Goal: Task Accomplishment & Management: Manage account settings

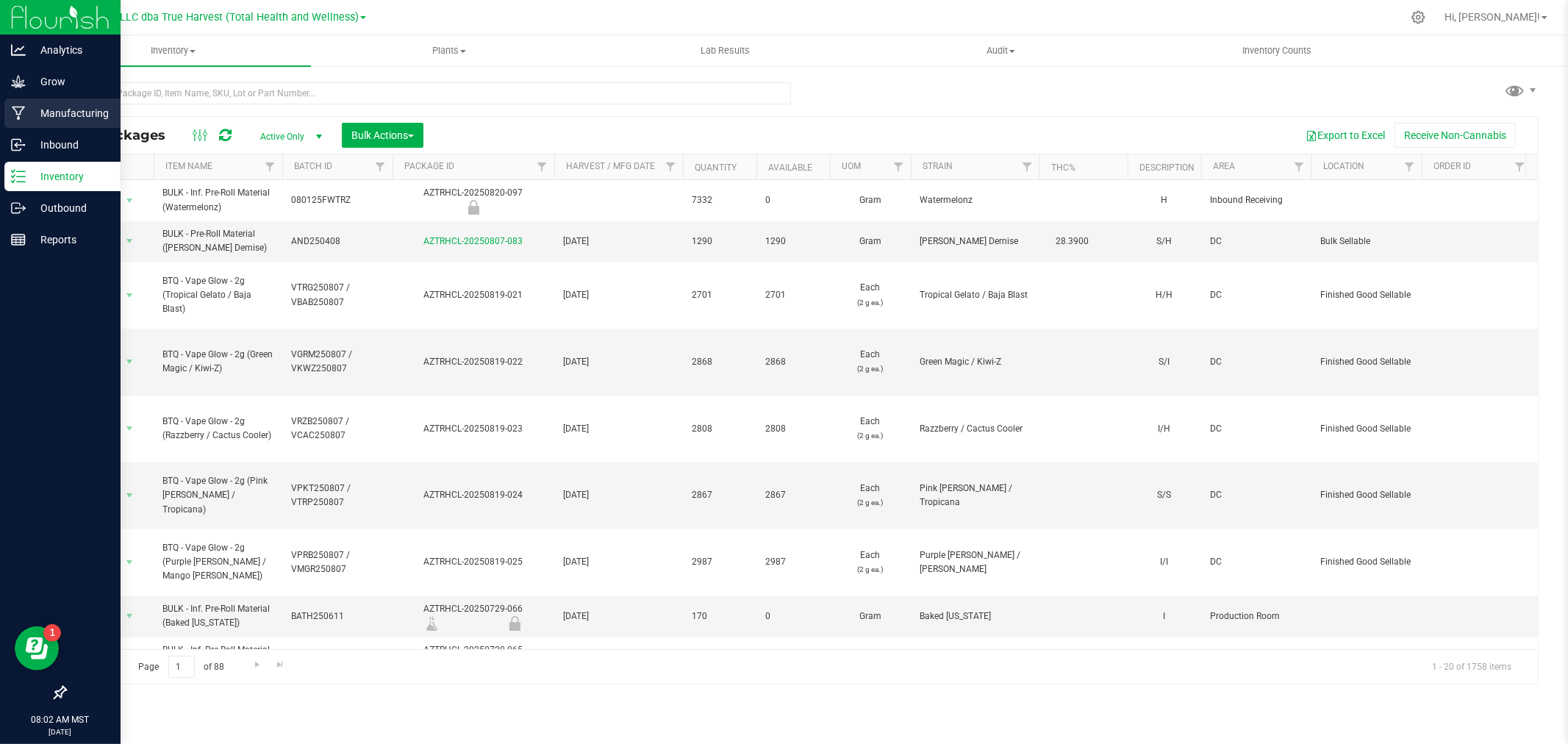
click at [16, 112] on icon at bounding box center [18, 114] width 13 height 14
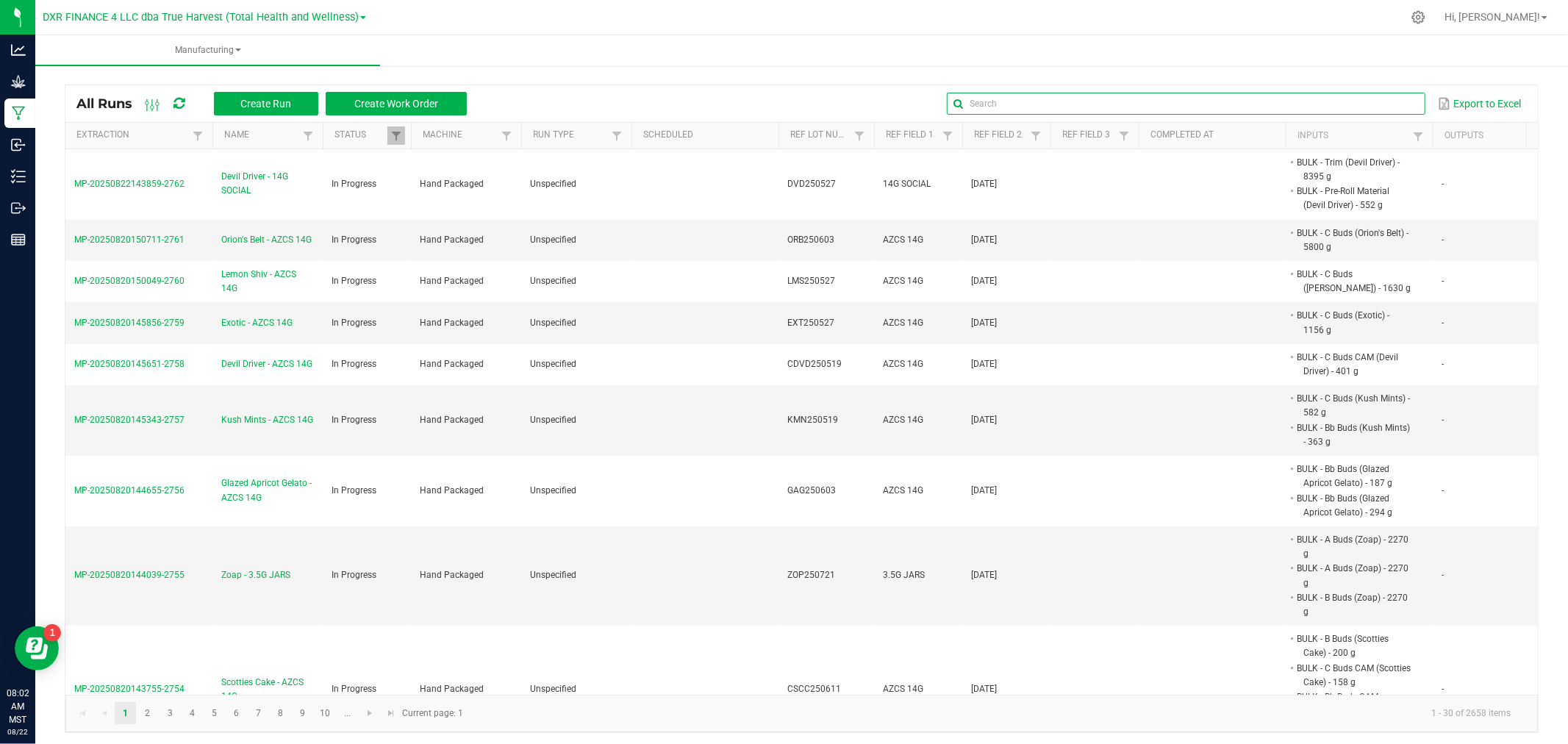
click at [1379, 104] on input "text" at bounding box center [1185, 104] width 478 height 22
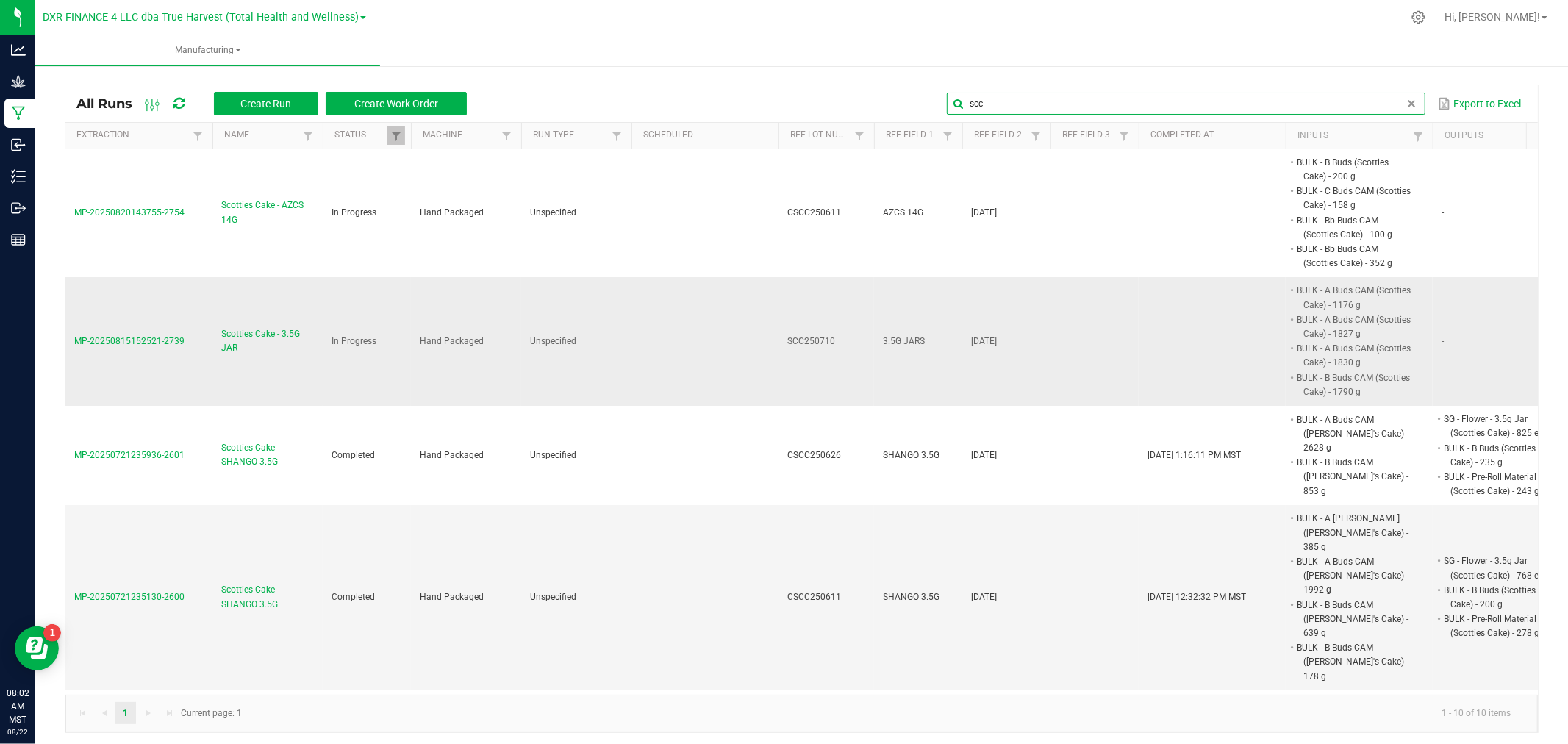
type input "scc"
click at [264, 339] on span "Scotties Cake - 3.5G JAR" at bounding box center [267, 341] width 93 height 28
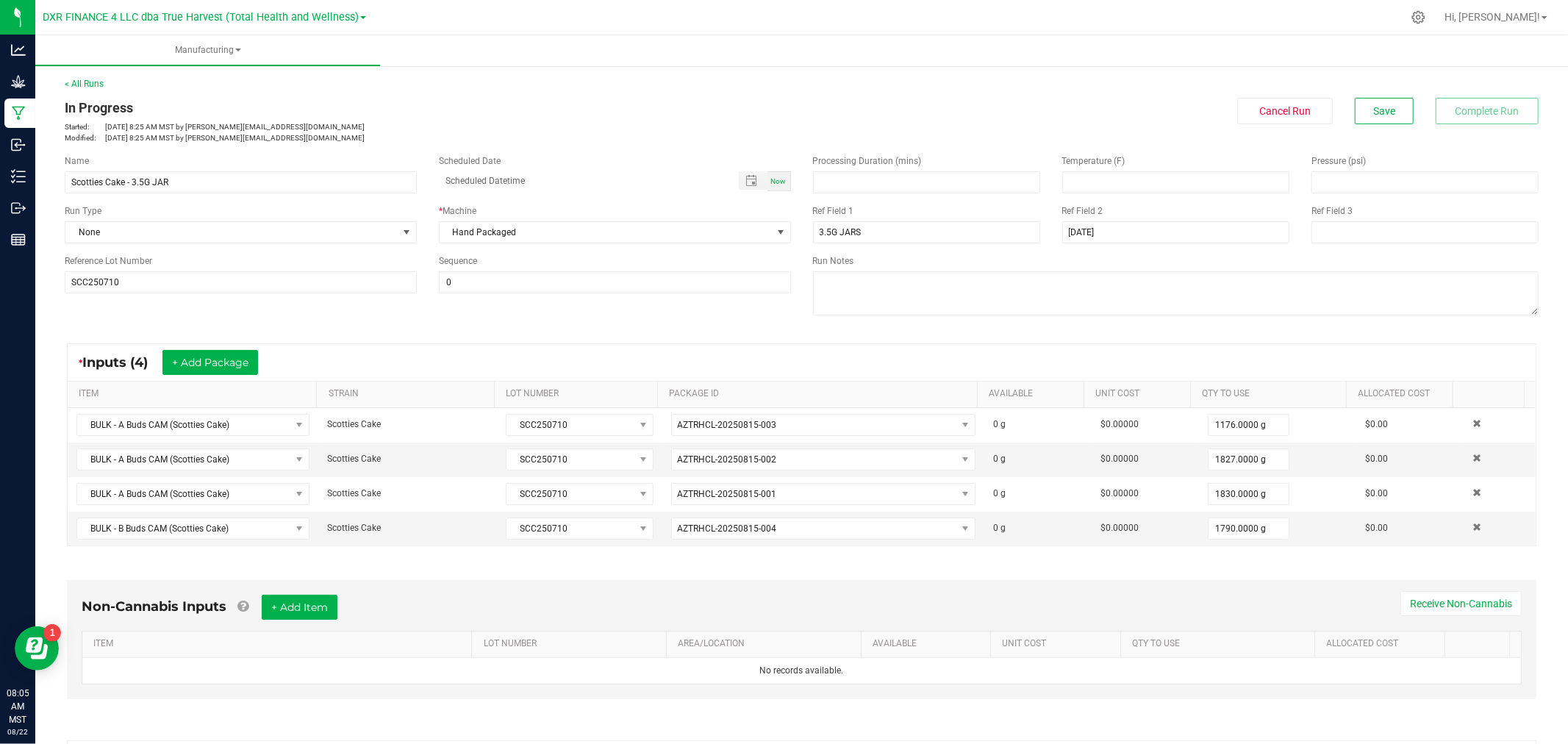
click at [1549, 31] on div "Hi, [PERSON_NAME]!" at bounding box center [1498, 17] width 126 height 29
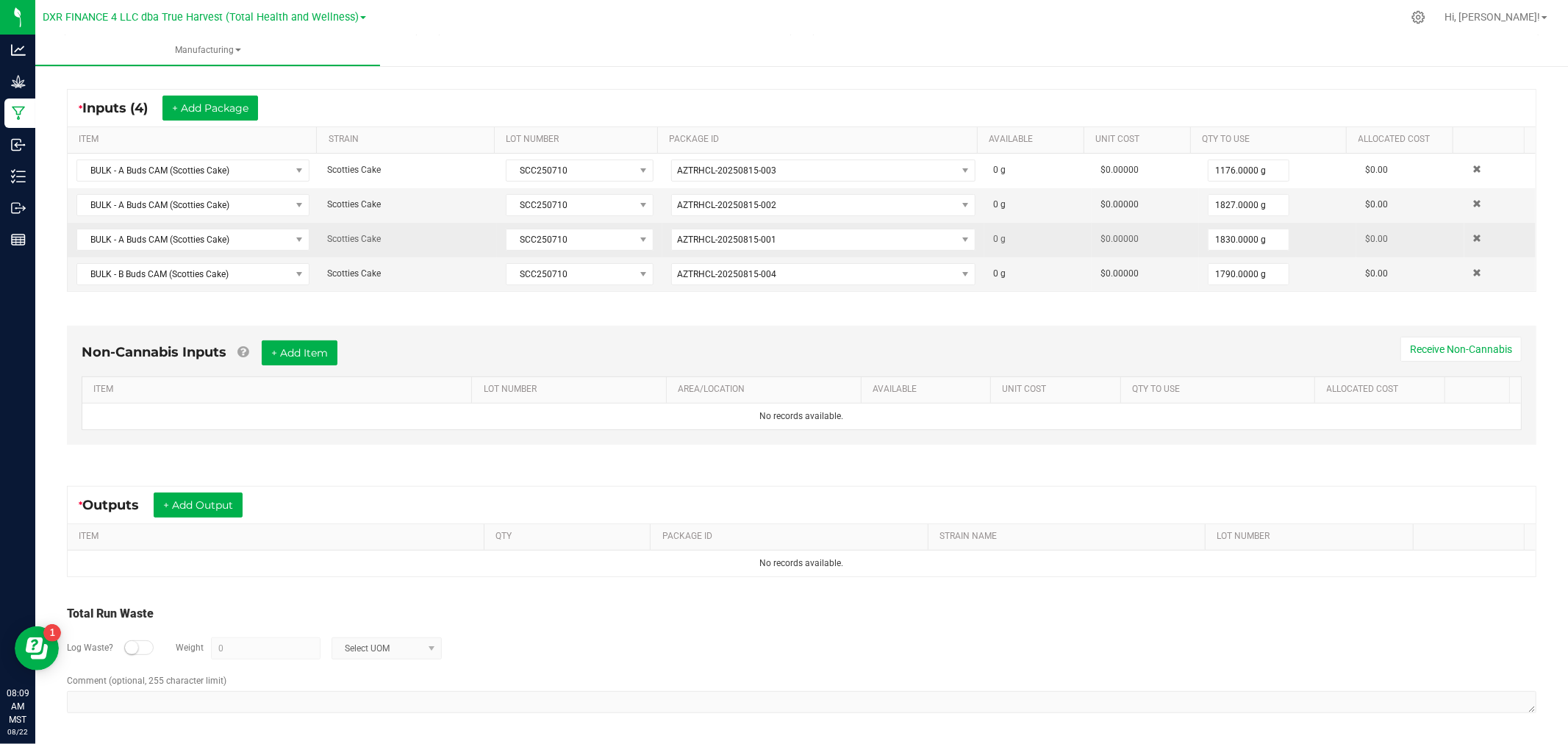
scroll to position [258, 0]
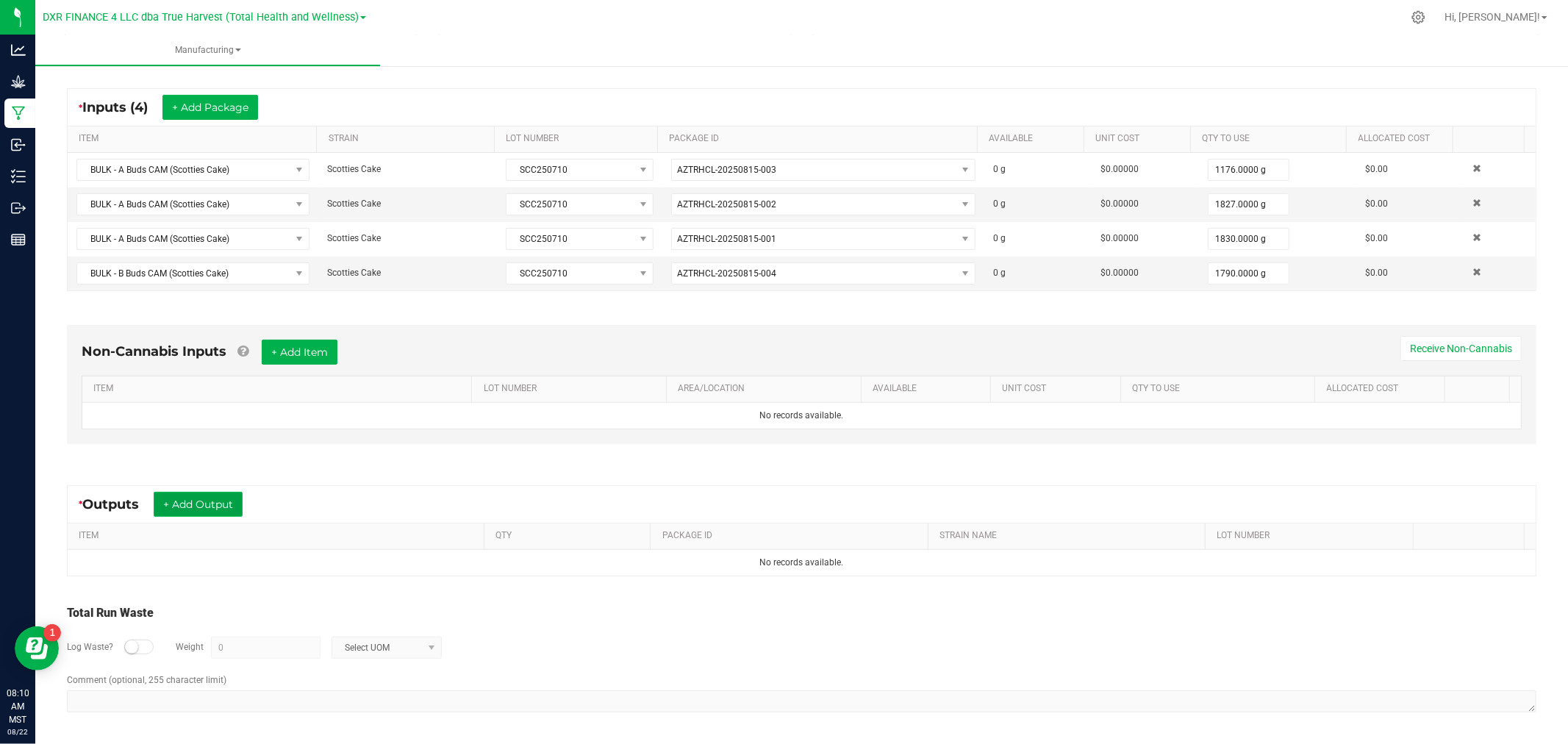
click at [191, 502] on button "+ Add Output" at bounding box center [198, 504] width 89 height 25
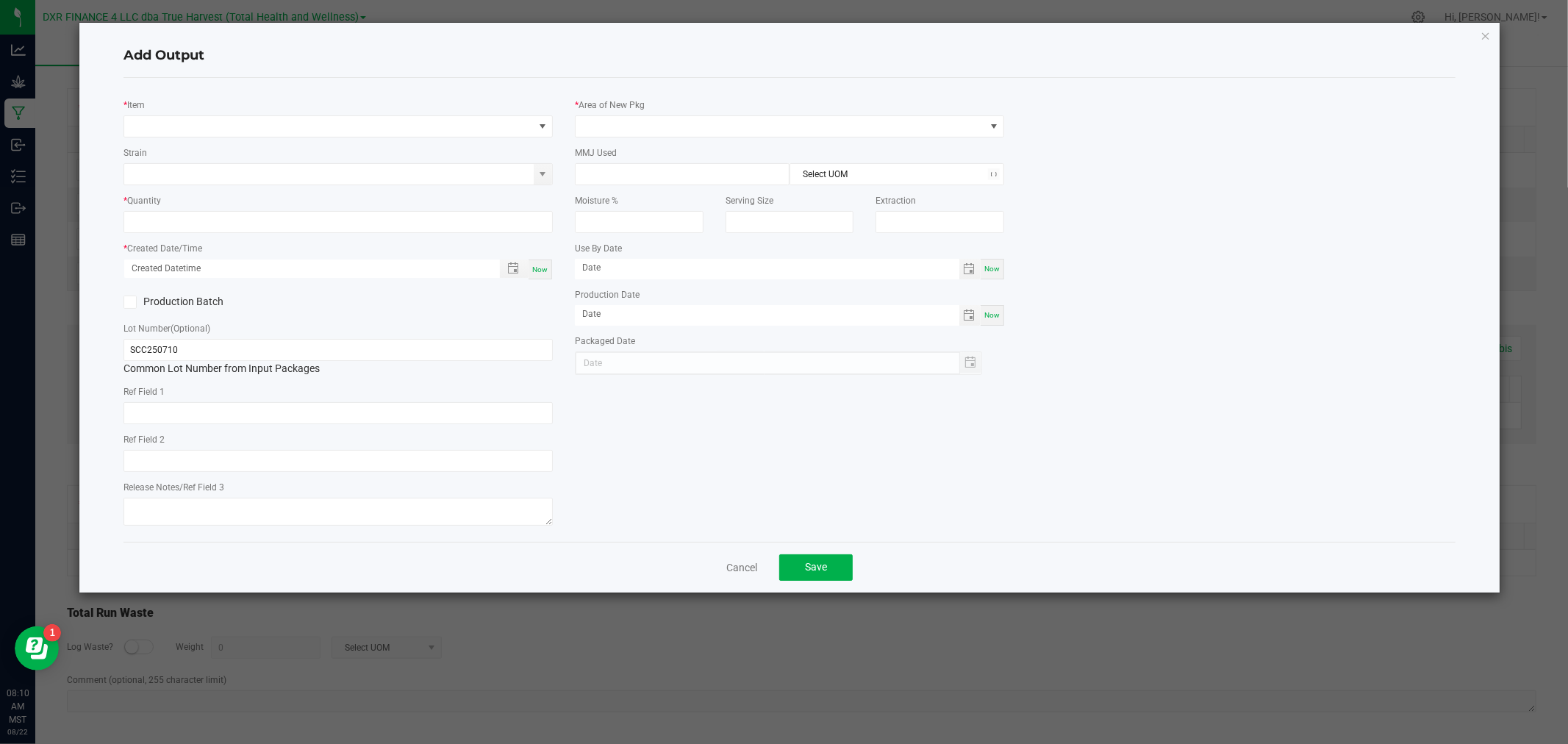
type input "[DATE]"
click at [733, 567] on link "Cancel" at bounding box center [742, 567] width 31 height 15
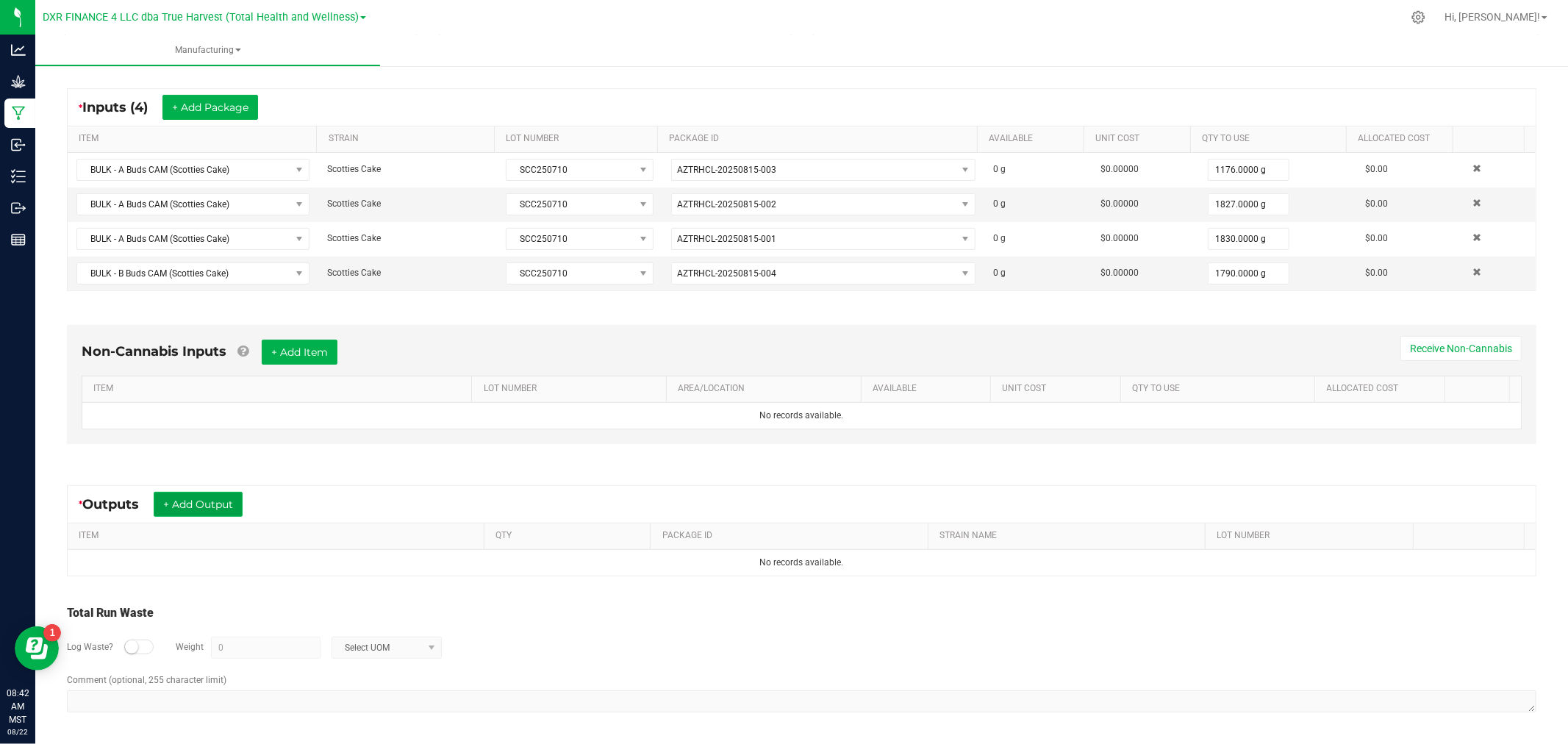
click at [200, 510] on button "+ Add Output" at bounding box center [198, 504] width 89 height 25
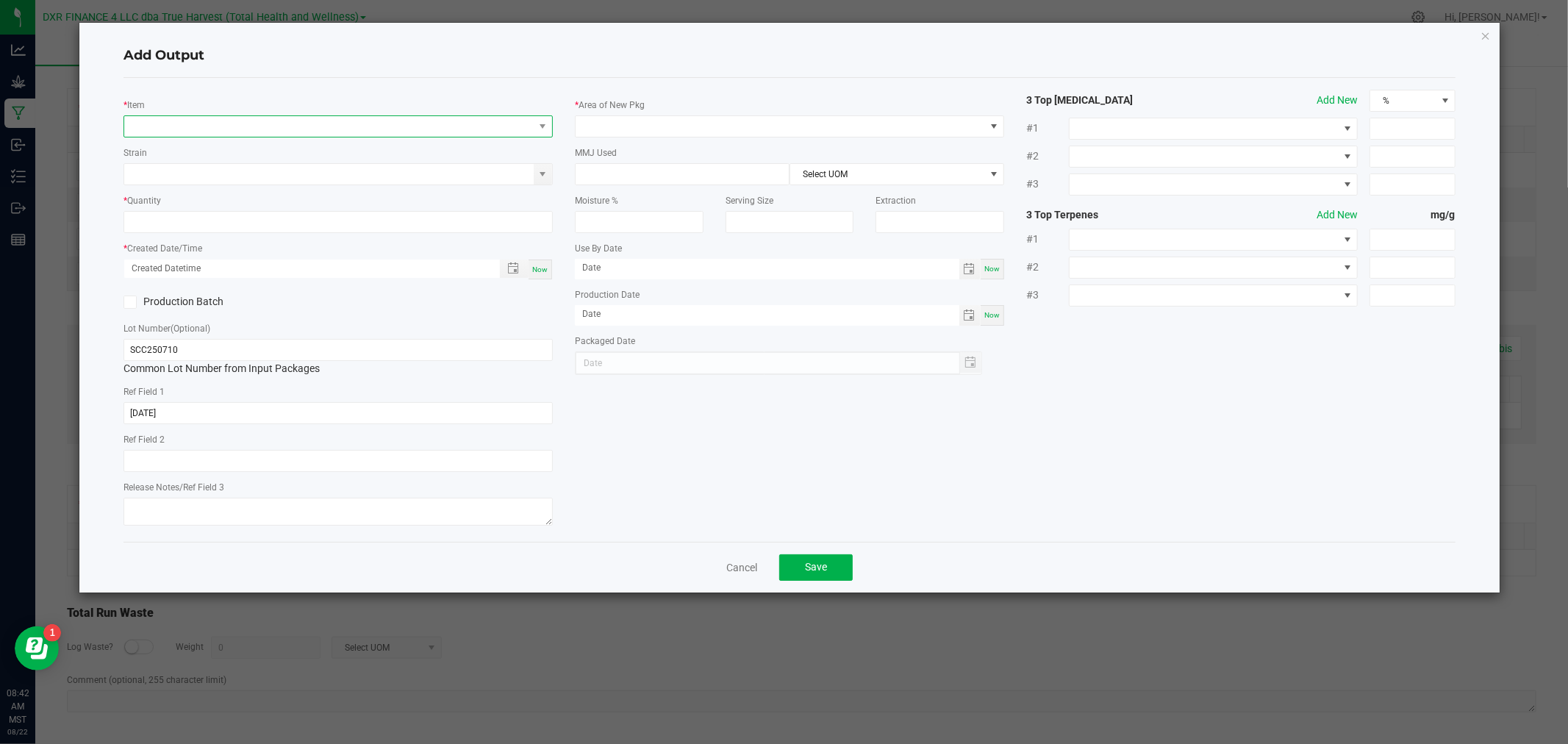
click at [177, 135] on span "NO DATA FOUND" at bounding box center [329, 126] width 409 height 20
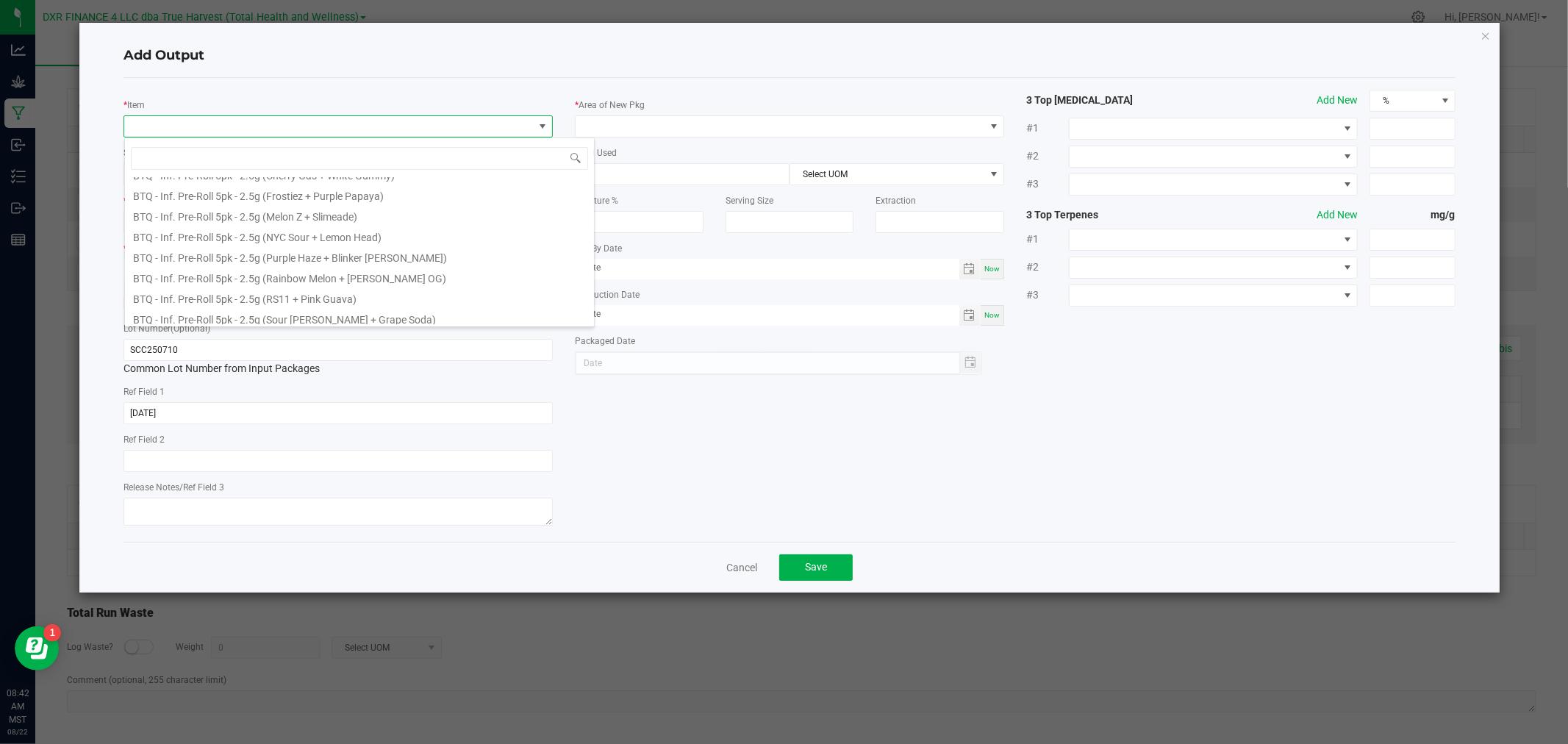
scroll to position [571, 0]
click at [314, 124] on span at bounding box center [329, 126] width 409 height 20
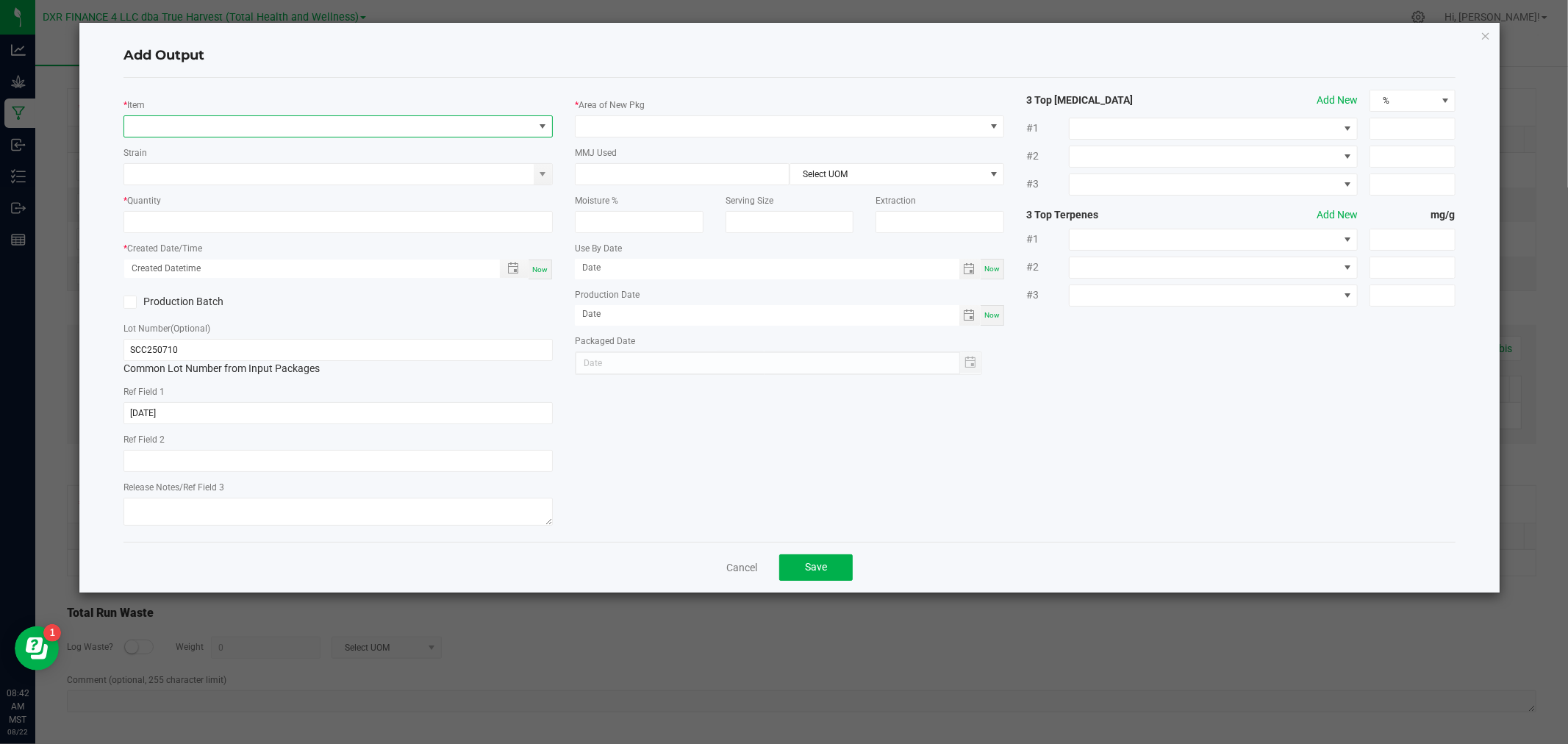
click at [305, 126] on span "NO DATA FOUND" at bounding box center [329, 126] width 409 height 20
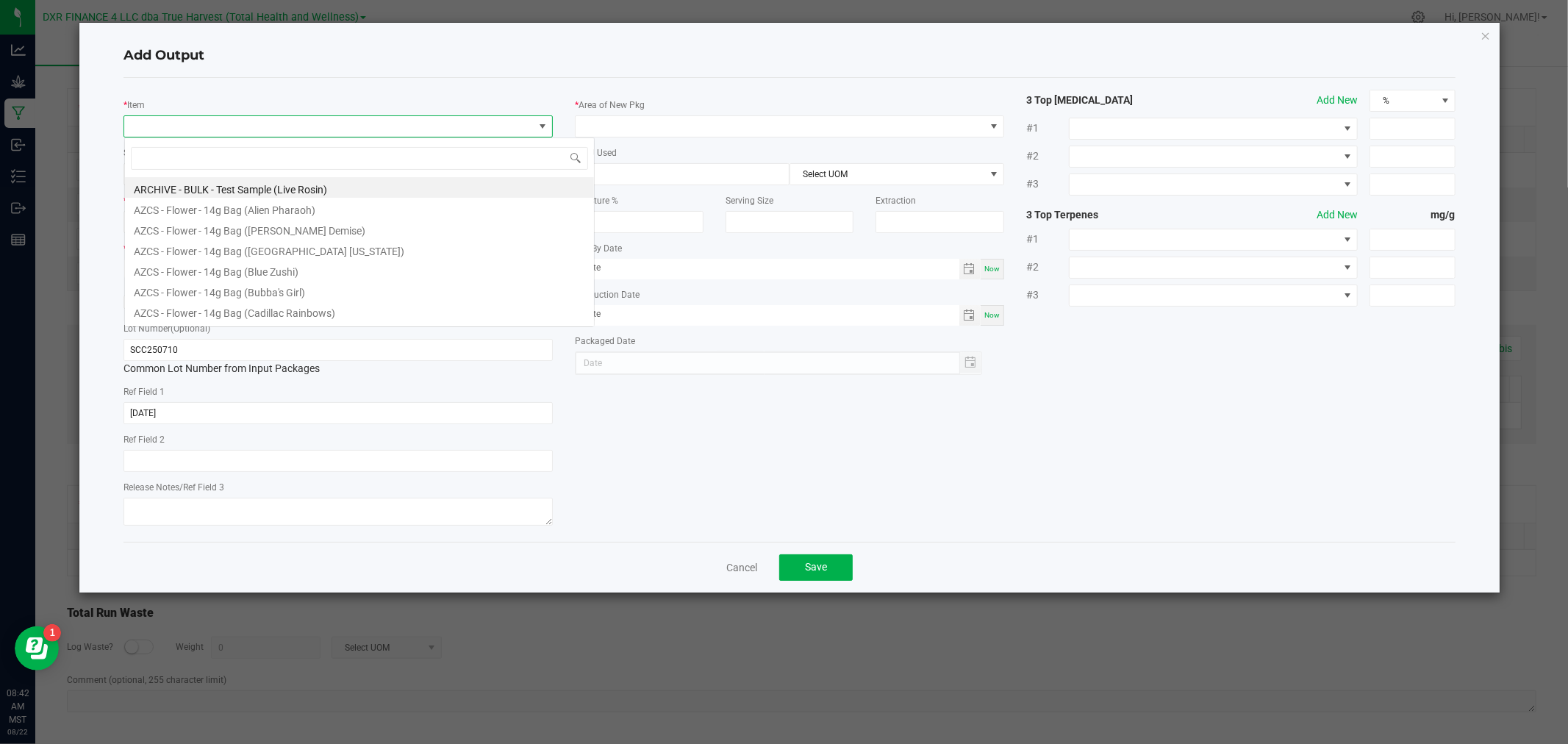
scroll to position [22, 429]
type input "ies cak"
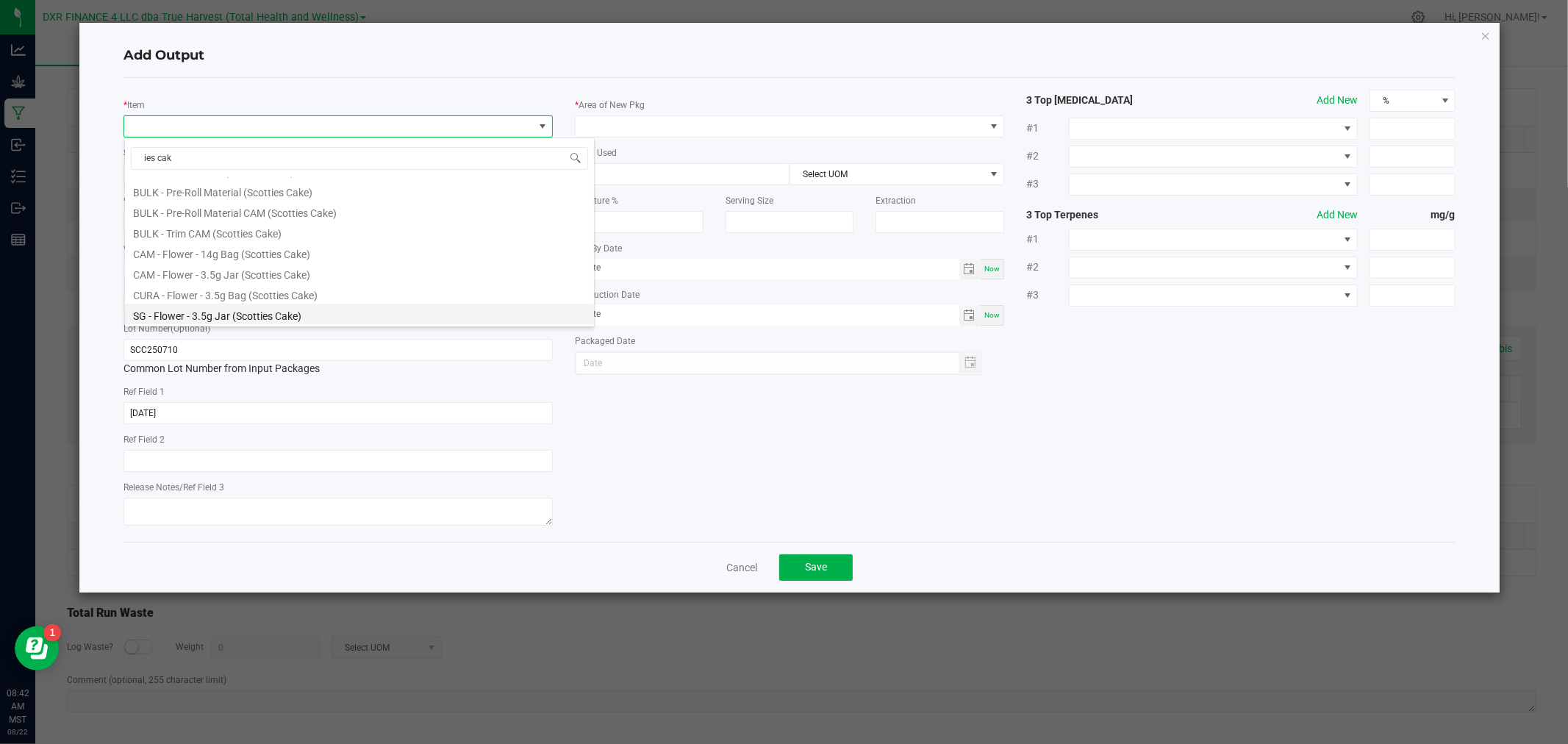
click at [259, 316] on li "SG - Flower - 3.5g Jar (Scotties Cake)" at bounding box center [359, 314] width 469 height 20
type input "0 ea"
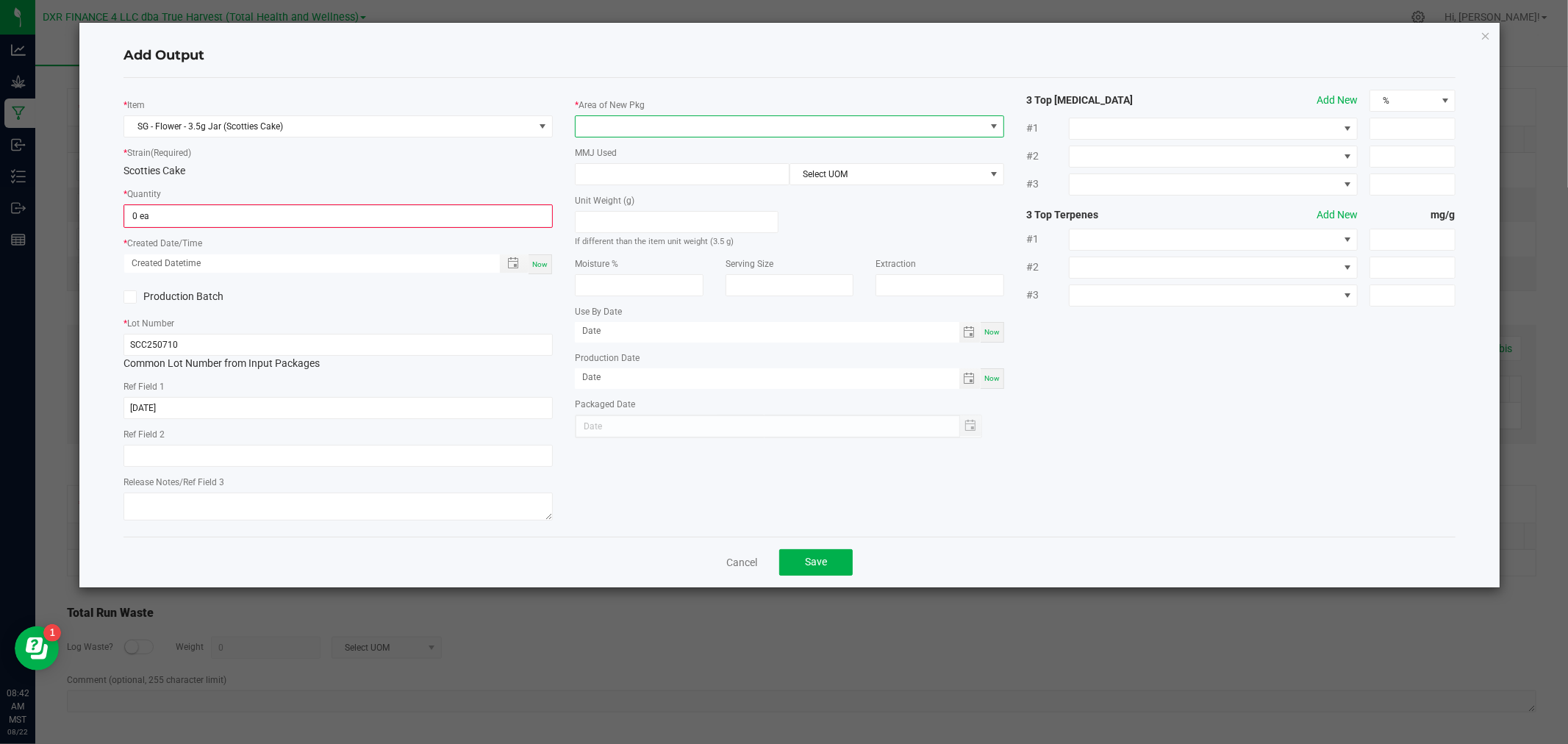
click at [684, 118] on span at bounding box center [780, 126] width 409 height 20
click at [643, 258] on li "Production Room" at bounding box center [789, 258] width 428 height 25
click at [648, 219] on input at bounding box center [682, 222] width 213 height 20
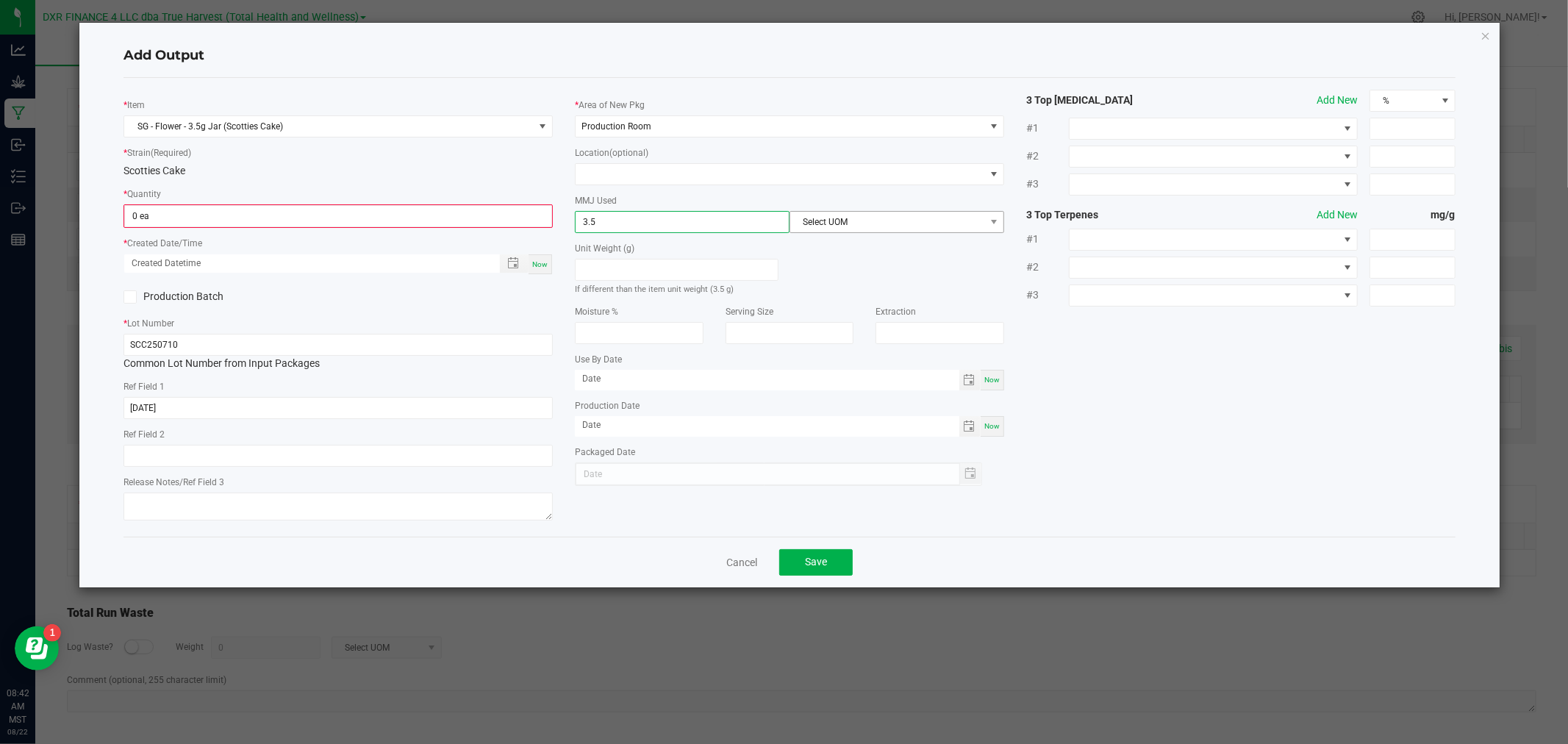
type input "3.5"
click at [824, 233] on span "Select UOM" at bounding box center [897, 222] width 215 height 22
click at [821, 307] on li "Gram" at bounding box center [897, 311] width 213 height 25
click at [294, 222] on input "0" at bounding box center [338, 216] width 426 height 20
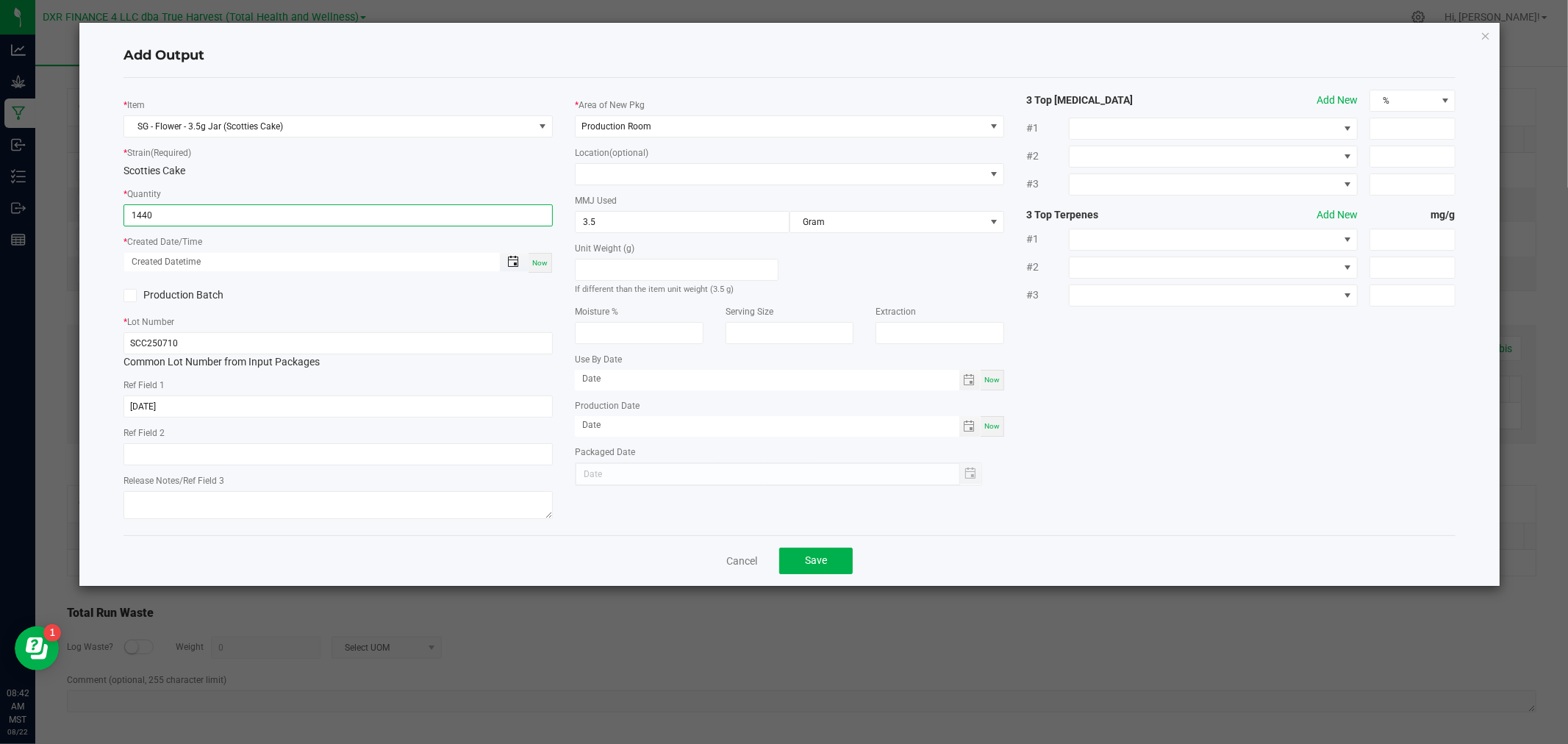
click at [516, 258] on span "Toggle popup" at bounding box center [513, 261] width 12 height 12
type input "1440 ea"
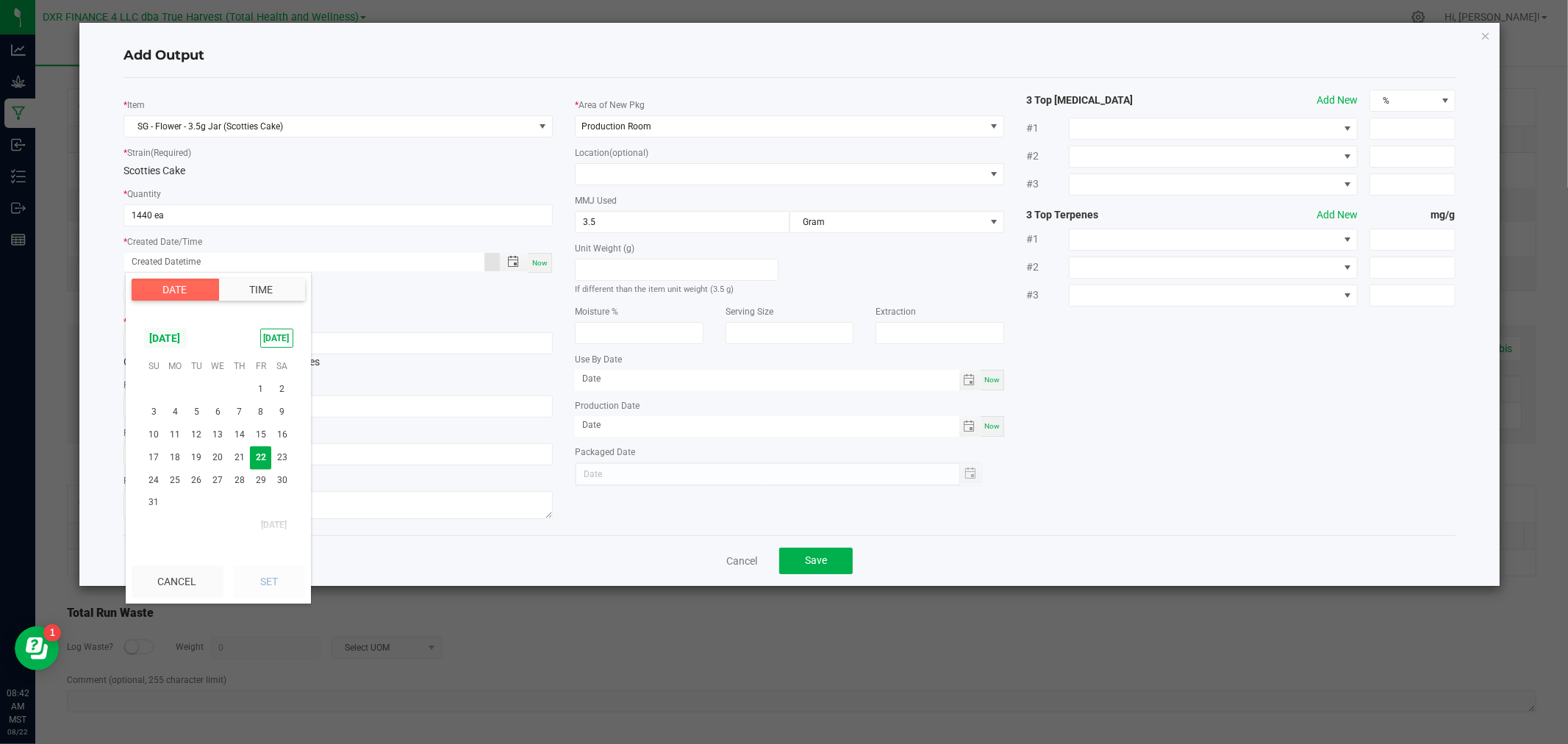
click at [187, 341] on span "[DATE]" at bounding box center [165, 338] width 44 height 22
click at [191, 398] on span "[DATE]" at bounding box center [187, 400] width 30 height 30
click at [240, 414] on span "10" at bounding box center [239, 411] width 21 height 23
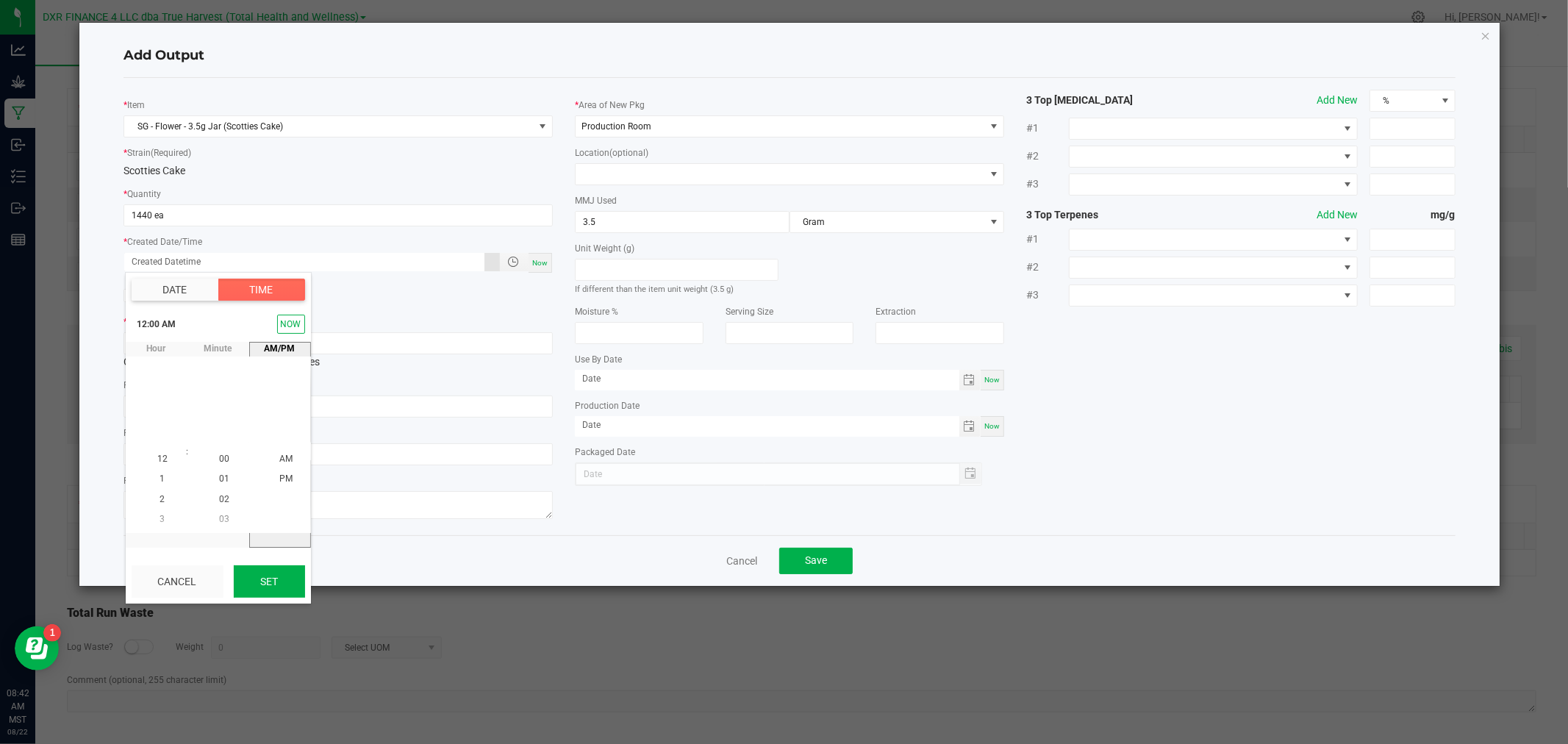
click at [259, 591] on button "Set" at bounding box center [269, 582] width 72 height 33
type input "[DATE] 12:00 AM"
type input "[DATE]"
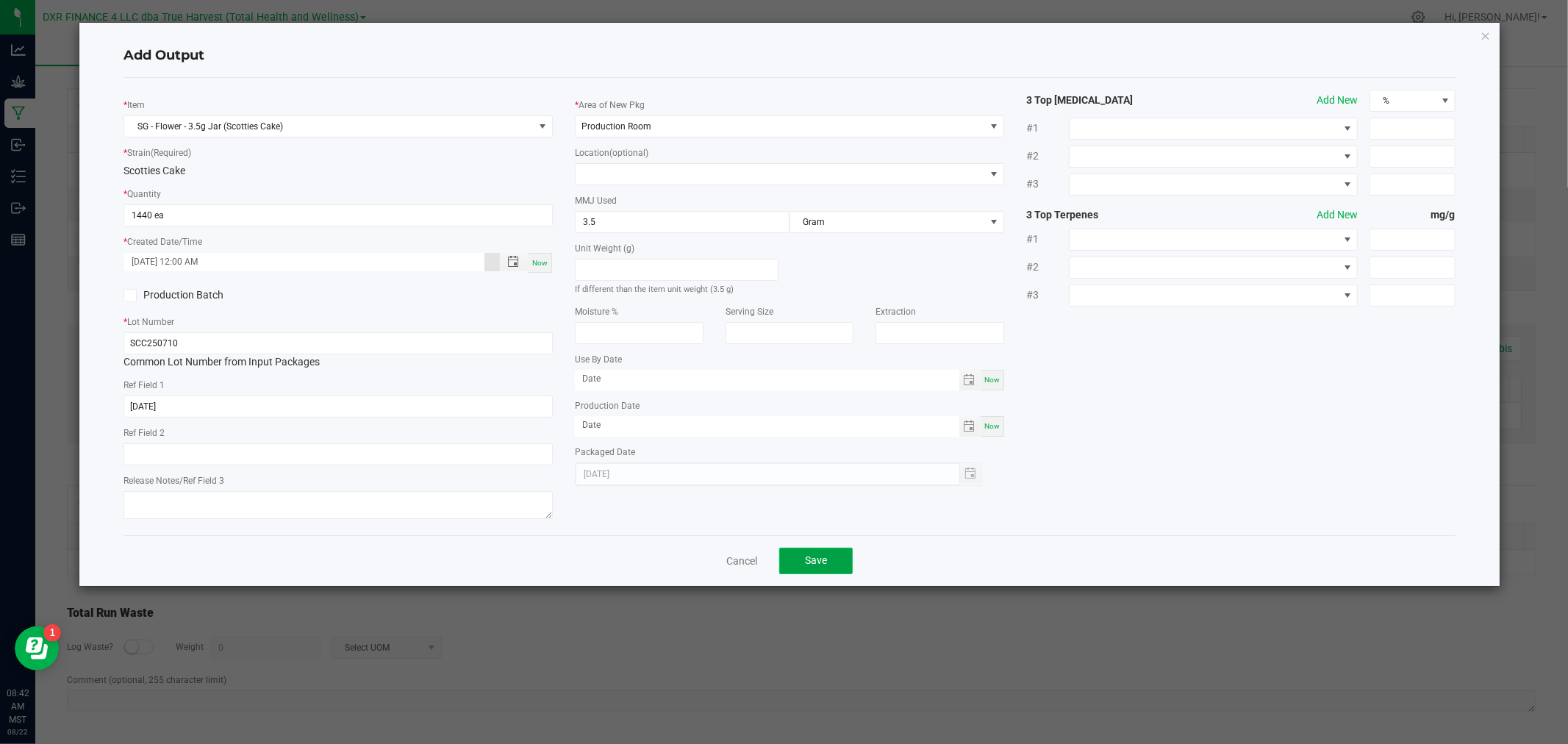
click at [828, 556] on button "Save" at bounding box center [816, 561] width 73 height 26
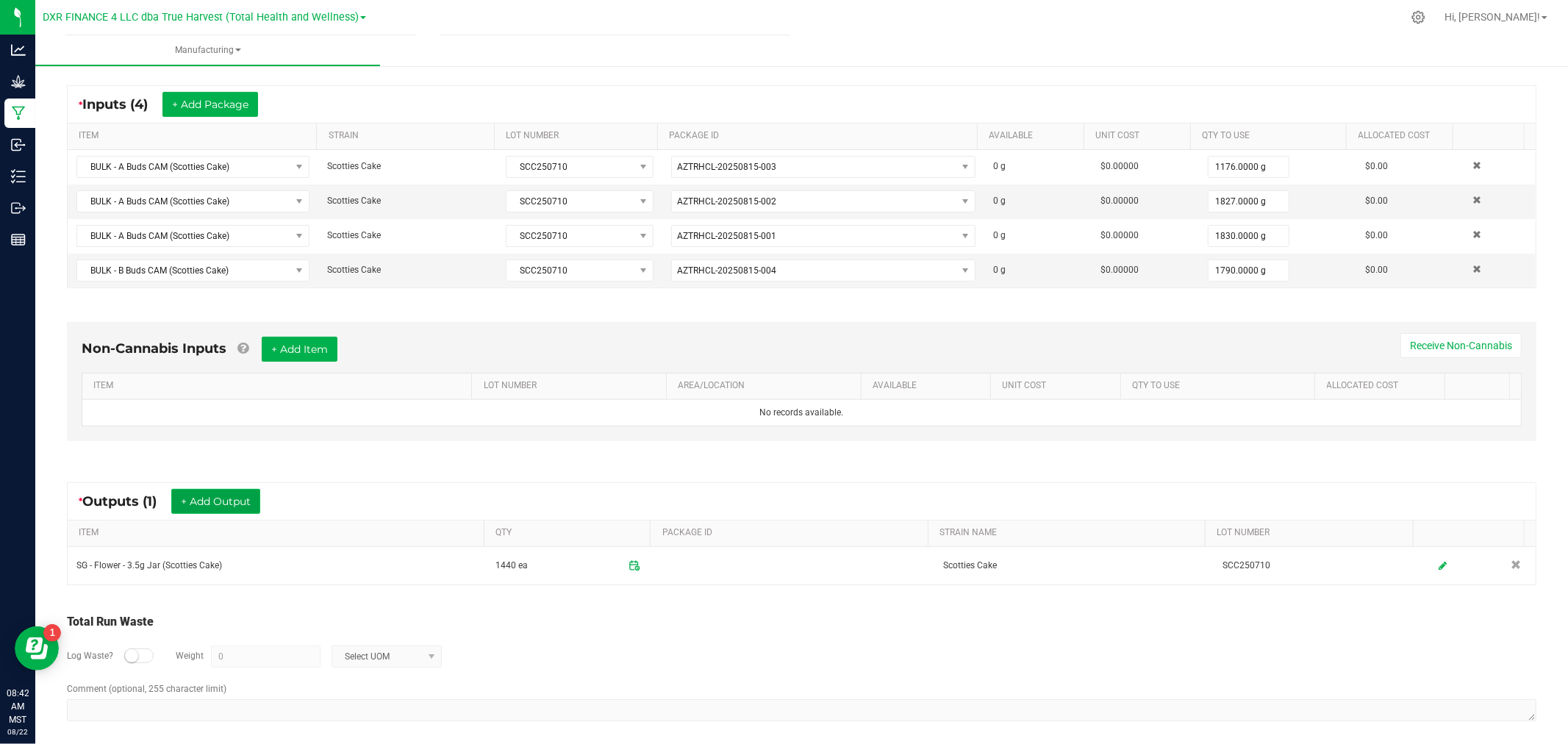
click at [201, 501] on button "+ Add Output" at bounding box center [215, 501] width 89 height 25
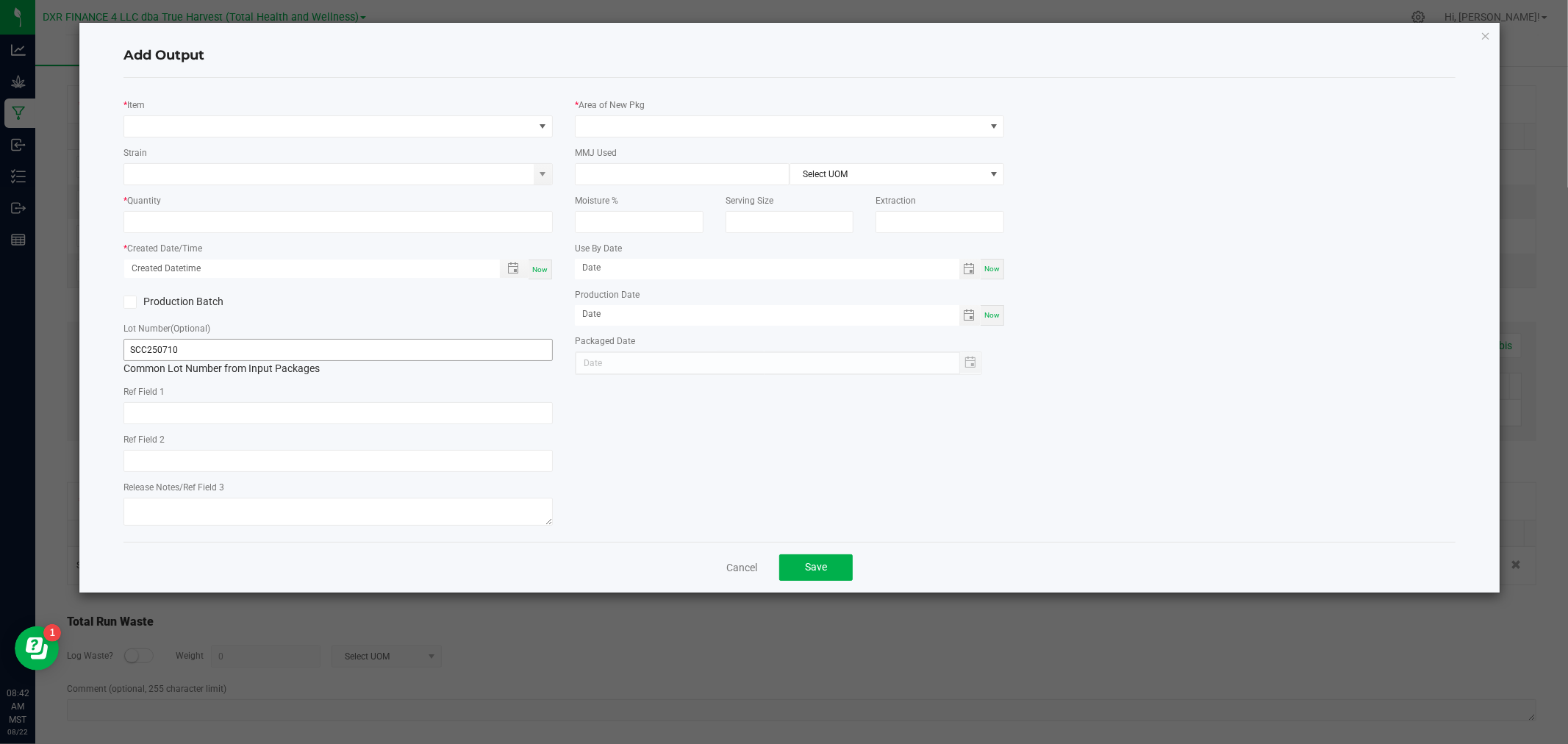
type input "[DATE]"
click at [204, 133] on span "NO DATA FOUND" at bounding box center [329, 126] width 409 height 20
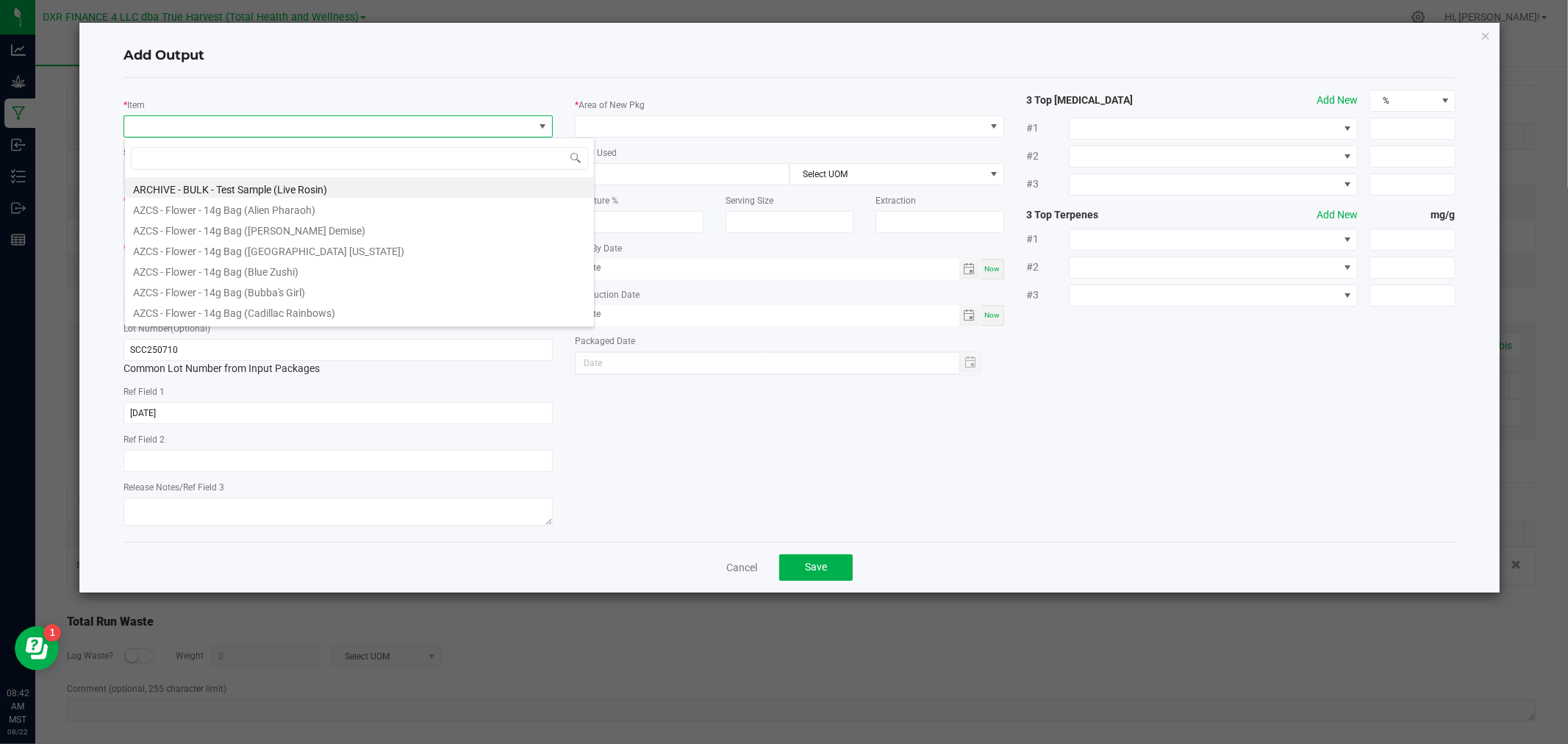
scroll to position [22, 429]
type input "v"
type input "b b"
click at [280, 254] on li "BULK - B Buds (Scotties Cake)" at bounding box center [359, 255] width 469 height 20
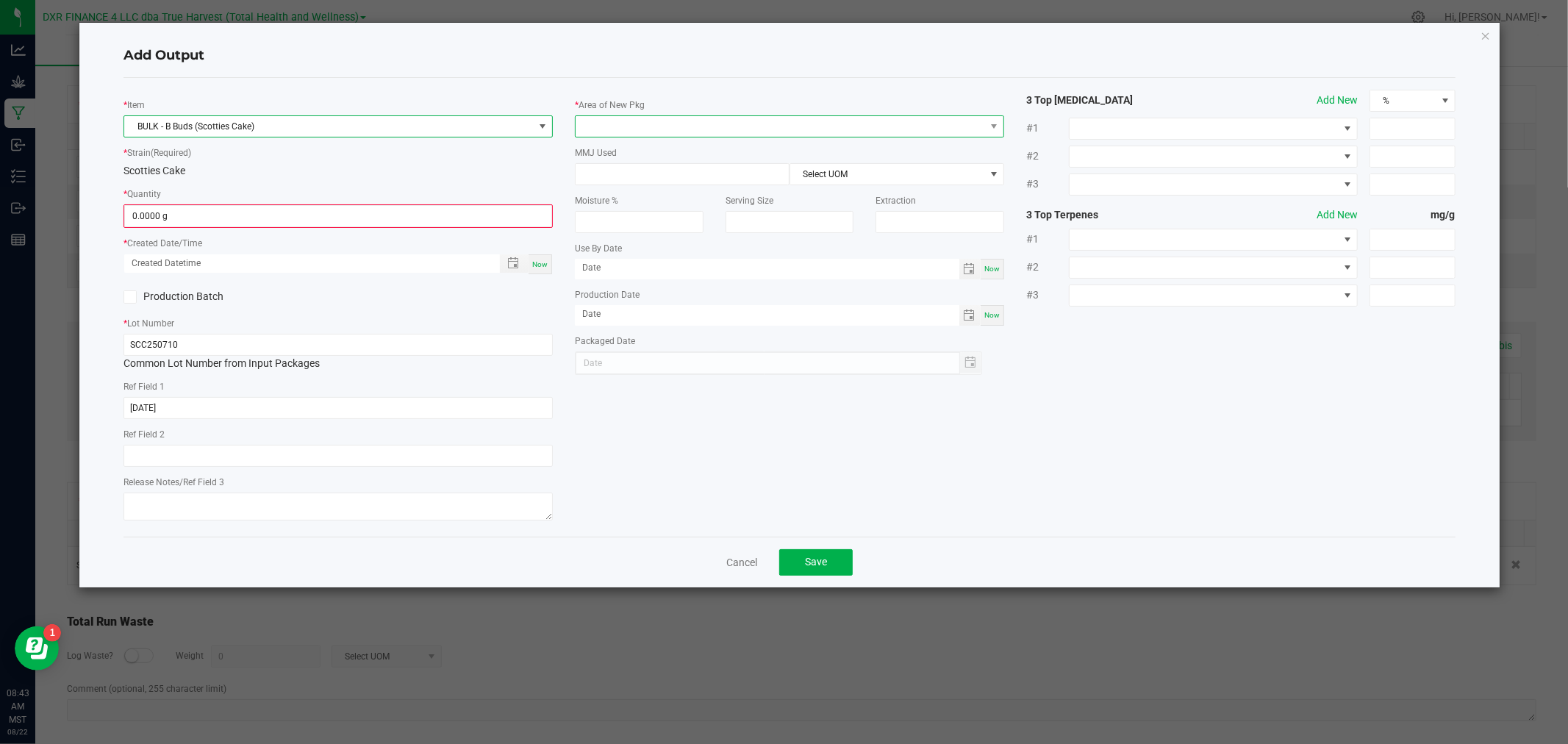
click at [586, 124] on span at bounding box center [780, 126] width 409 height 20
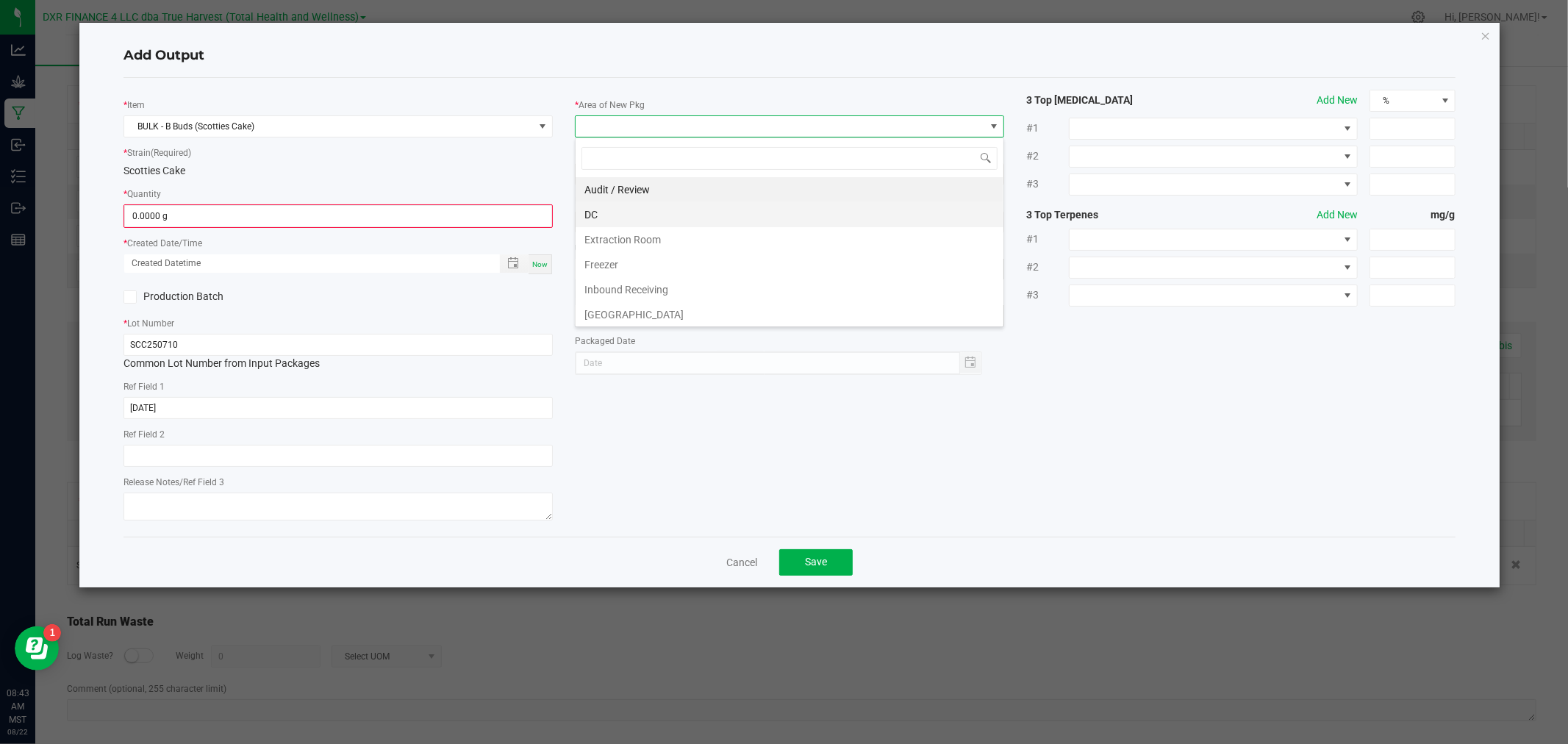
scroll to position [82, 0]
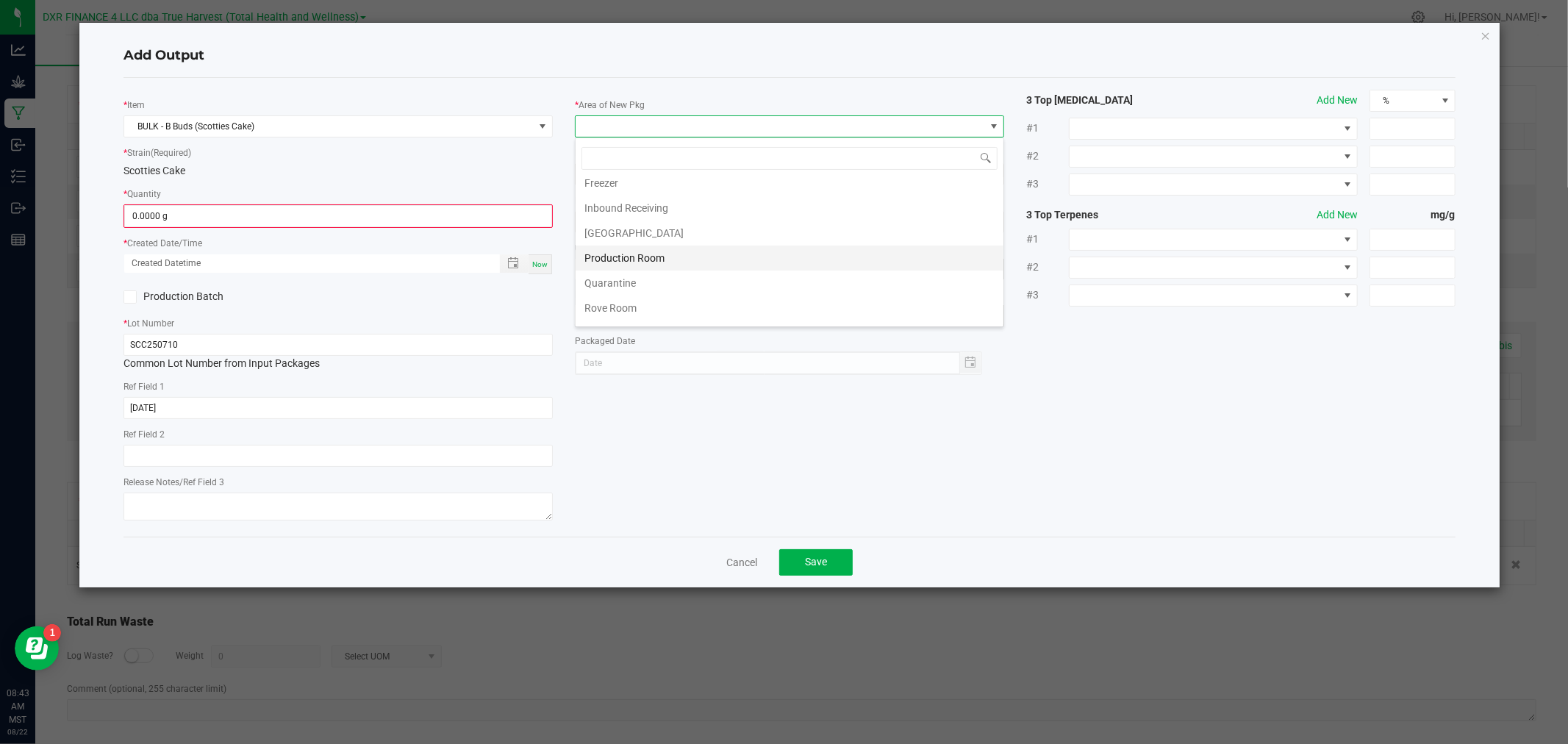
click at [614, 256] on li "Production Room" at bounding box center [789, 258] width 428 height 25
click at [539, 216] on input "0" at bounding box center [338, 216] width 426 height 20
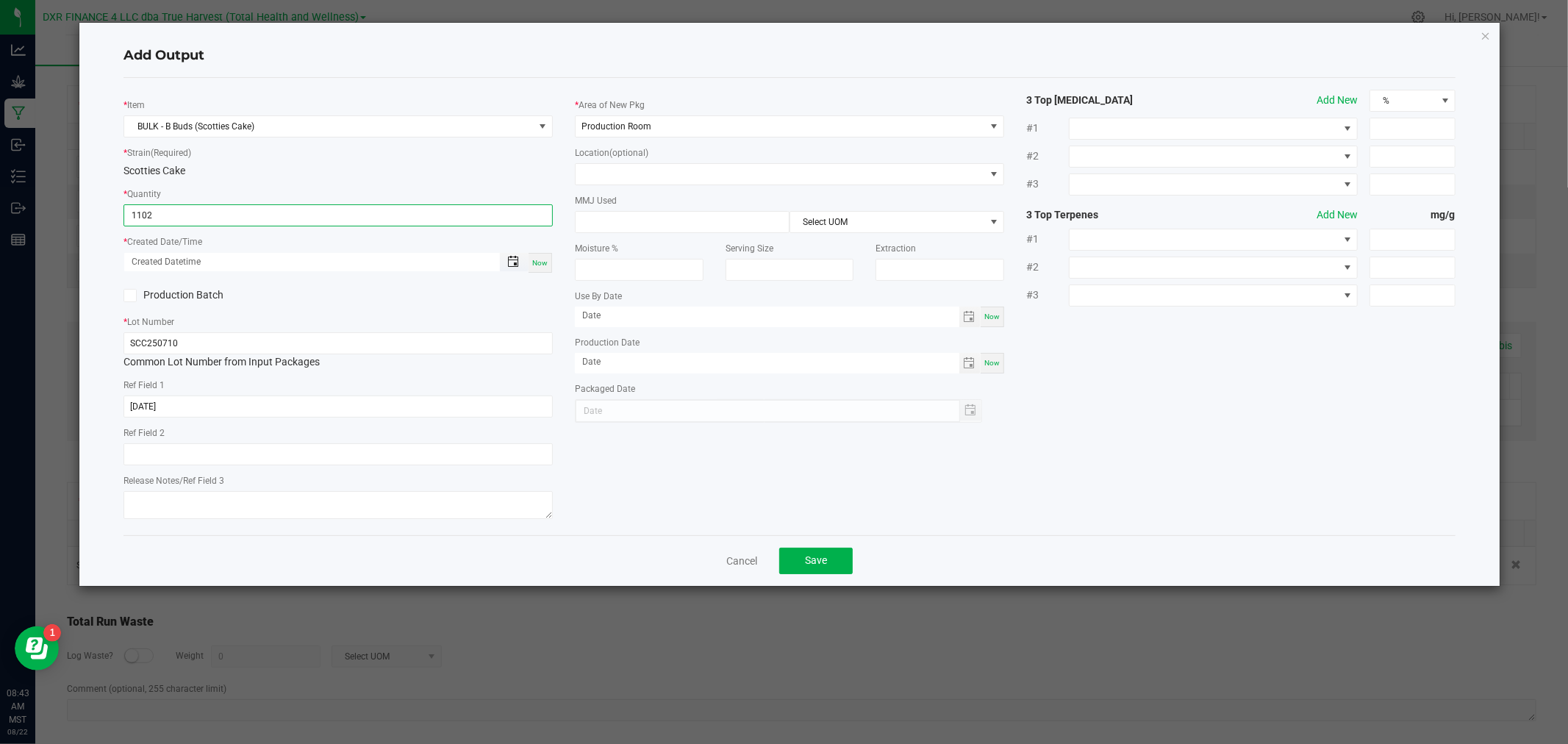
click at [509, 265] on span "Toggle popup" at bounding box center [513, 261] width 12 height 12
type input "1102.0000 g"
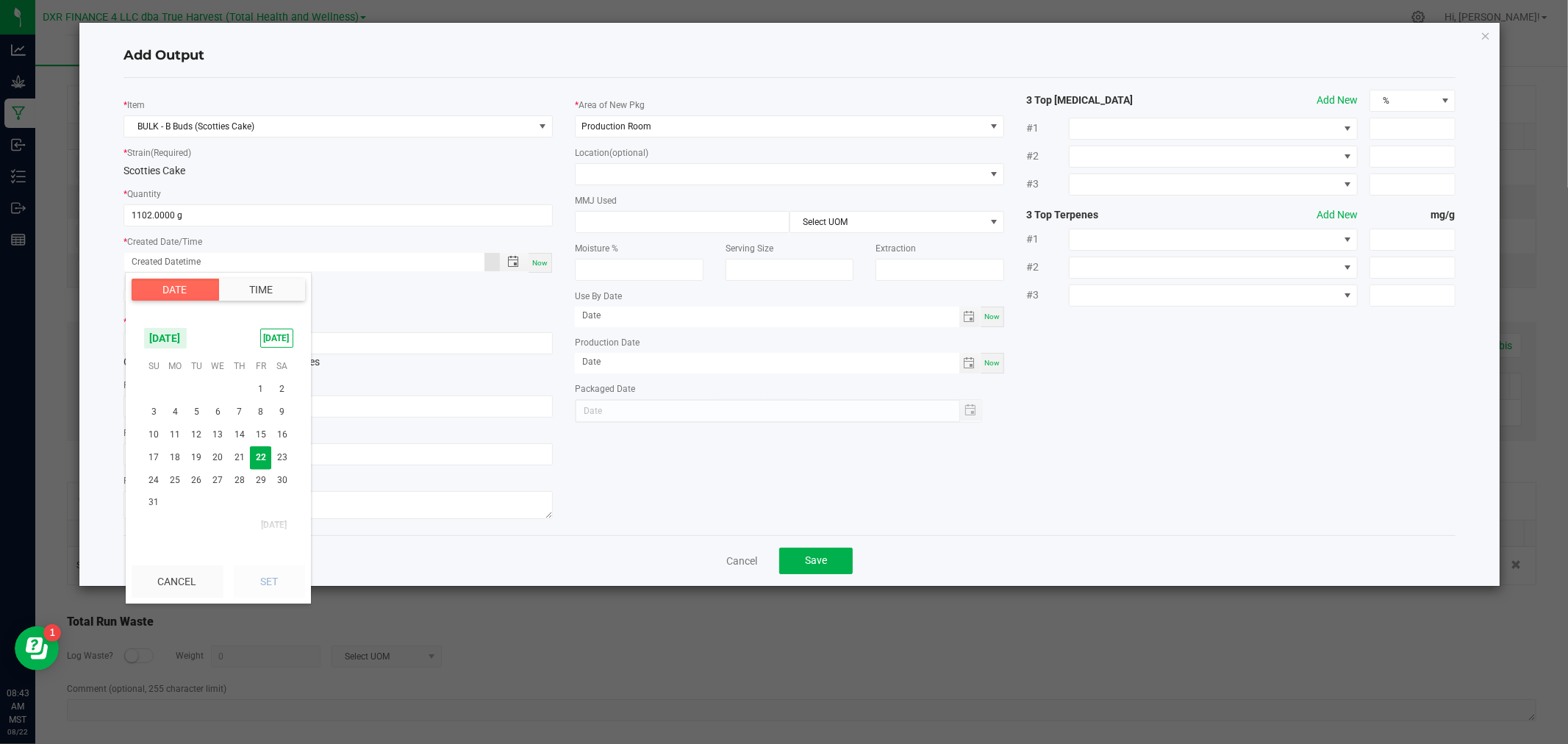
click at [187, 335] on span "[DATE]" at bounding box center [165, 338] width 44 height 22
click at [190, 399] on span "[DATE]" at bounding box center [187, 400] width 30 height 30
click at [241, 414] on span "10" at bounding box center [239, 411] width 21 height 23
click at [289, 584] on button "Set" at bounding box center [269, 582] width 72 height 33
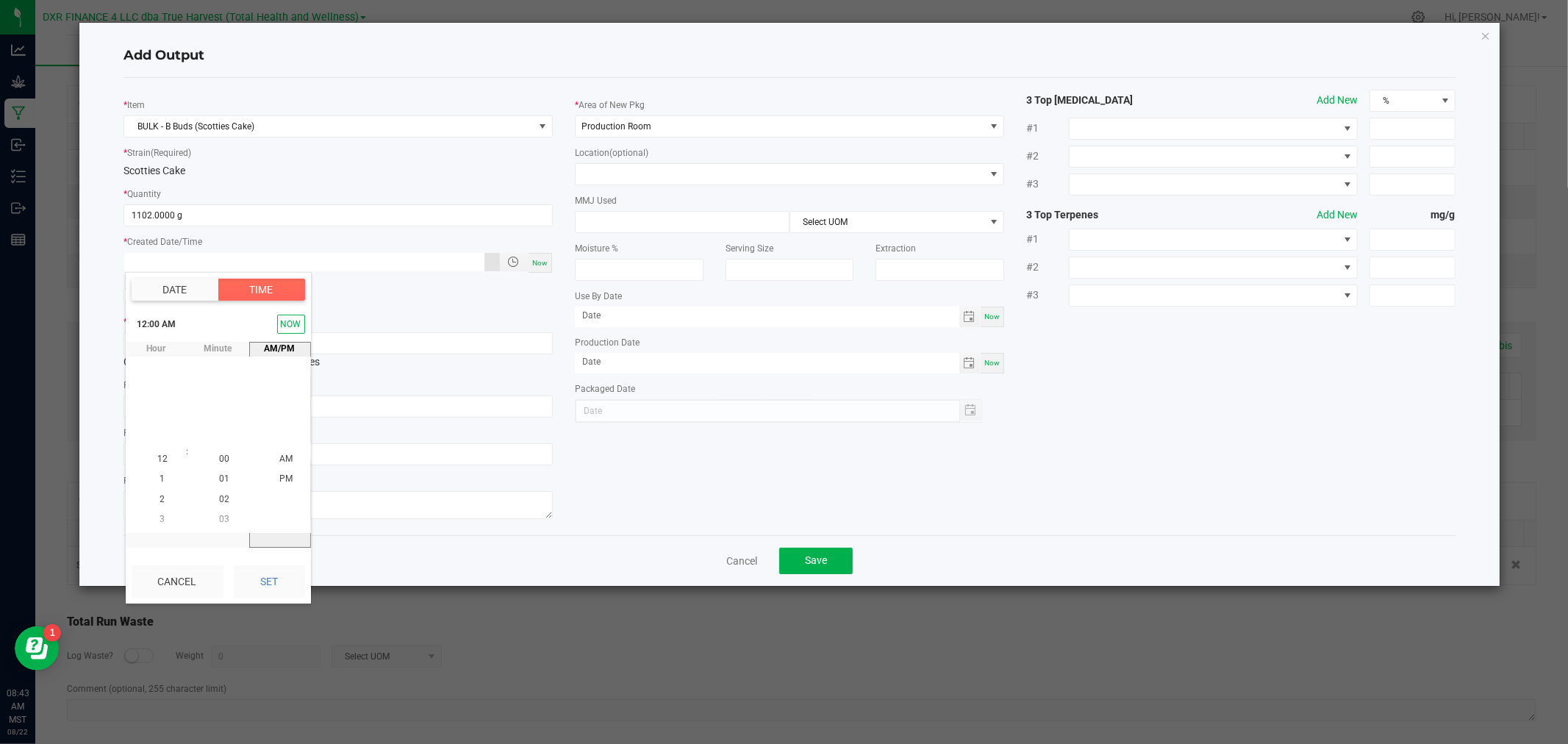
type input "[DATE] 12:00 AM"
type input "[DATE]"
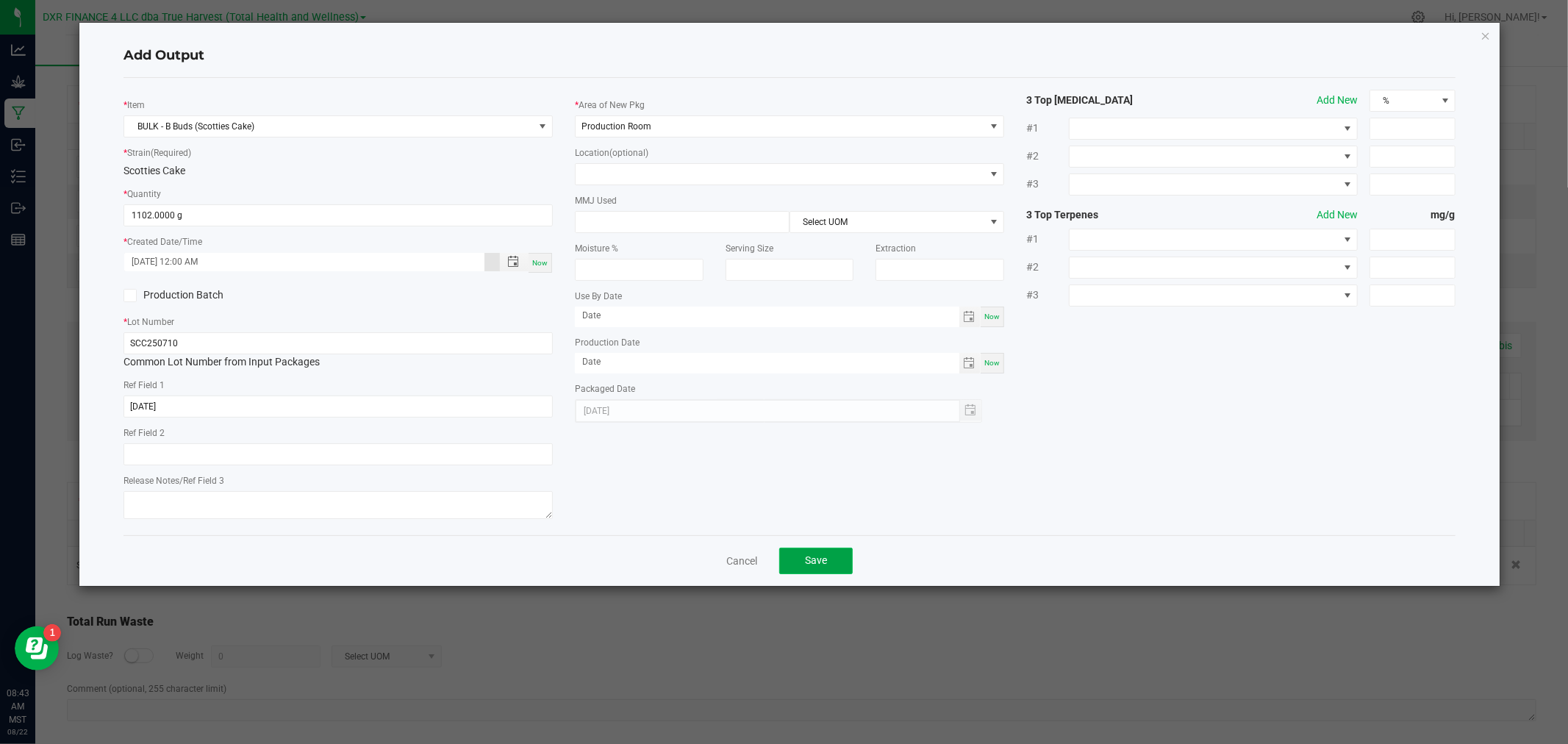
click at [817, 557] on span "Save" at bounding box center [816, 560] width 22 height 12
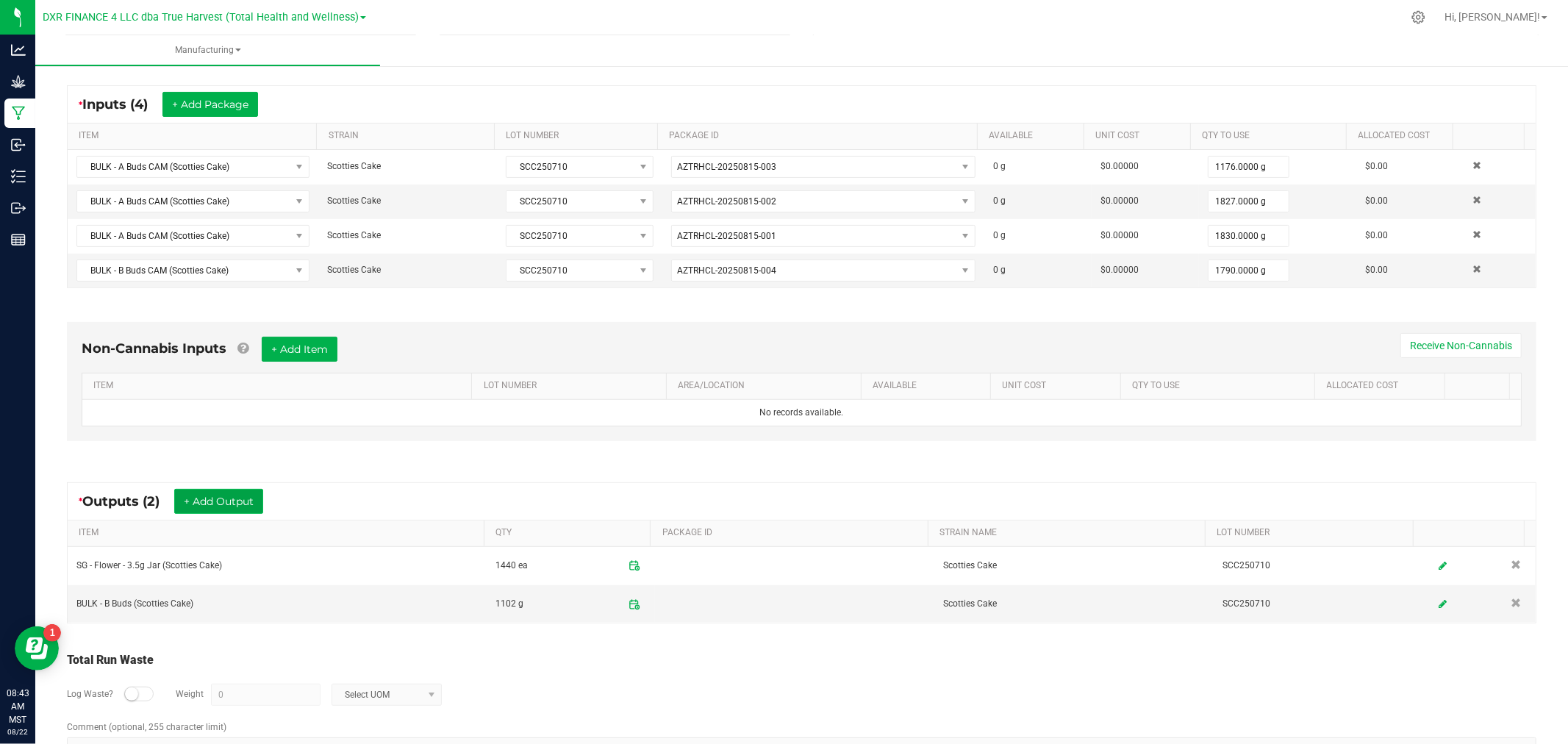
click at [204, 493] on button "+ Add Output" at bounding box center [219, 501] width 89 height 25
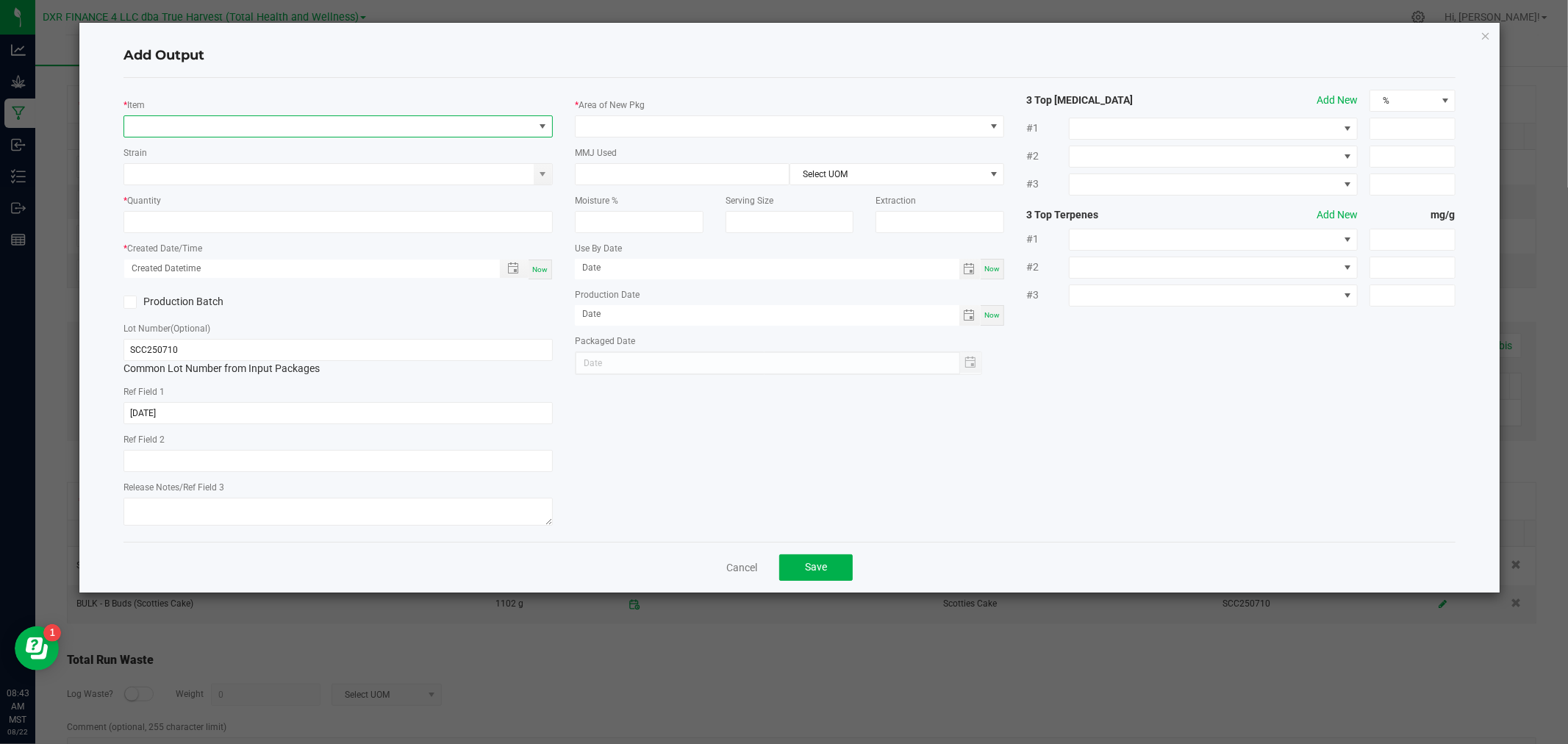
click at [306, 121] on span "NO DATA FOUND" at bounding box center [329, 126] width 409 height 20
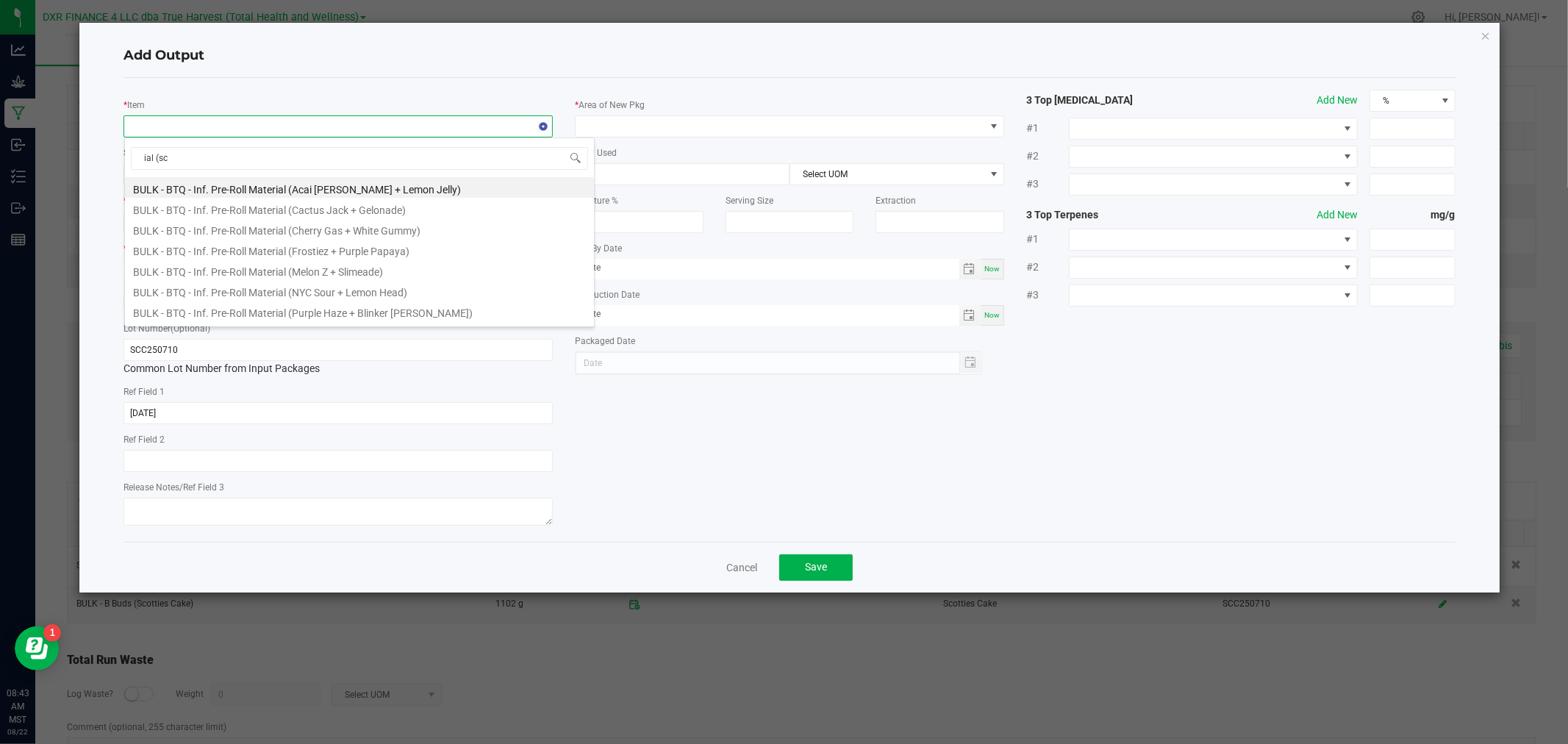
type input "ial (sco"
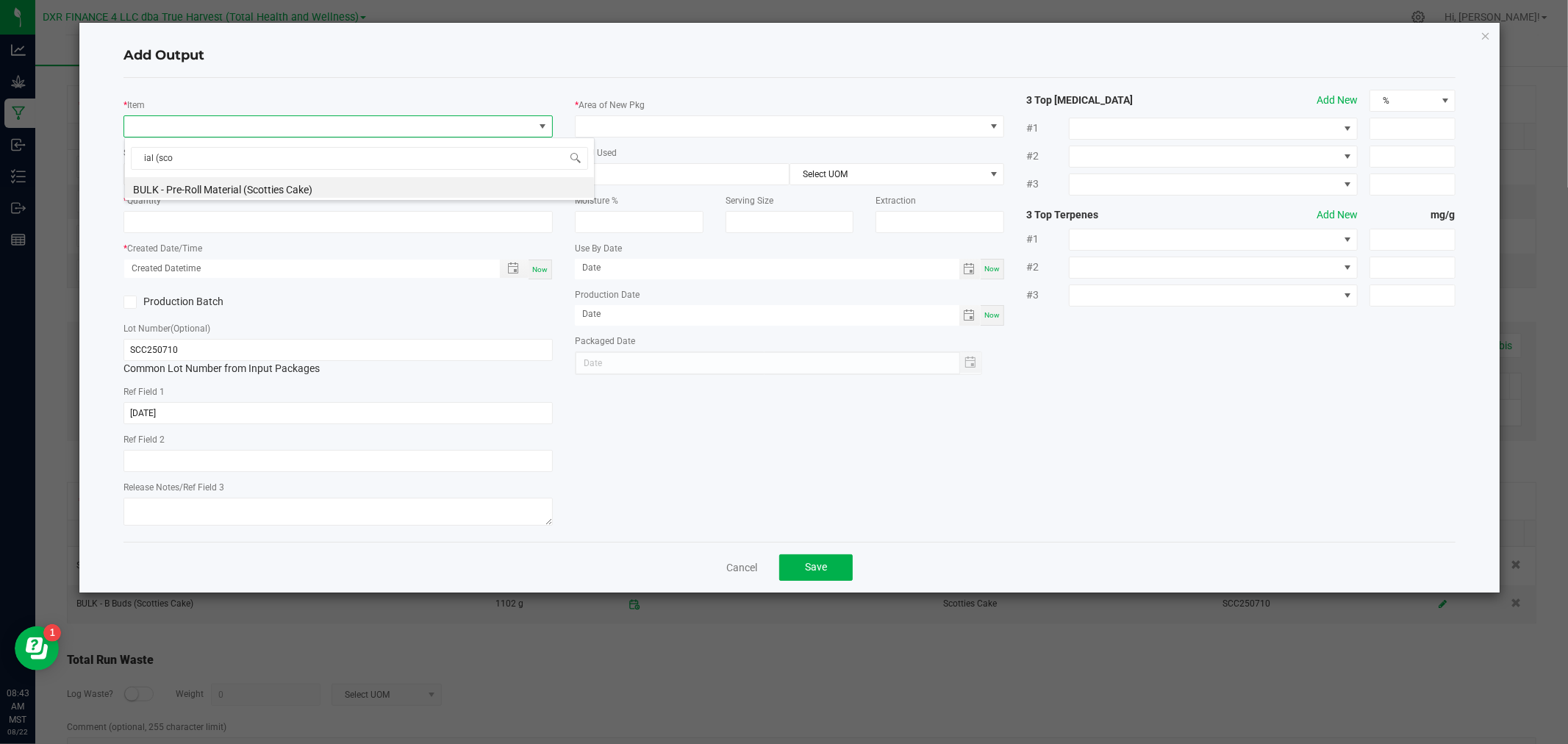
click at [277, 198] on div "ial (sco BULK - Pre-Roll Material (Scotties Cake)" at bounding box center [359, 169] width 471 height 63
click at [278, 190] on li "BULK - Pre-Roll Material (Scotties Cake)" at bounding box center [359, 188] width 469 height 20
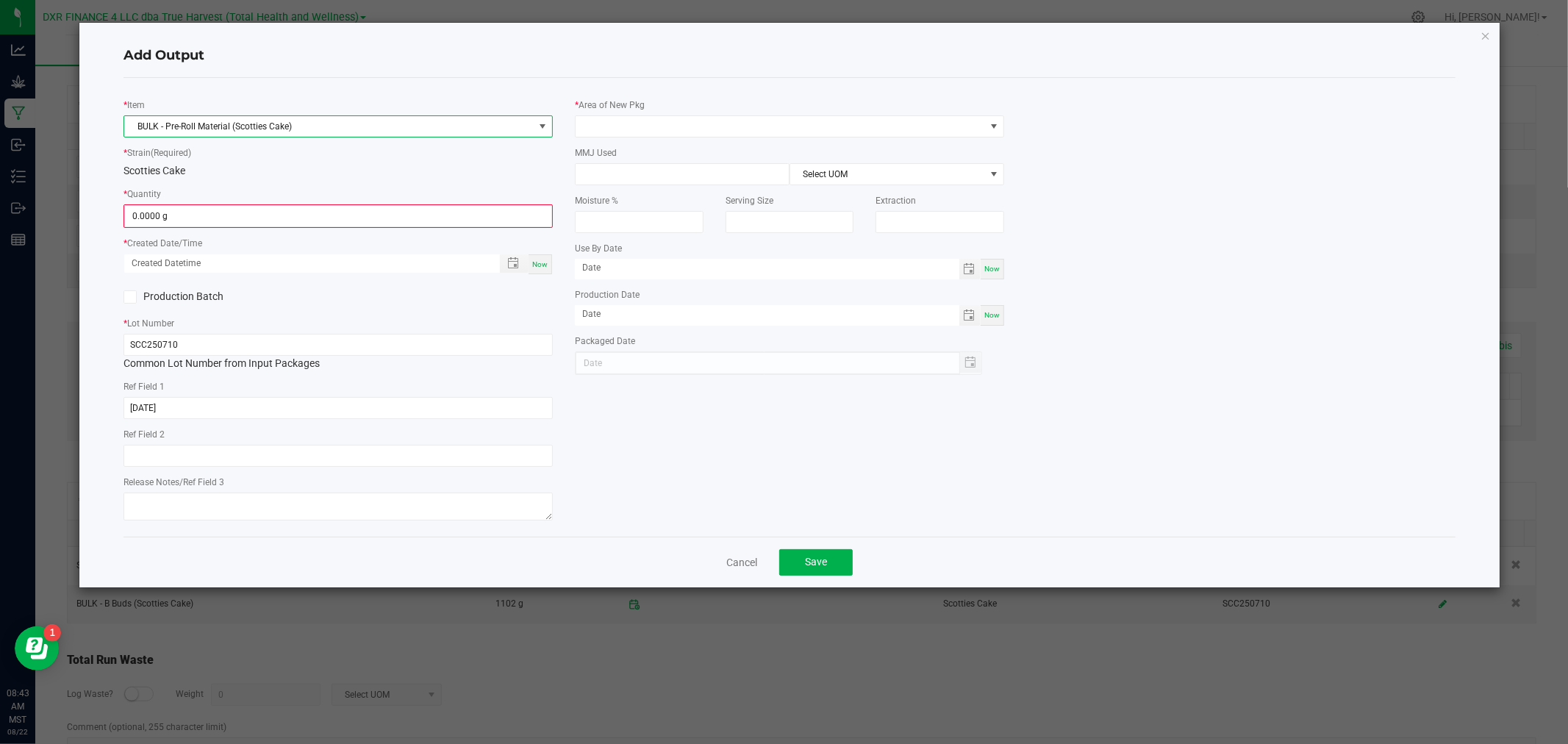
click at [613, 138] on div "* Area of New Pkg MMJ Used Select UOM Moisture % Serving Size Extraction Use By…" at bounding box center [789, 232] width 451 height 286
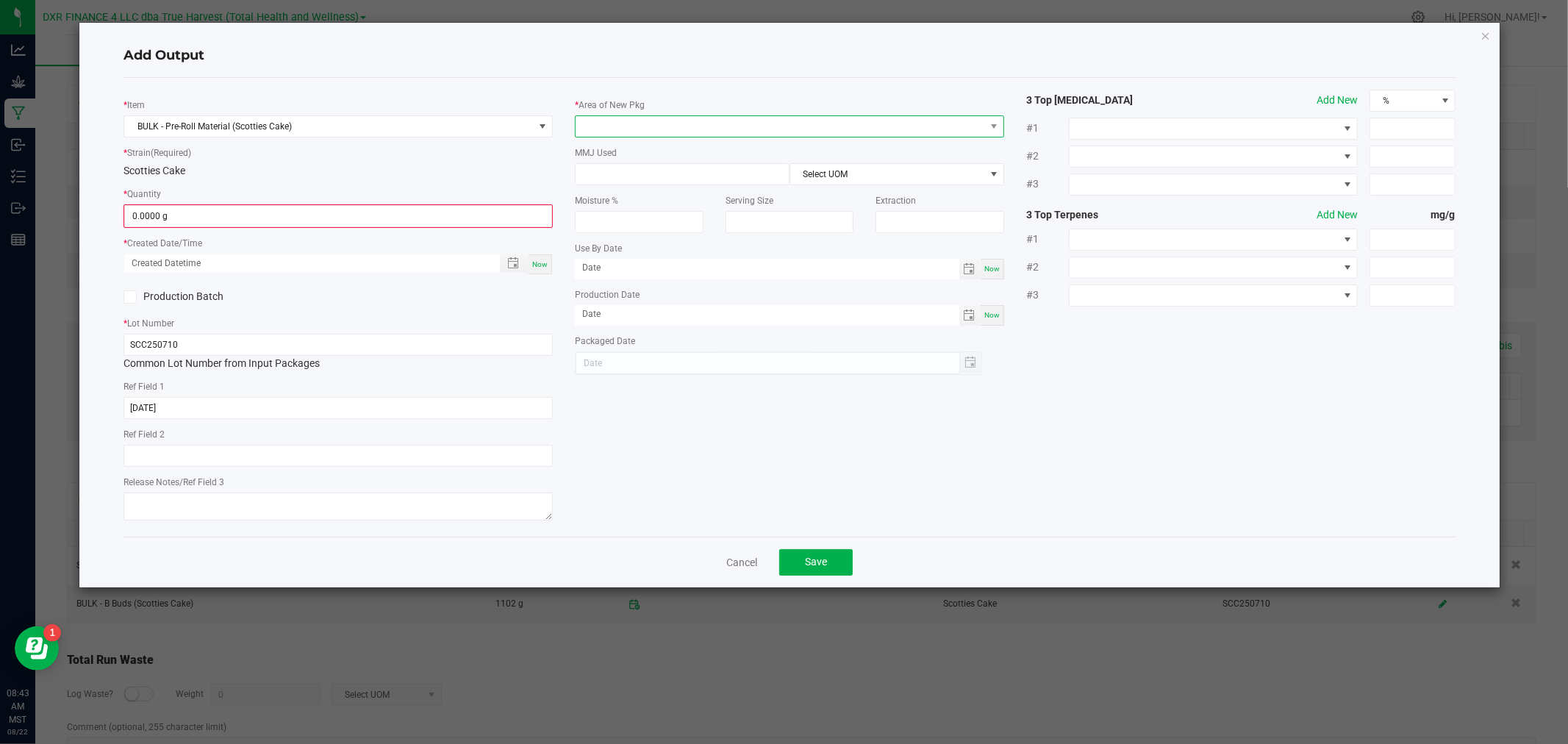
click at [613, 126] on span at bounding box center [780, 126] width 409 height 20
click at [626, 255] on li "Production Room" at bounding box center [789, 258] width 428 height 25
click at [493, 219] on input "0" at bounding box center [338, 216] width 426 height 20
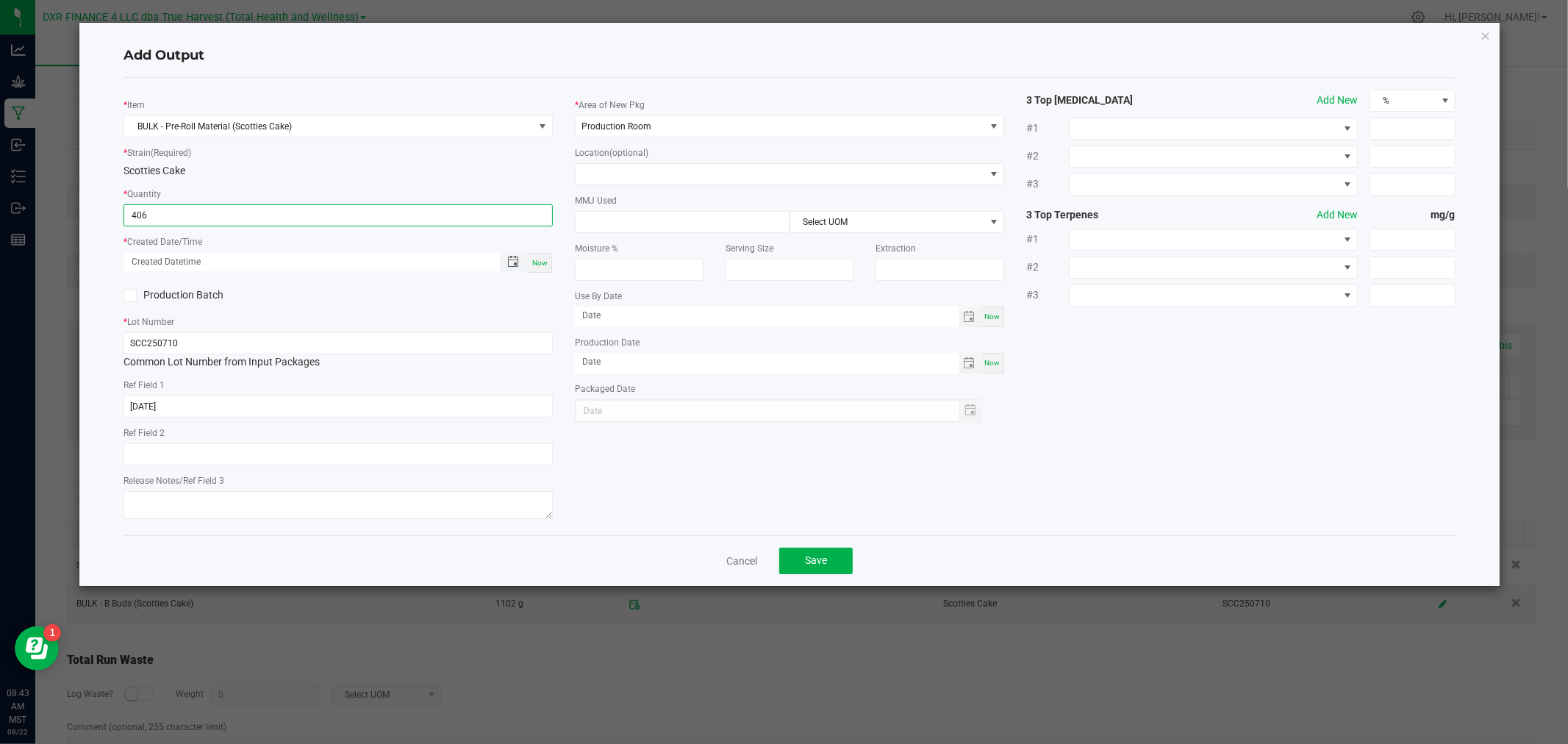
click at [506, 262] on span "Toggle popup" at bounding box center [513, 261] width 25 height 12
type input "406.0000 g"
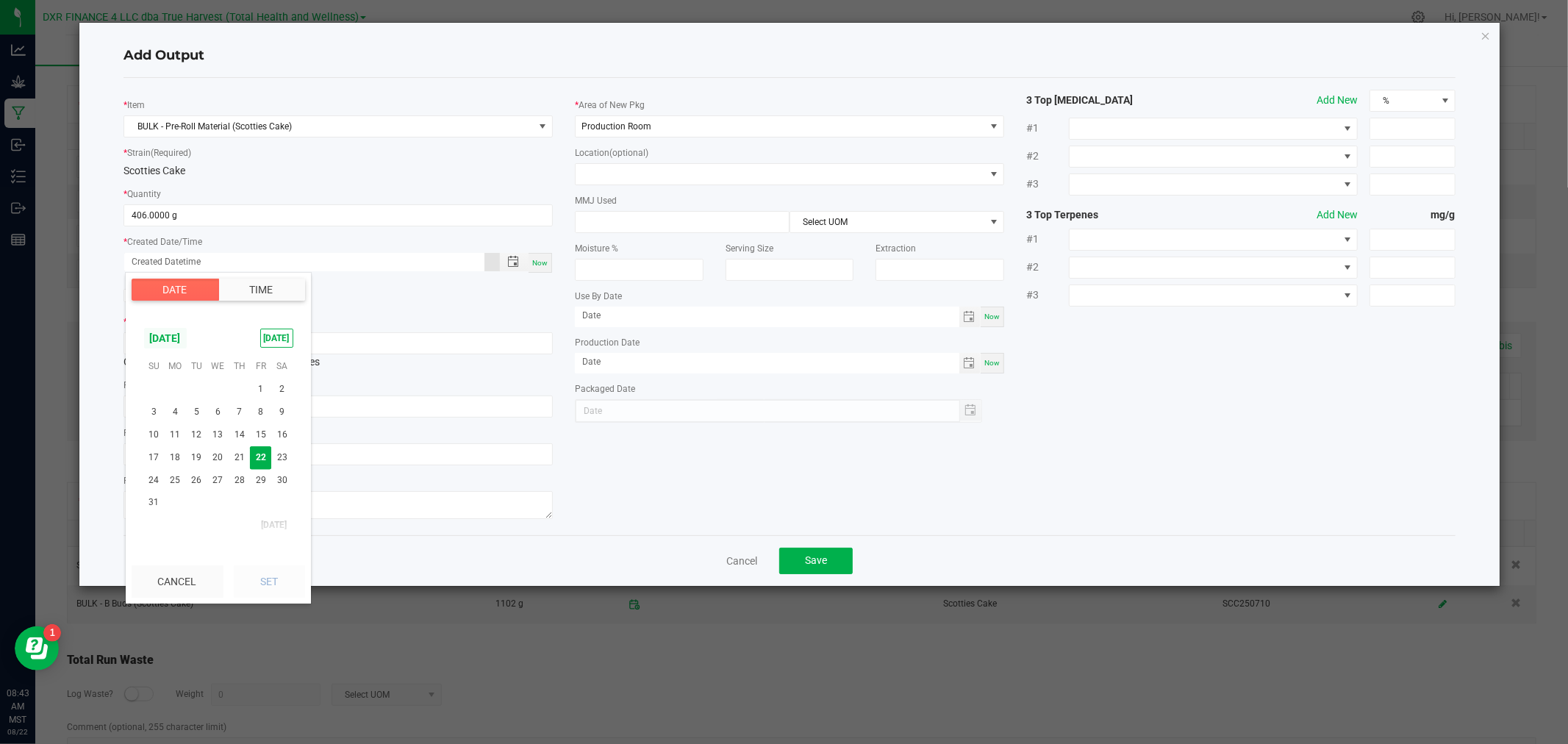
click at [156, 340] on span "[DATE]" at bounding box center [165, 338] width 44 height 22
click at [194, 406] on span "[DATE]" at bounding box center [187, 400] width 30 height 30
click at [236, 412] on span "10" at bounding box center [239, 411] width 21 height 23
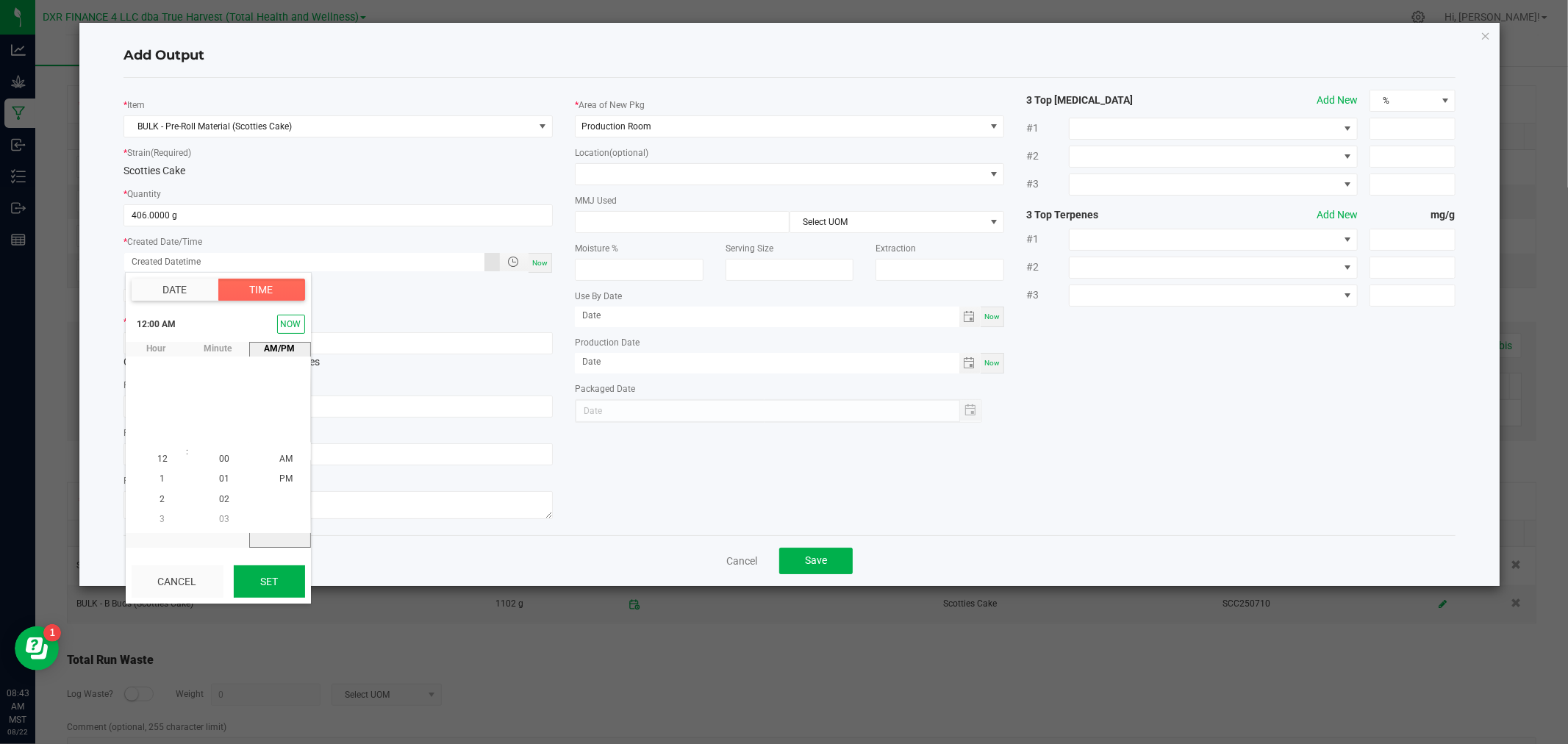
click at [274, 569] on button "Set" at bounding box center [269, 582] width 72 height 33
type input "[DATE] 12:00 AM"
type input "[DATE]"
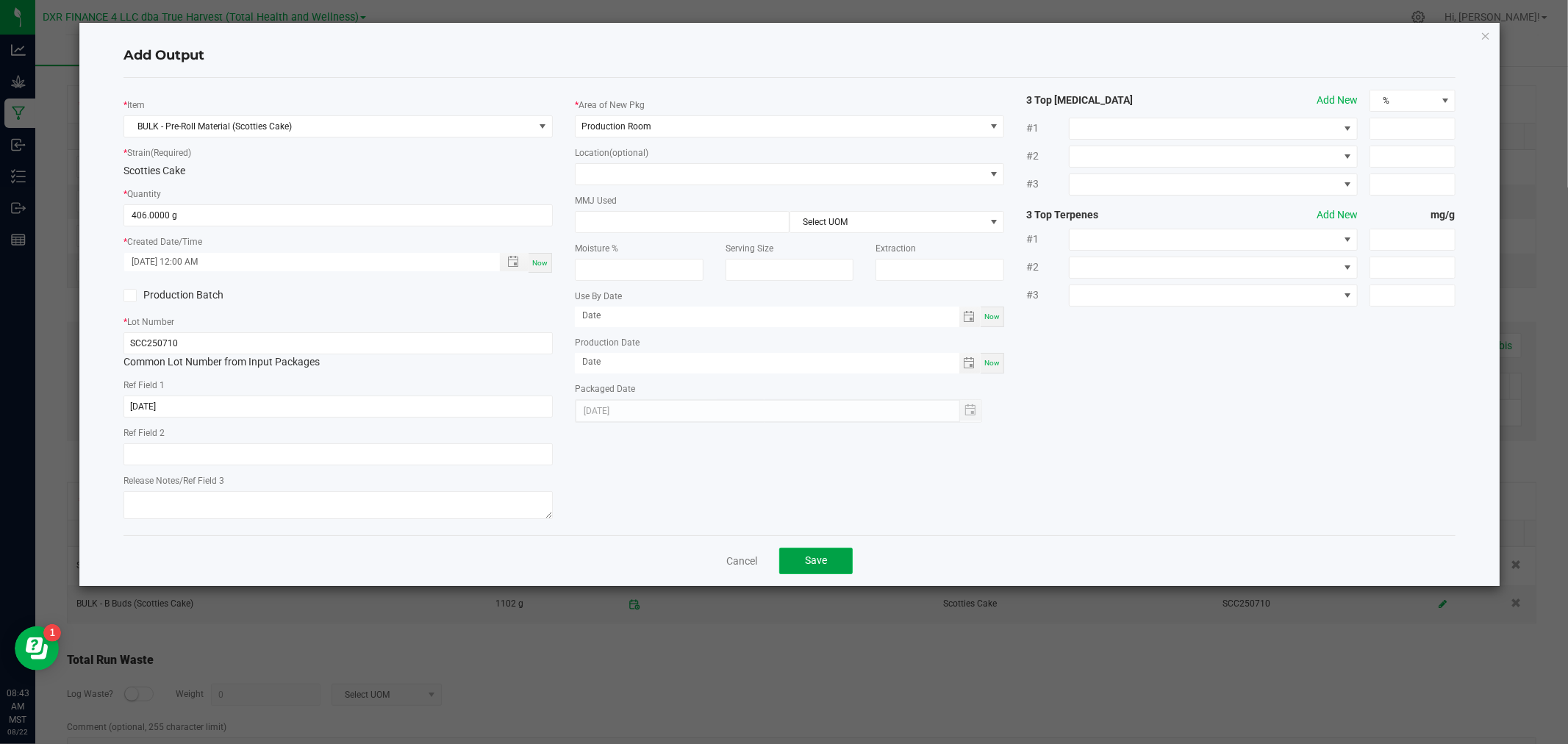
click at [821, 554] on button "Save" at bounding box center [816, 561] width 73 height 26
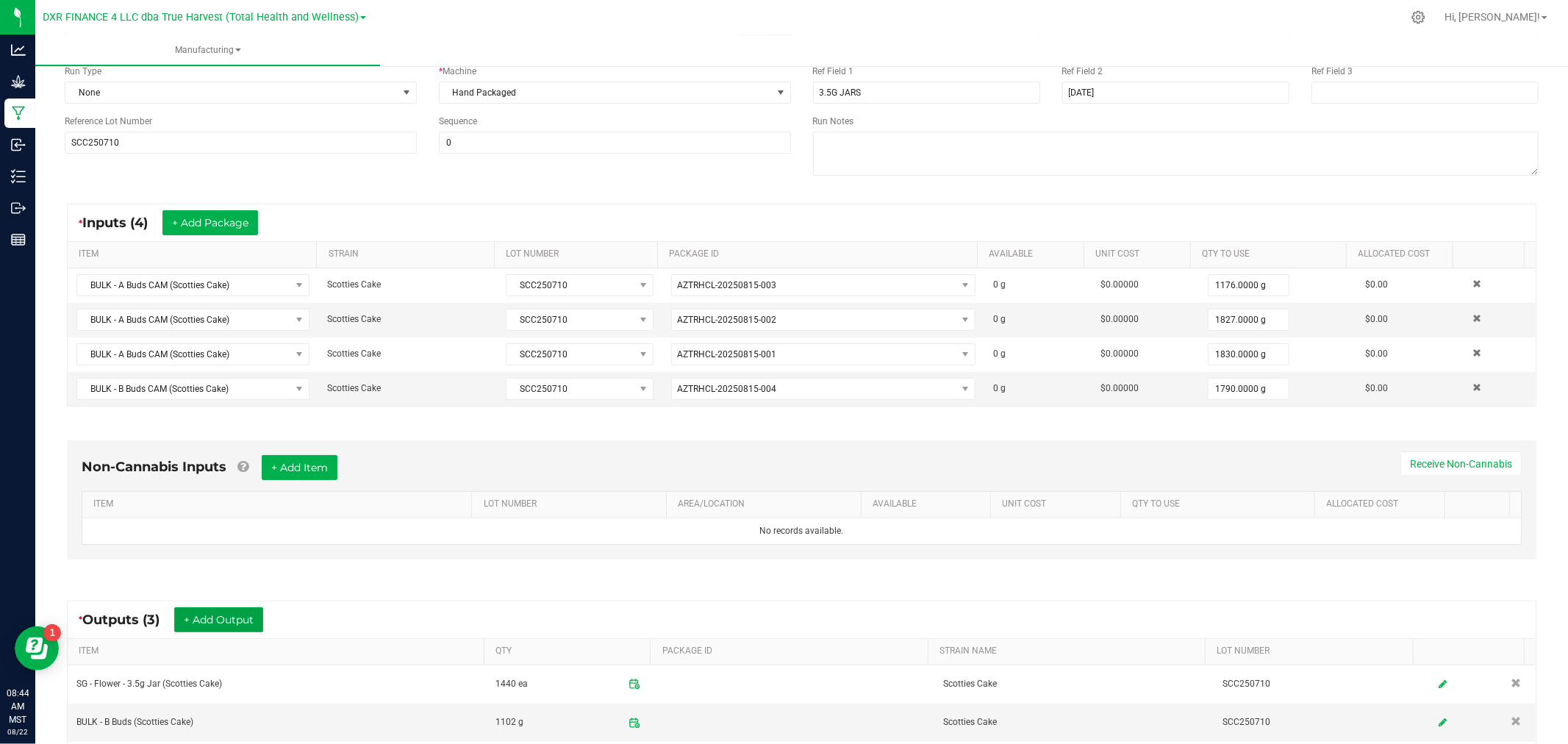
scroll to position [0, 0]
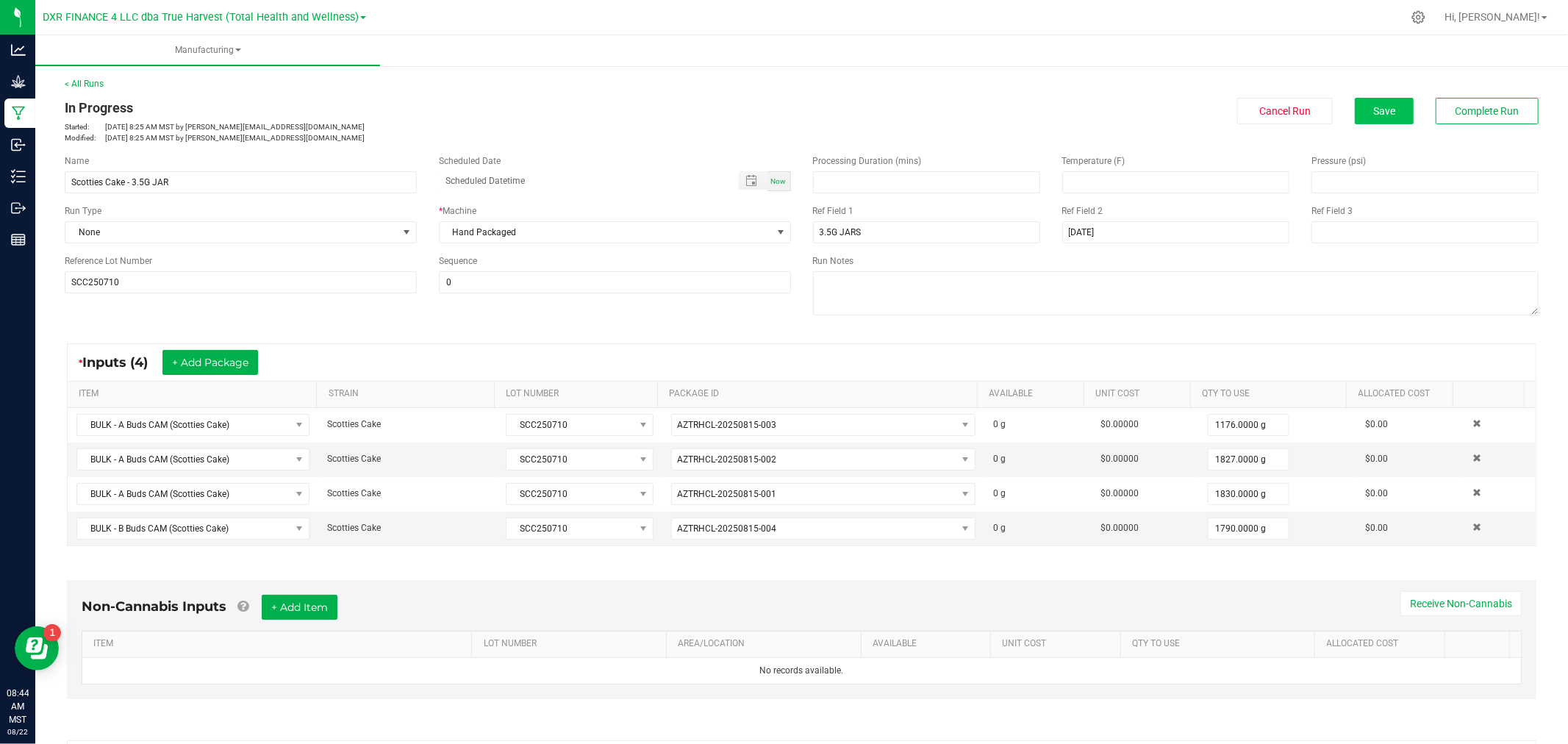
click at [1378, 97] on div "< All Runs In Progress Started: [DATE] 8:25 AM MST by [EMAIL_ADDRESS][DOMAIN_NA…" at bounding box center [801, 110] width 1474 height 66
click at [1378, 101] on button "Save" at bounding box center [1384, 111] width 59 height 26
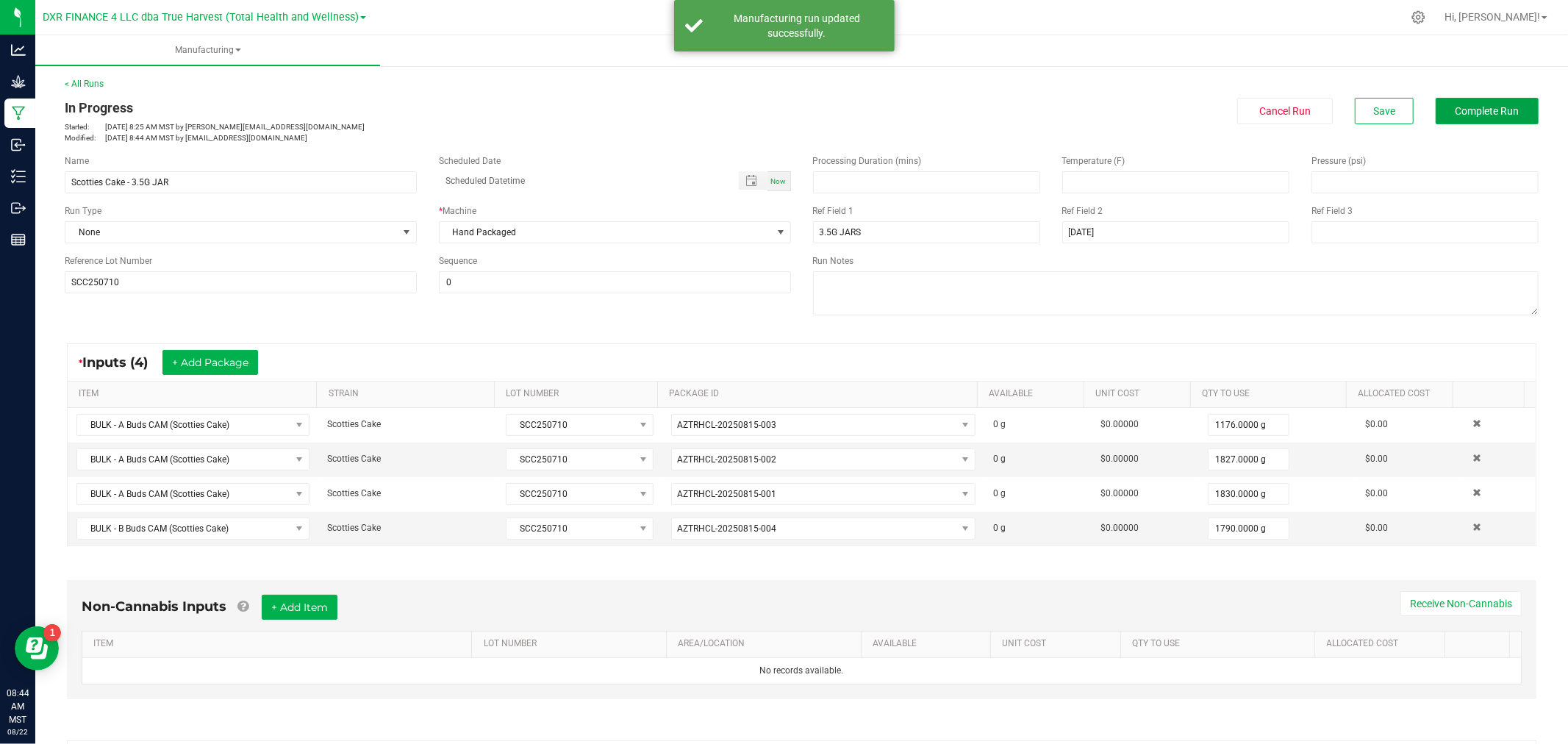
click at [1478, 112] on span "Complete Run" at bounding box center [1487, 111] width 64 height 12
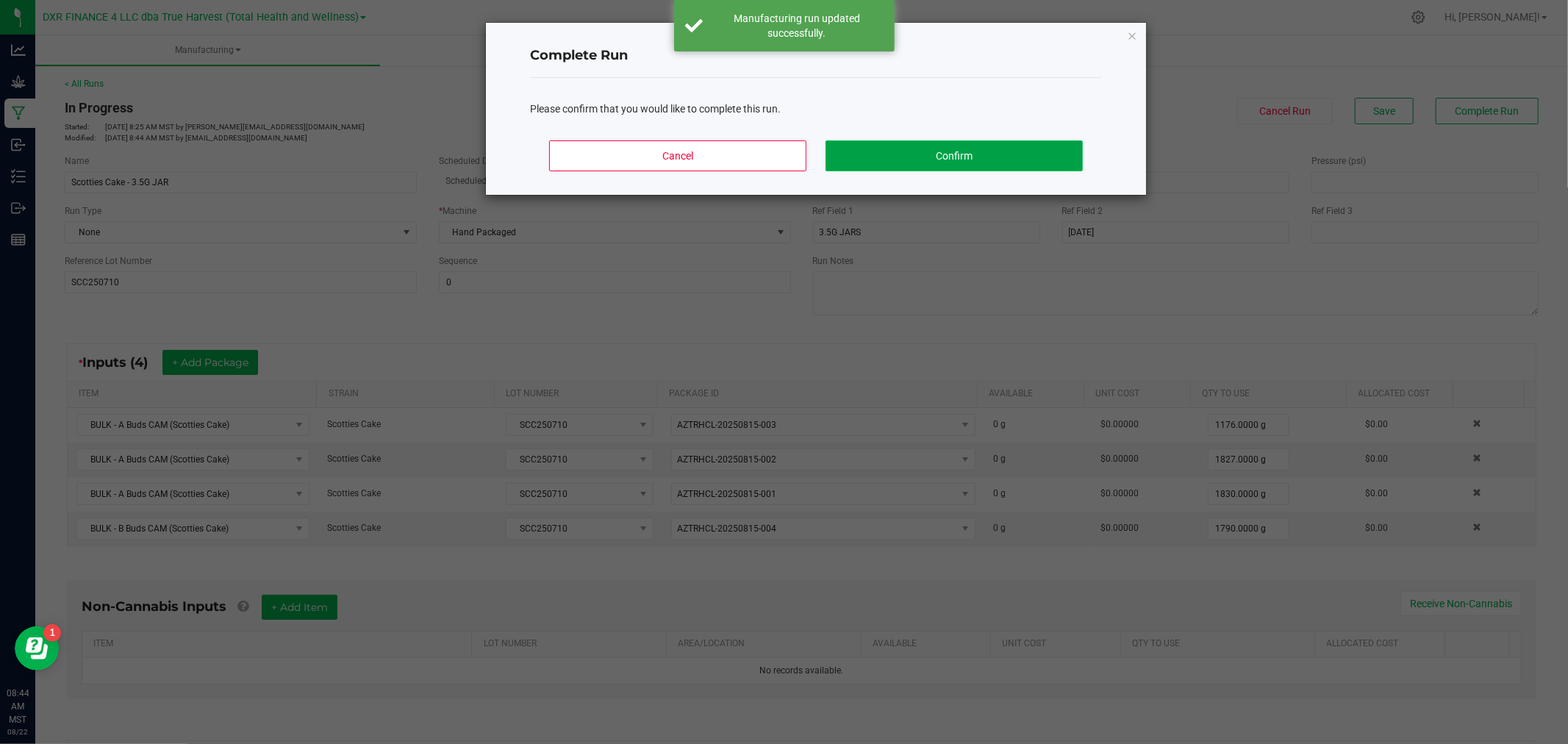
click at [966, 143] on button "Confirm" at bounding box center [954, 156] width 257 height 31
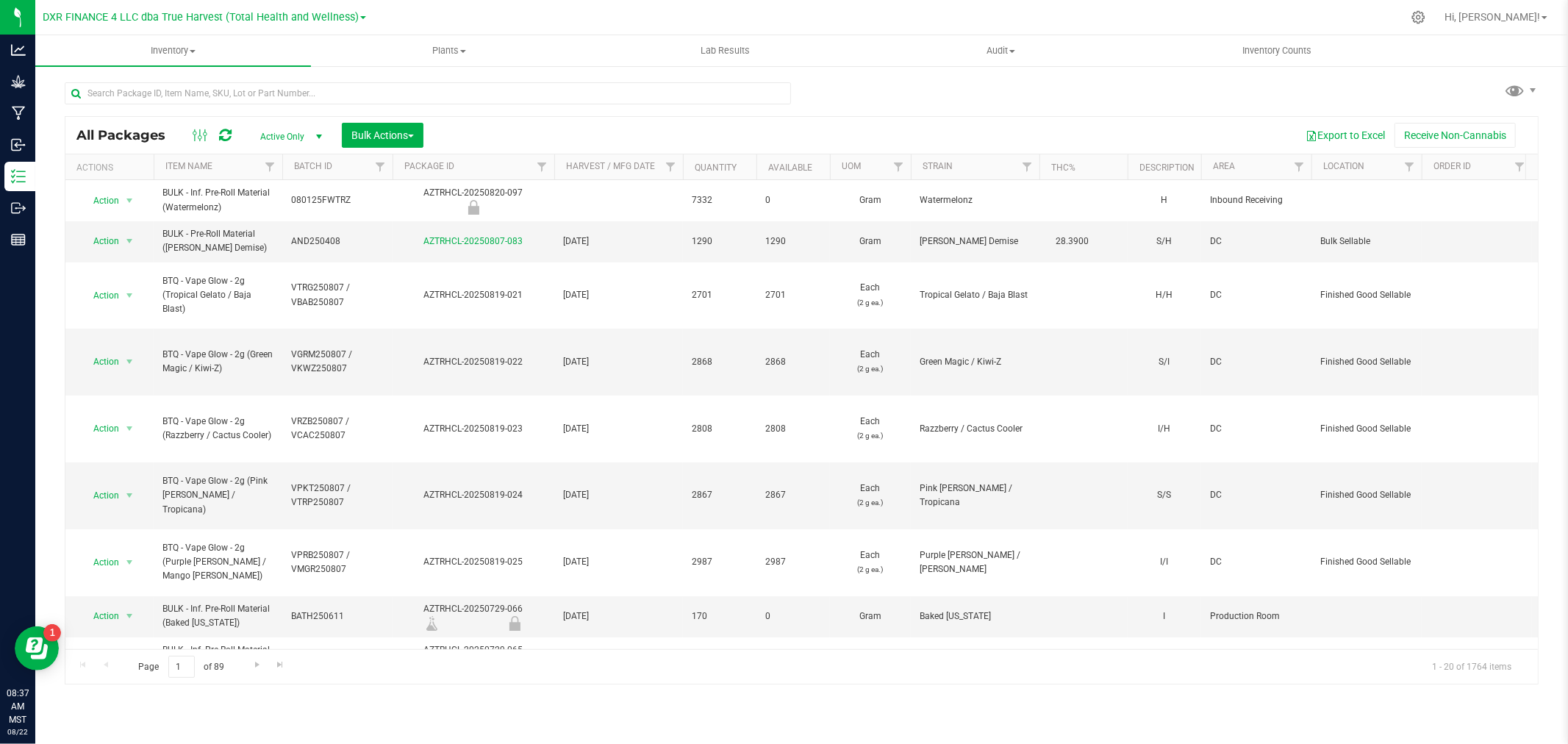
click at [304, 79] on div at bounding box center [433, 93] width 737 height 47
click at [312, 89] on input "text" at bounding box center [428, 93] width 726 height 22
type input "wdp250602-lr"
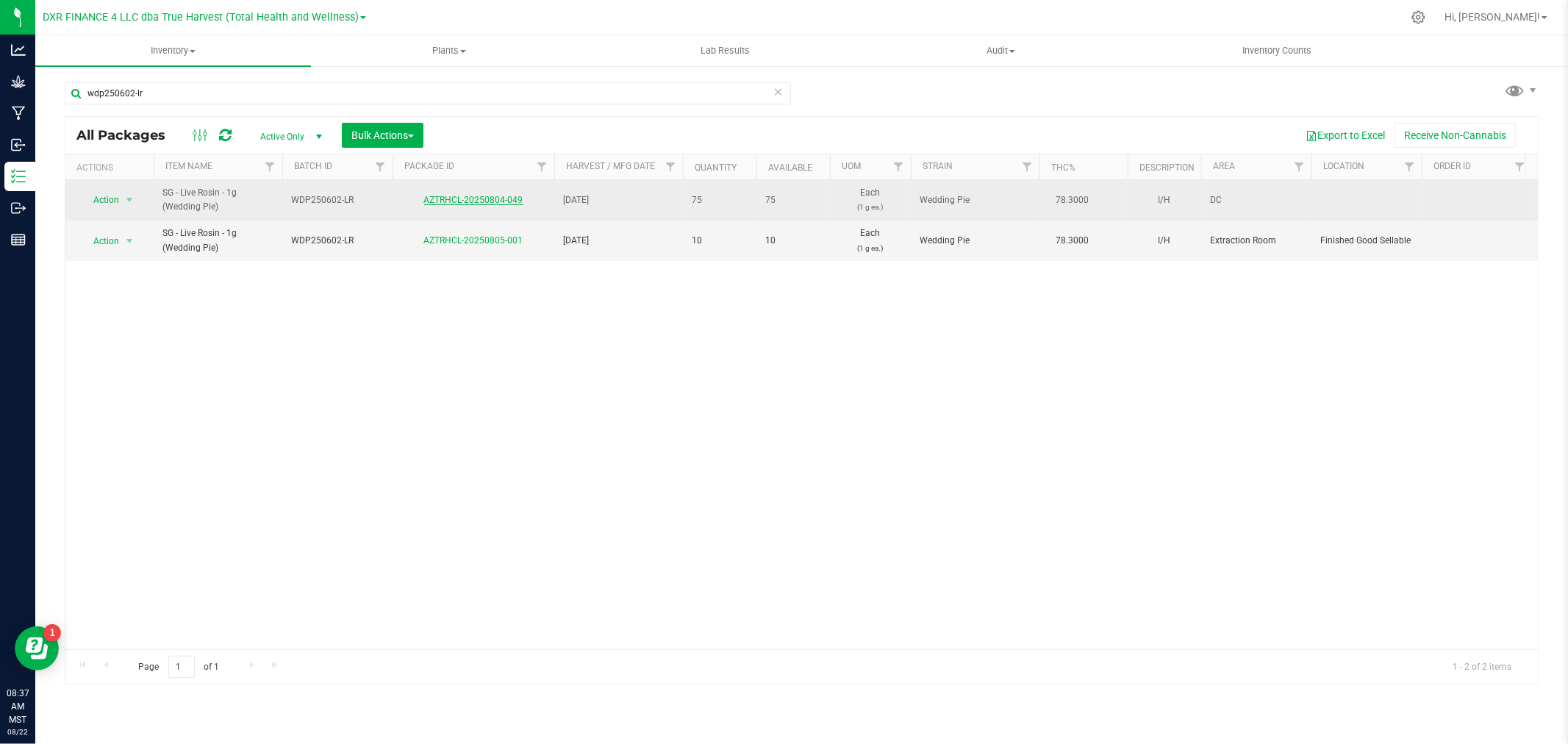
click at [446, 205] on link "AZTRHCL-20250804-049" at bounding box center [474, 199] width 100 height 10
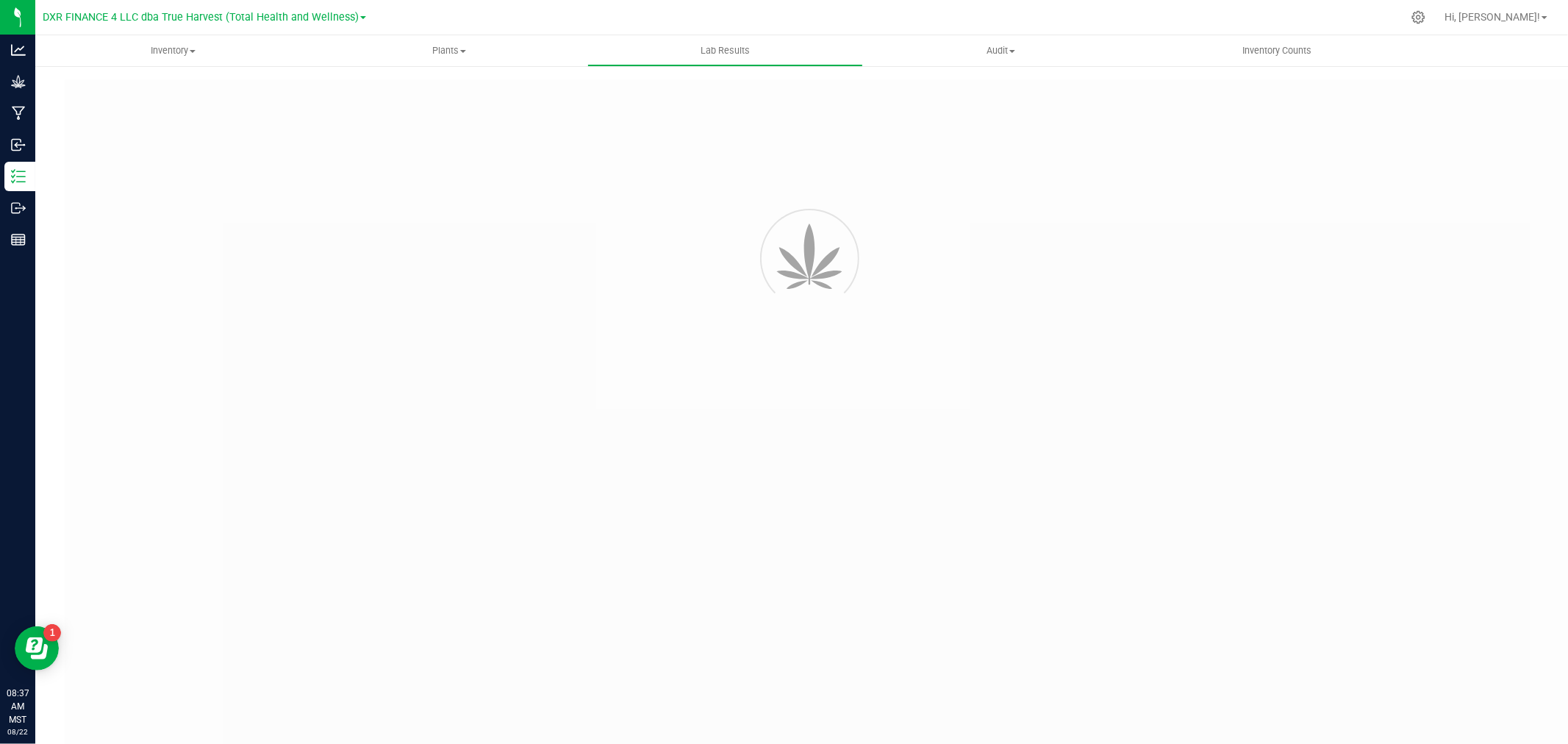
type input "AZTRHCL-20250729-040"
type input "2507KLAZ0894.3797"
type input "AZTRHCL-20250729-040"
type input "07/25/2025 11:17 AM"
type input "07/25/2026"
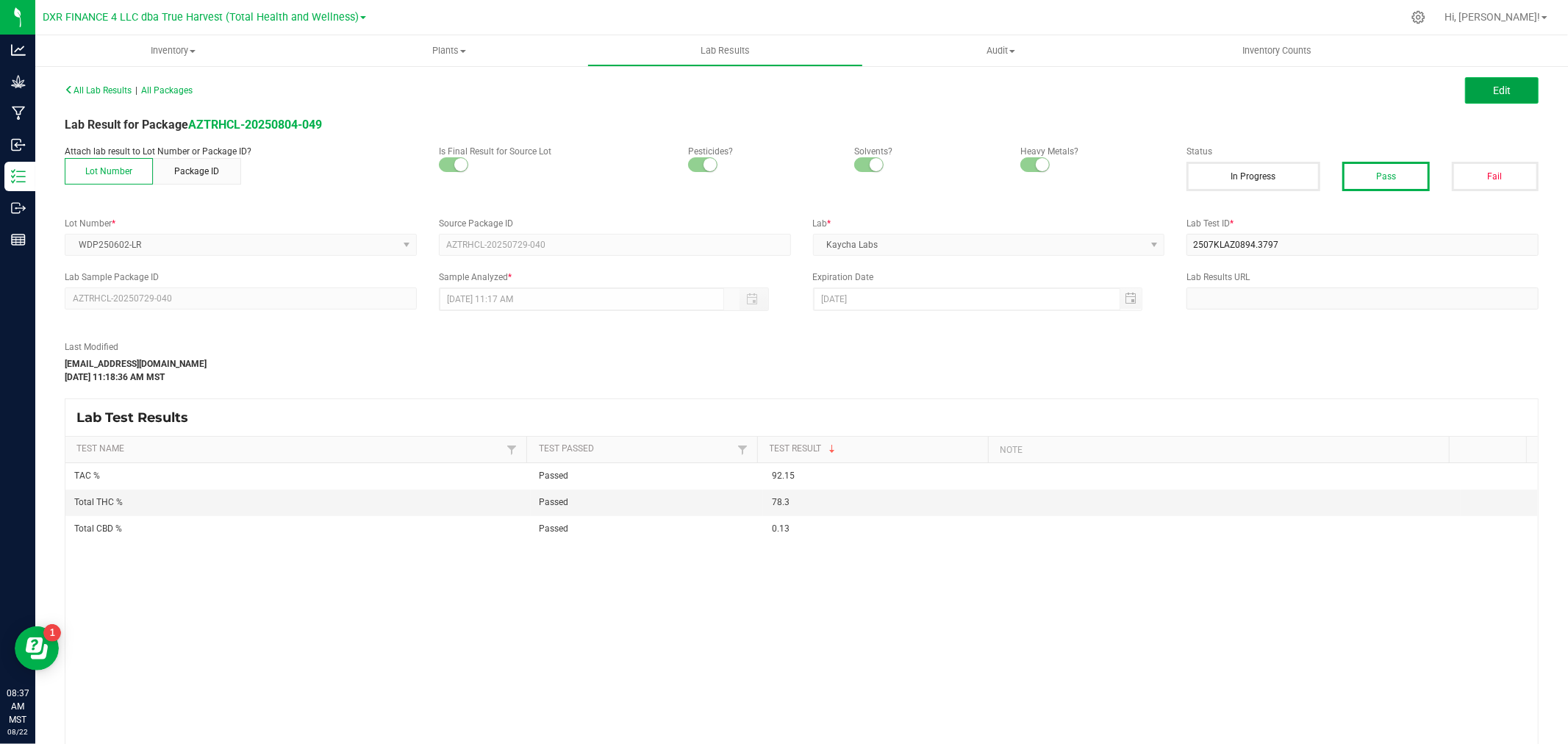
click at [1486, 97] on button "Edit" at bounding box center [1501, 90] width 73 height 26
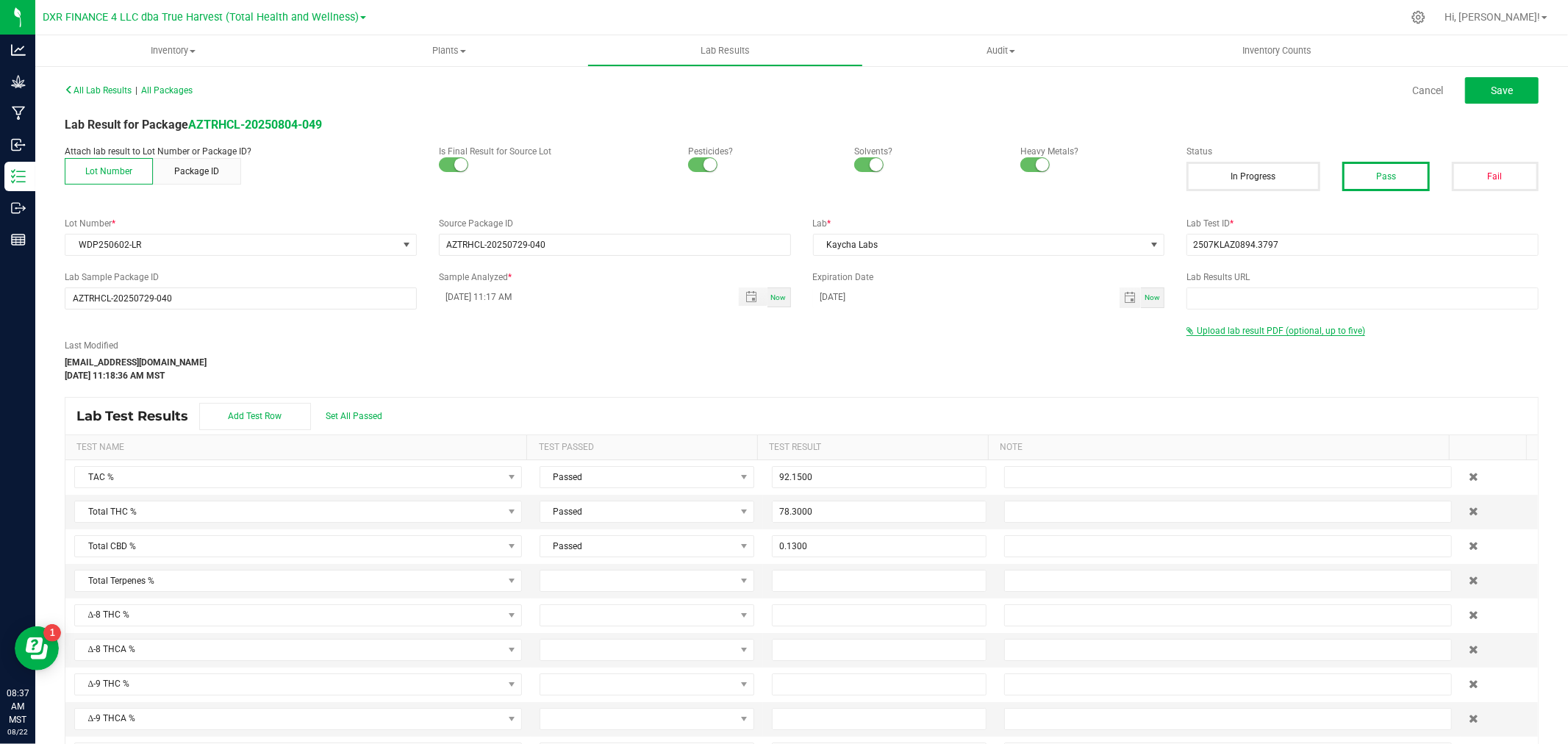
click at [1268, 331] on span "Upload lab result PDF (optional, up to five)" at bounding box center [1280, 331] width 168 height 10
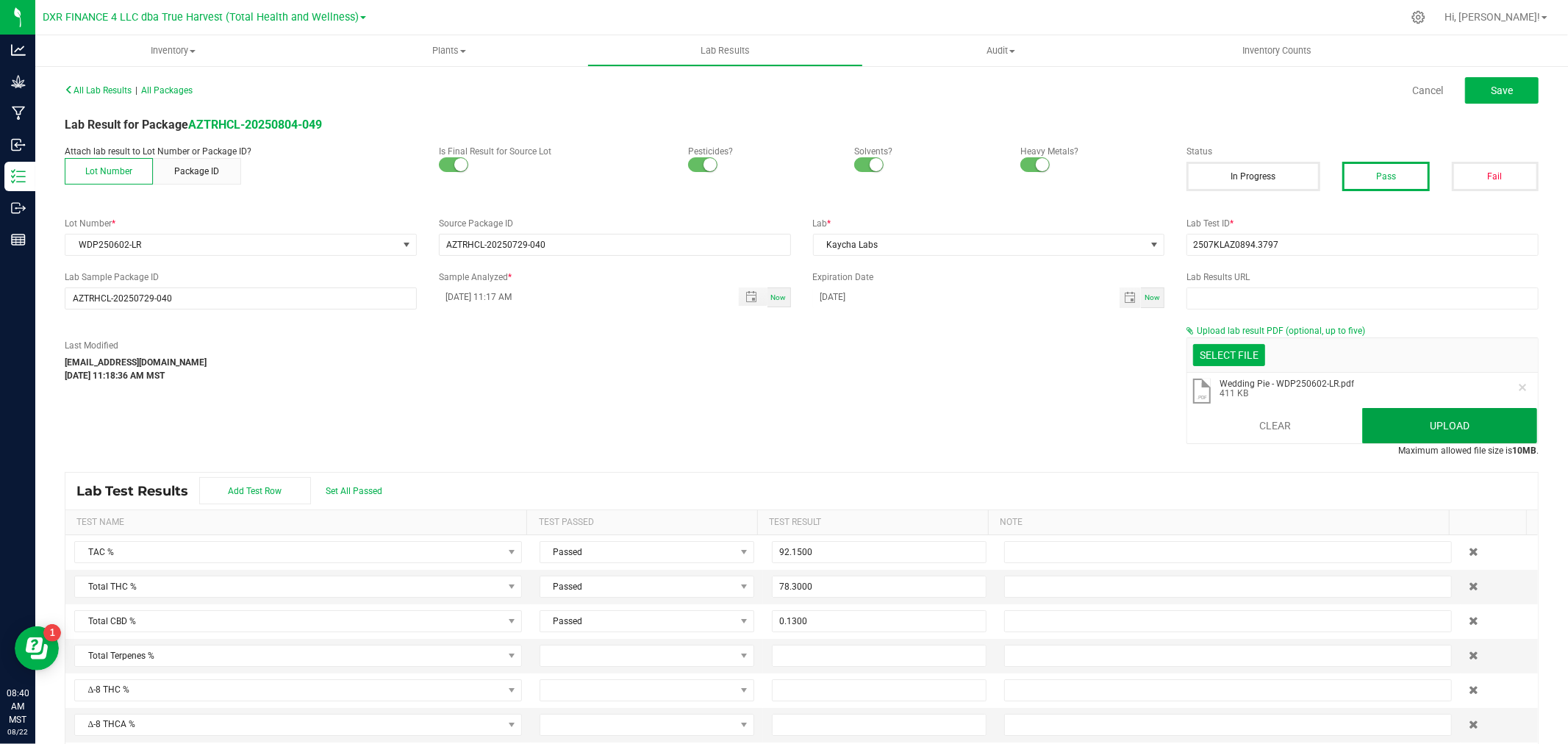
click at [1448, 427] on button "Upload" at bounding box center [1449, 425] width 175 height 35
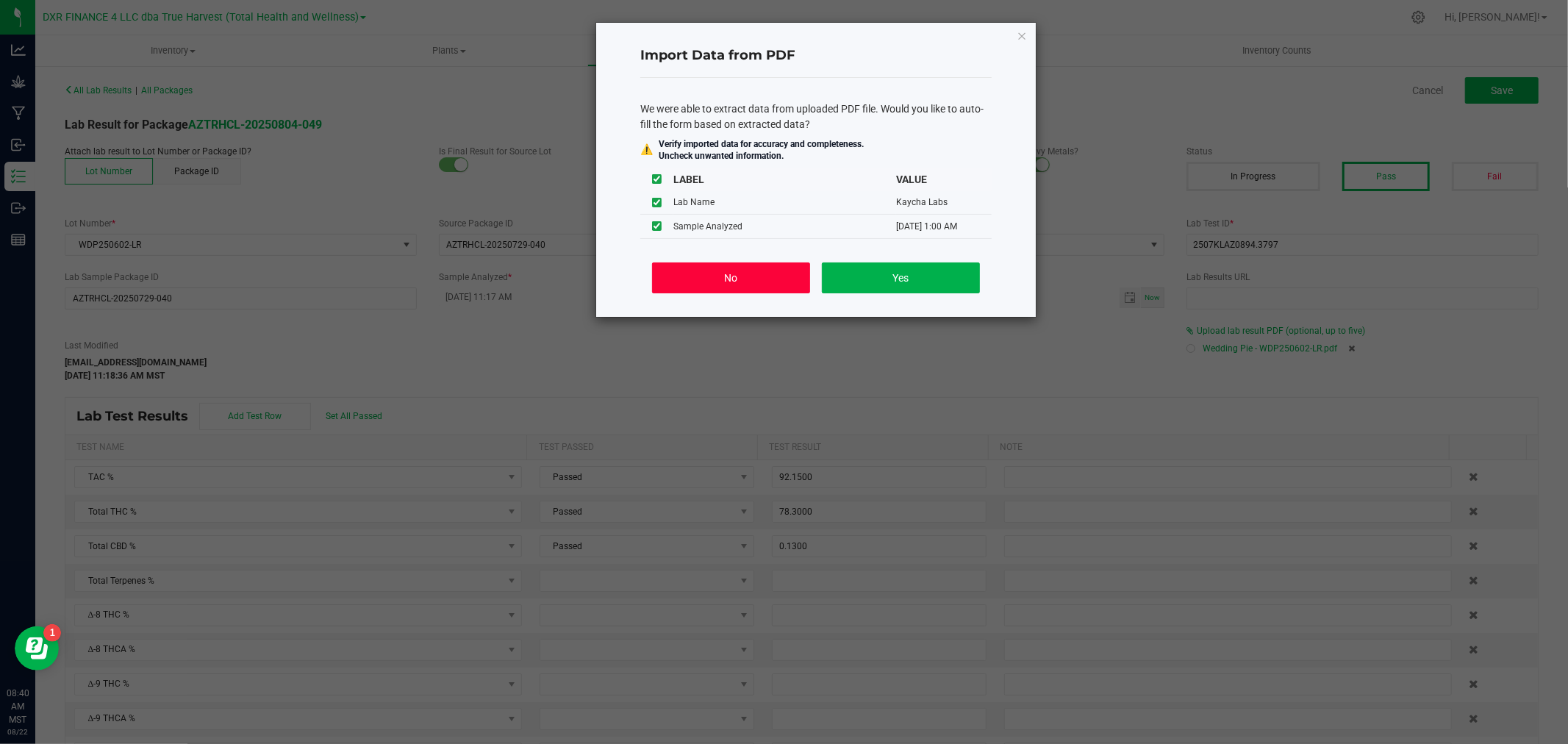
click at [740, 276] on button "No" at bounding box center [730, 278] width 158 height 31
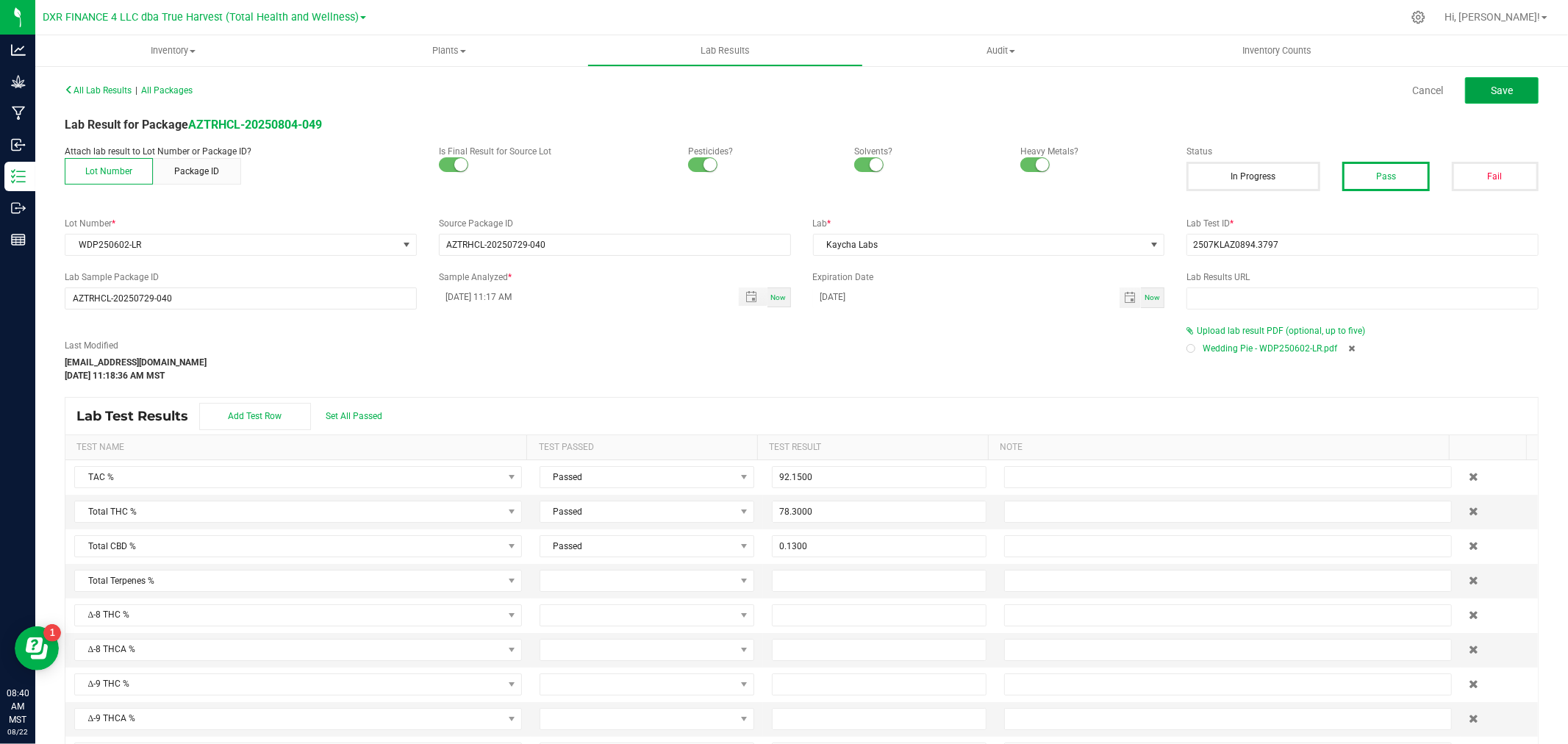
click at [1515, 86] on button "Save" at bounding box center [1501, 90] width 73 height 26
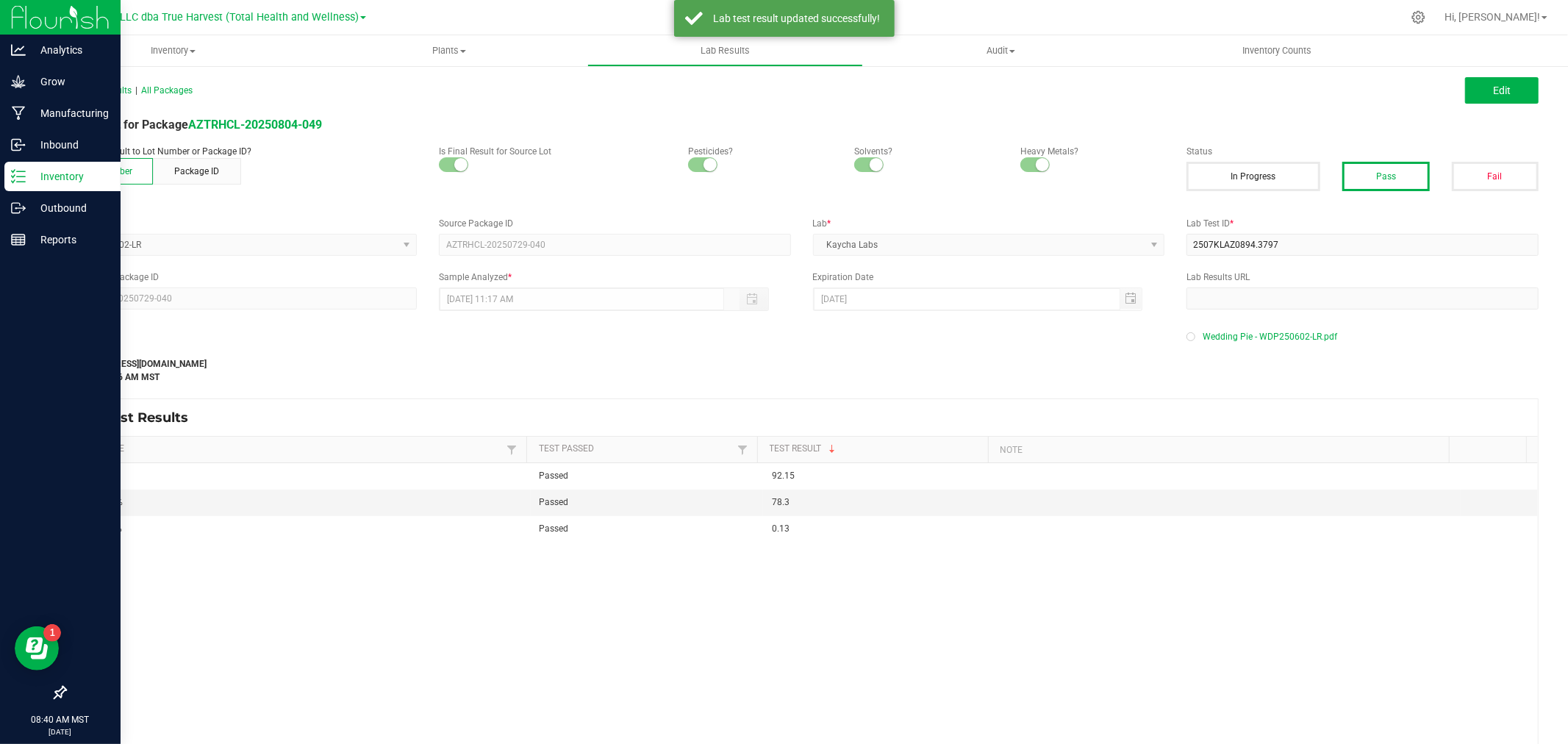
click at [12, 167] on div "Inventory" at bounding box center [62, 177] width 116 height 30
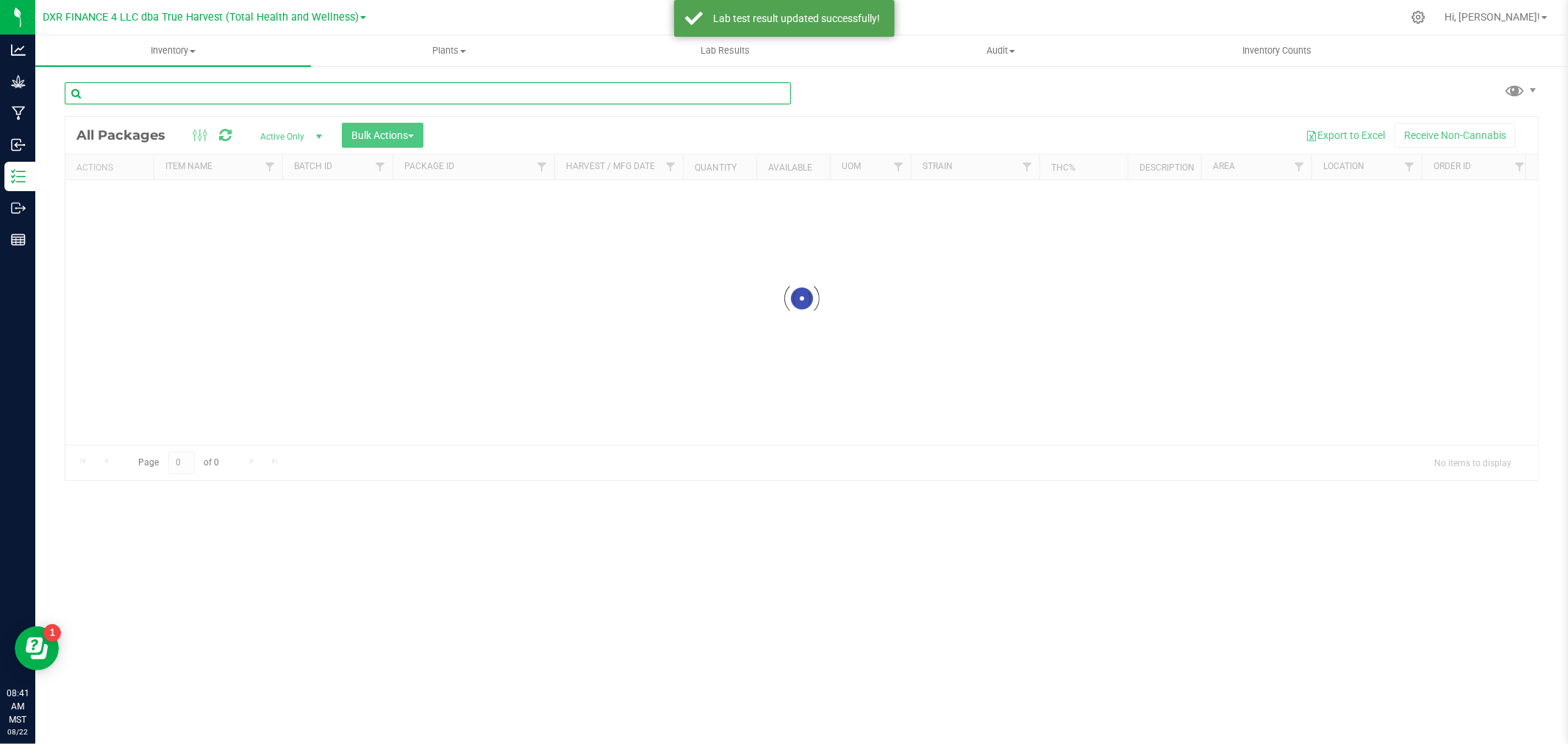
click at [273, 100] on input "text" at bounding box center [428, 93] width 726 height 22
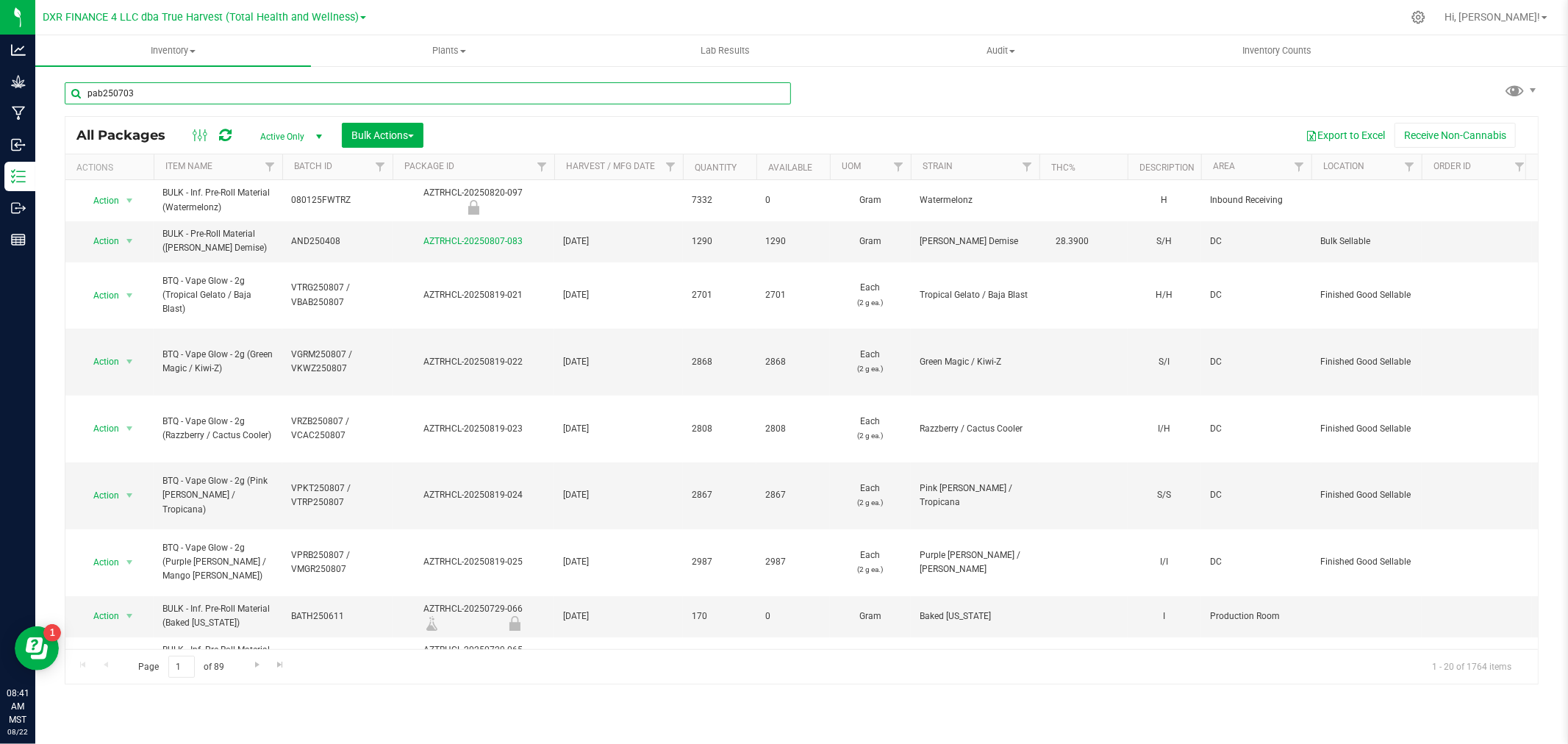
type input "pab250703"
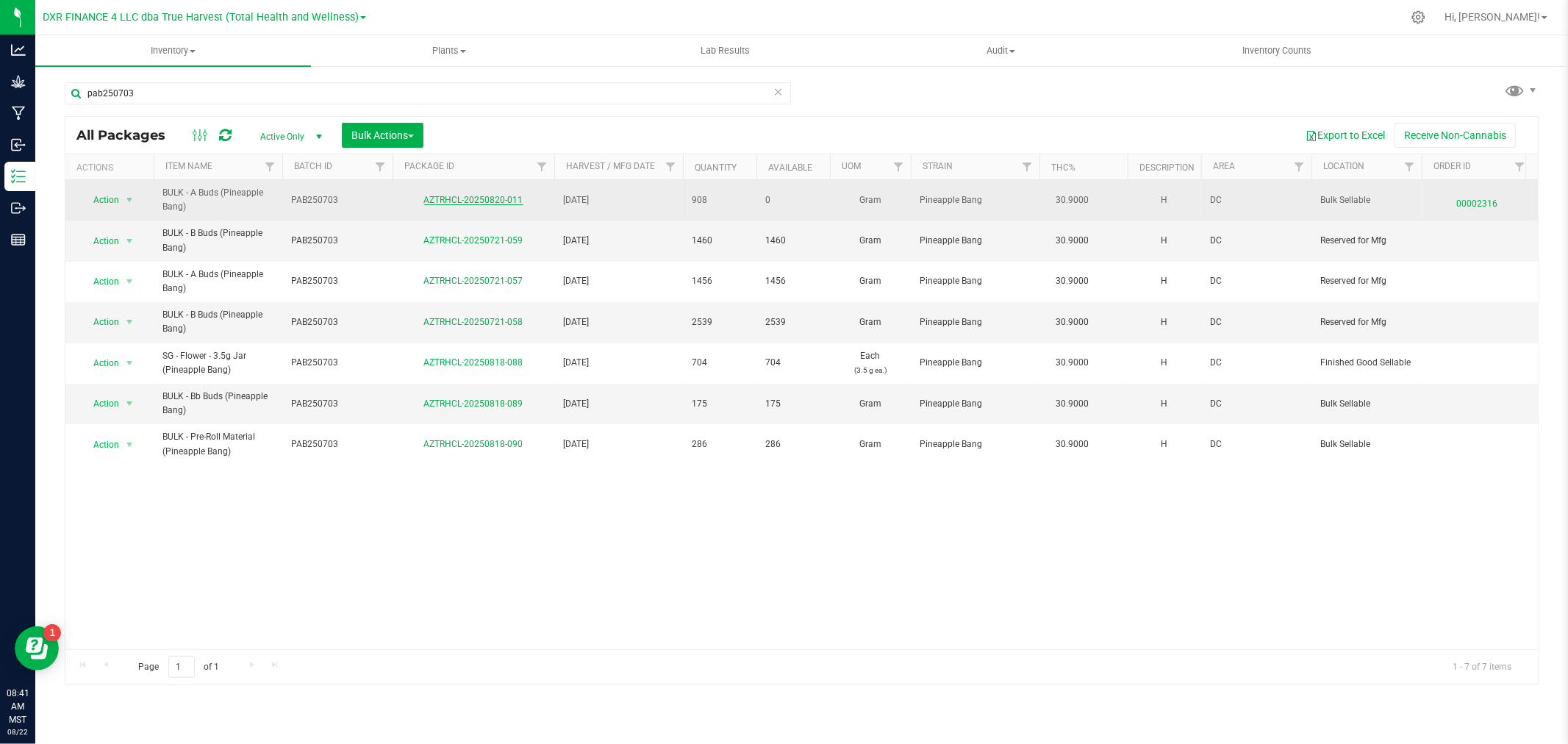
click at [487, 196] on link "AZTRHCL-20250820-011" at bounding box center [474, 199] width 100 height 10
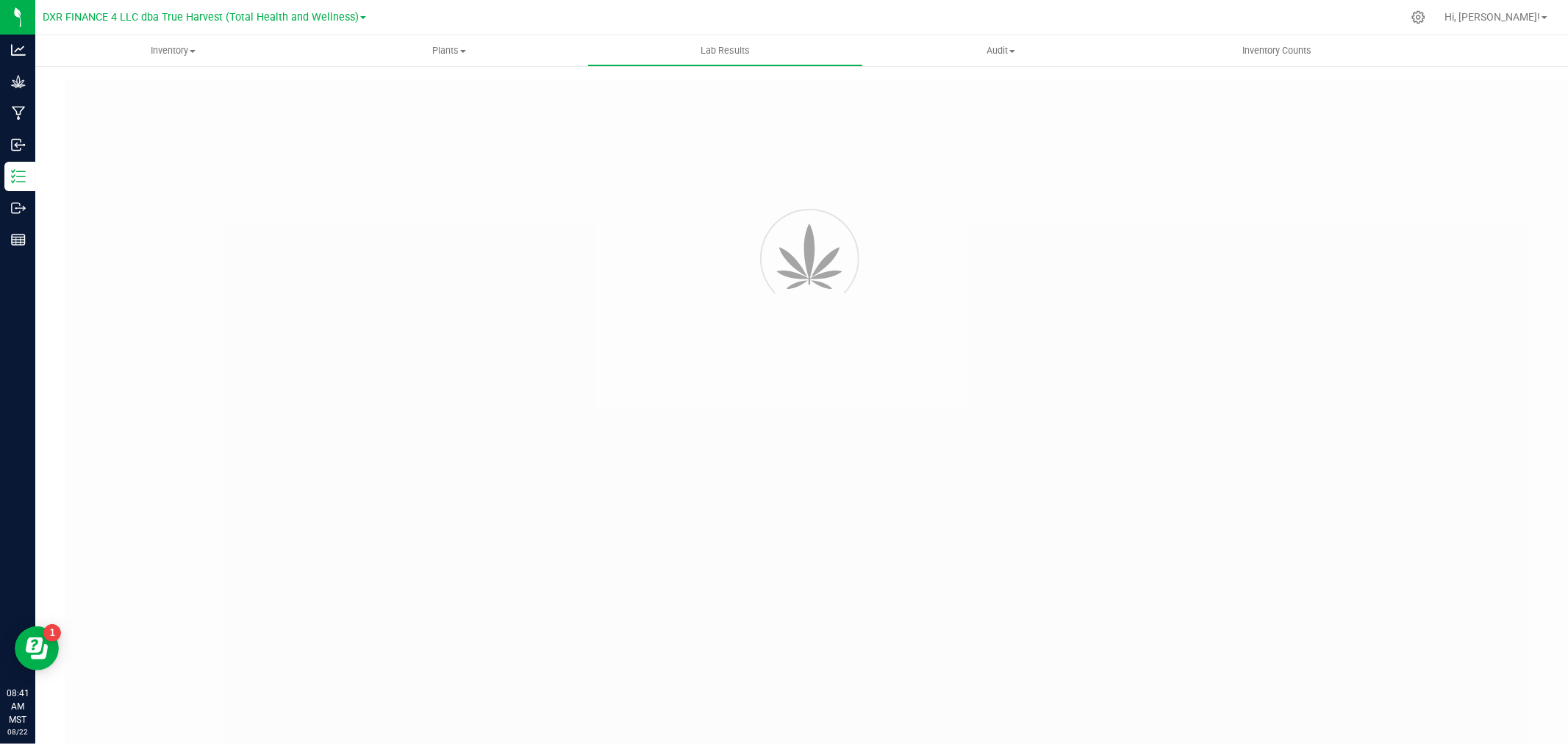
type input "AZTRHCL-20250721-059"
type input "TE50722004-007"
type input "AZTRHCL-20250721-059"
type input "07/25/2025 2:50 PM"
type input "07/25/2026"
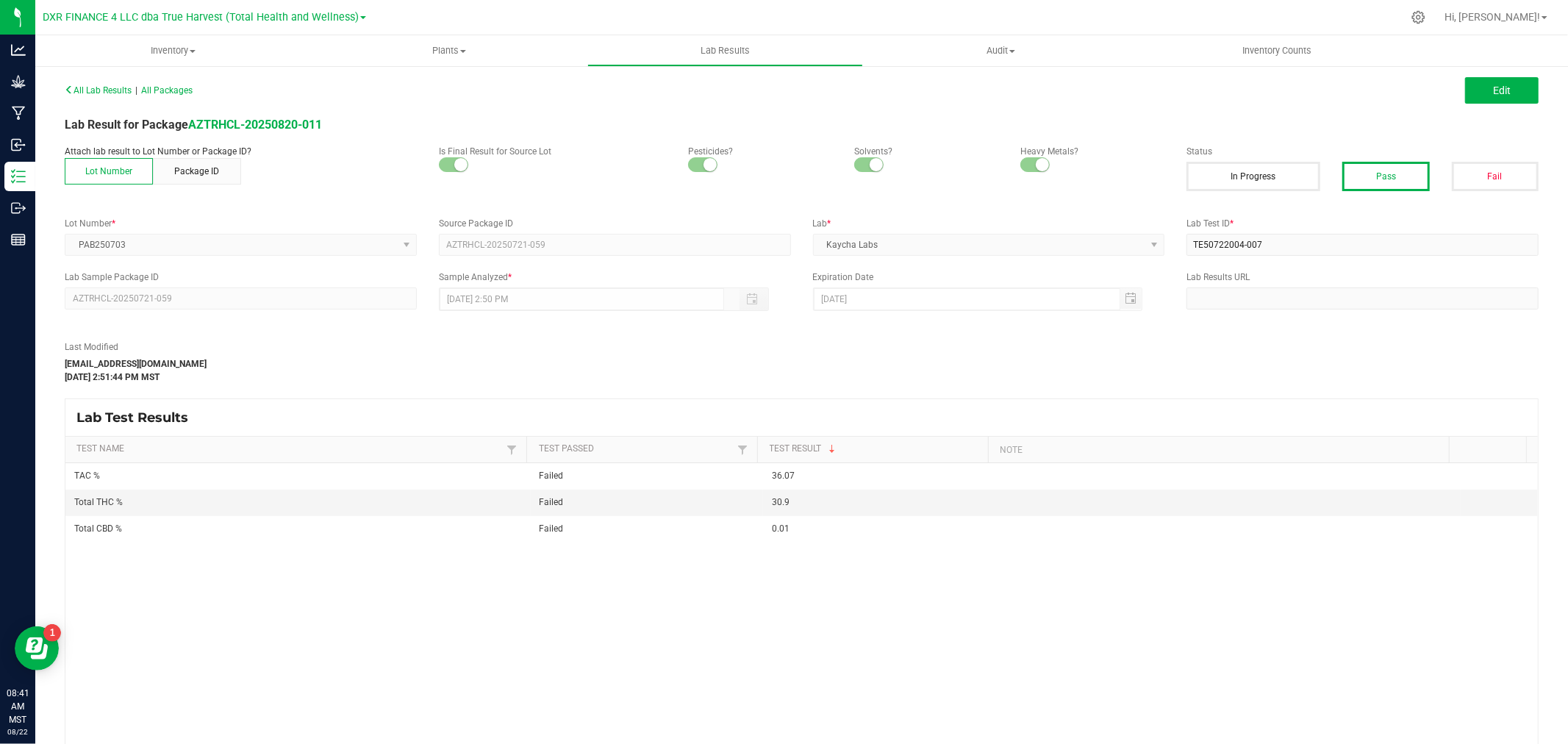
click at [1494, 104] on div "All Lab Results | All Packages Edit" at bounding box center [801, 90] width 1496 height 37
click at [1493, 93] on span "Edit" at bounding box center [1501, 90] width 18 height 12
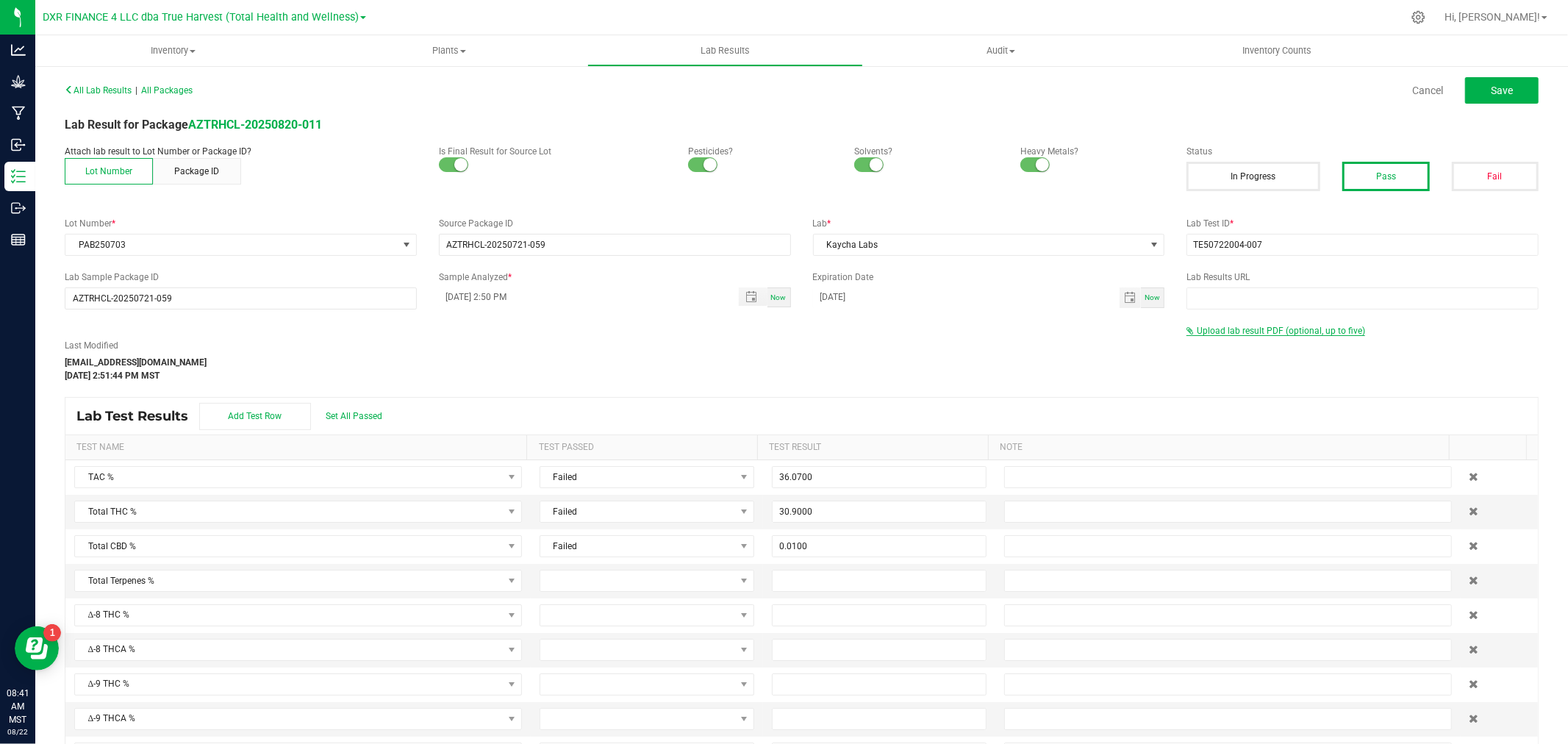
click at [1272, 334] on span "Upload lab result PDF (optional, up to five)" at bounding box center [1280, 331] width 168 height 10
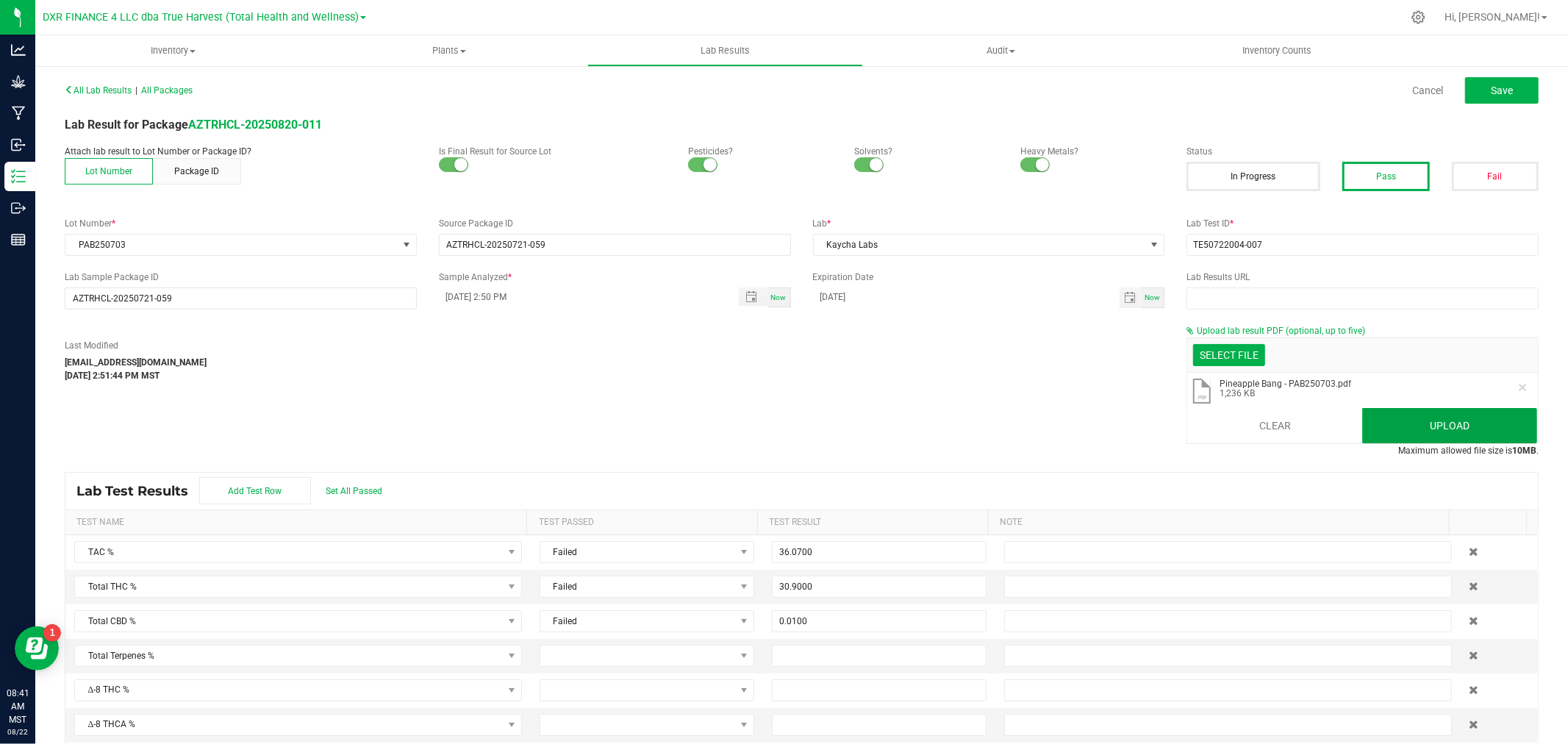
click at [1416, 430] on button "Upload" at bounding box center [1449, 425] width 175 height 35
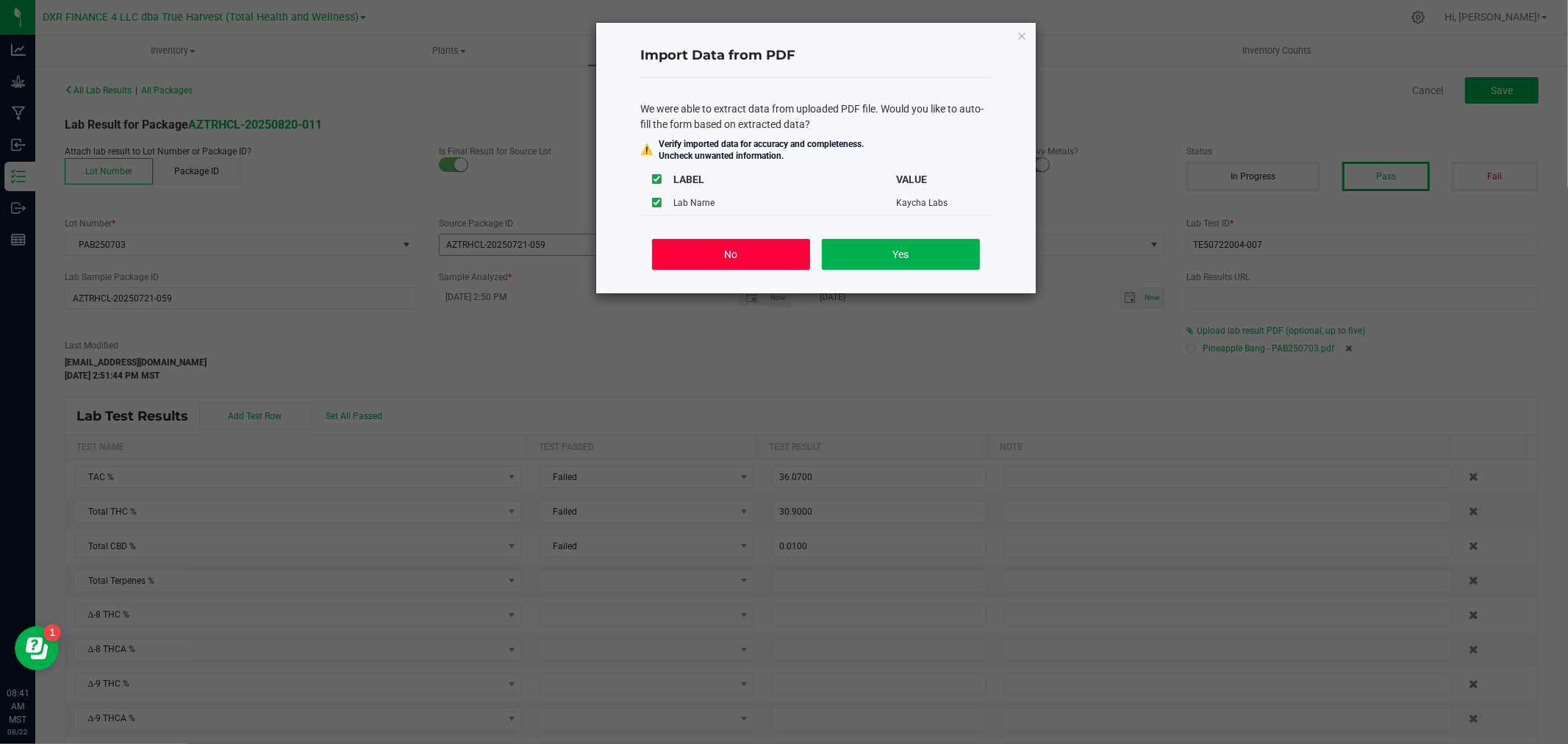
click at [689, 247] on button "No" at bounding box center [730, 254] width 158 height 31
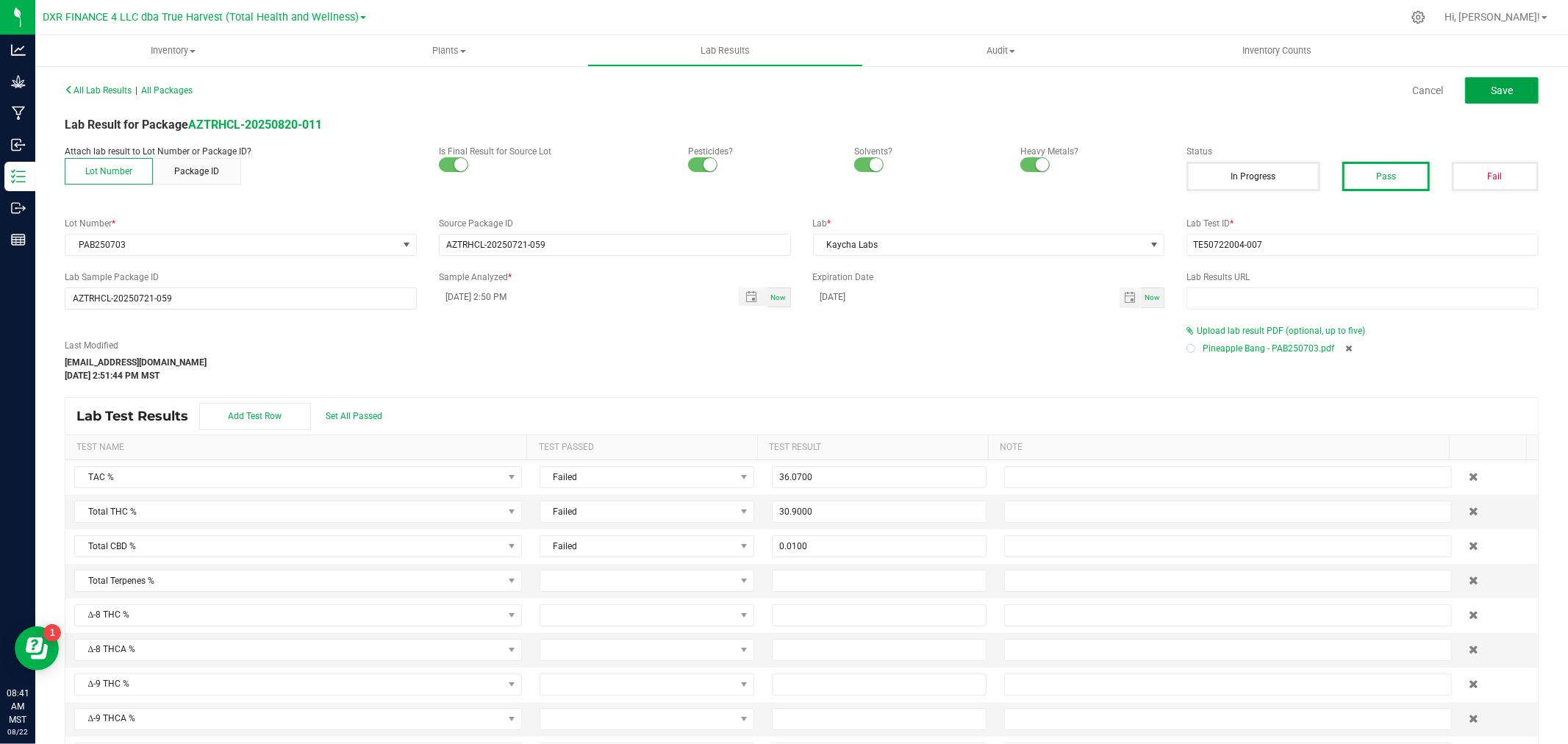
click at [1490, 85] on span "Save" at bounding box center [1501, 90] width 22 height 12
